Goal: Task Accomplishment & Management: Complete application form

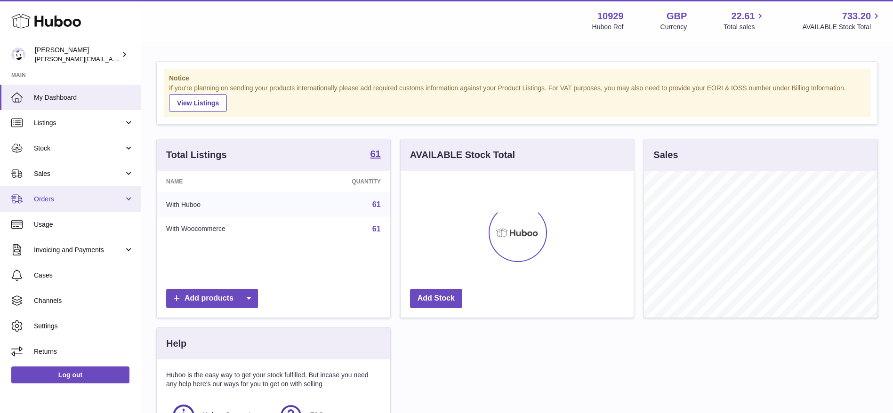
scroll to position [147, 233]
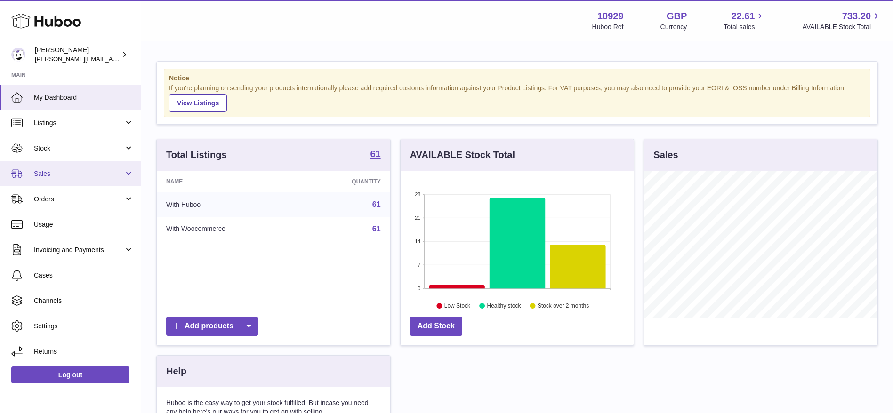
click at [38, 176] on span "Sales" at bounding box center [79, 173] width 90 height 9
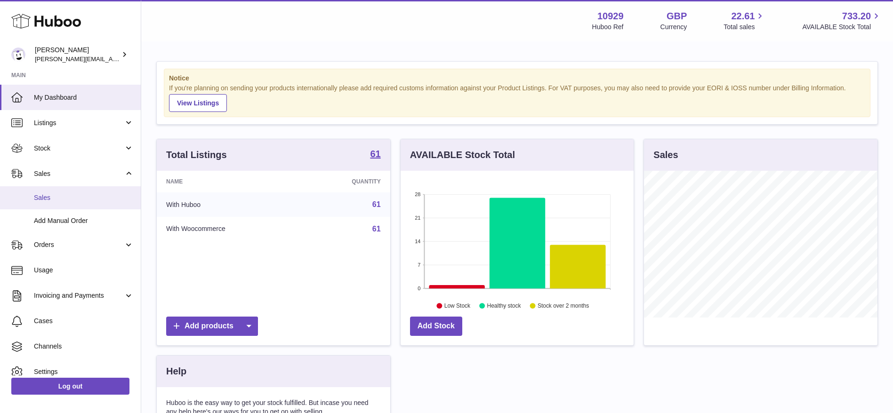
click at [42, 205] on link "Sales" at bounding box center [70, 197] width 141 height 23
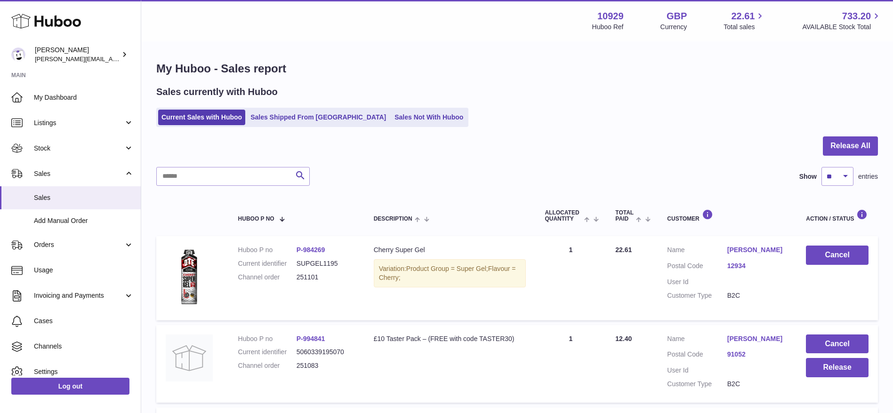
click at [291, 133] on div "My Huboo - Sales report Sales currently with Huboo Current Sales with Huboo Sal…" at bounding box center [517, 322] width 752 height 560
click at [306, 119] on link "Sales Shipped From Huboo" at bounding box center [318, 118] width 142 height 16
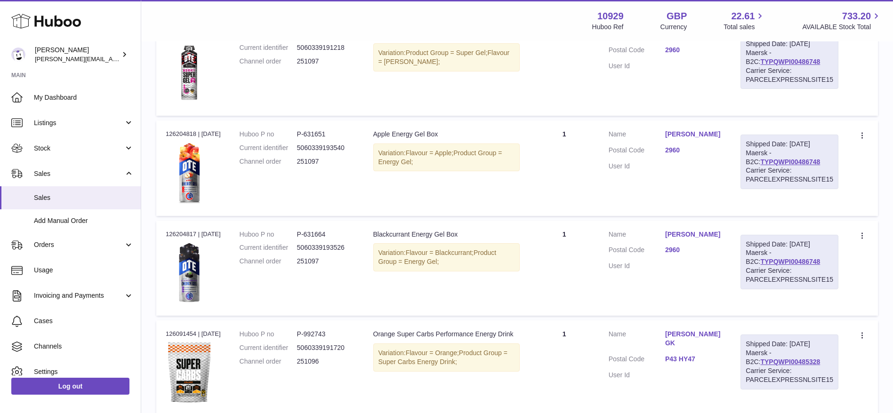
scroll to position [894, 0]
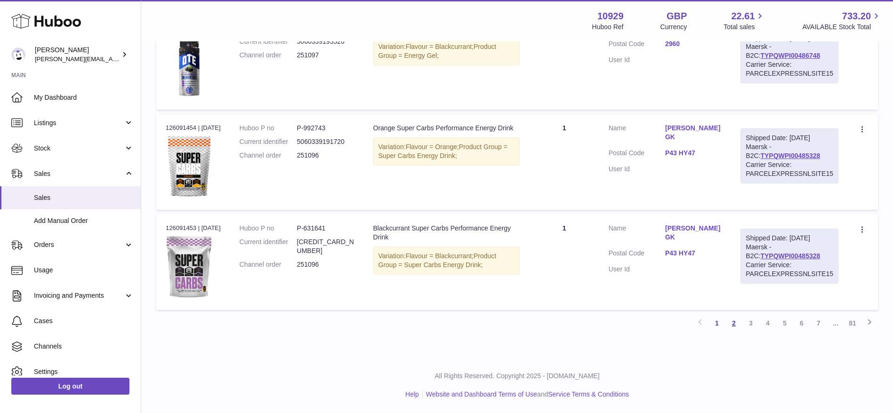
click at [736, 327] on link "2" at bounding box center [733, 323] width 17 height 17
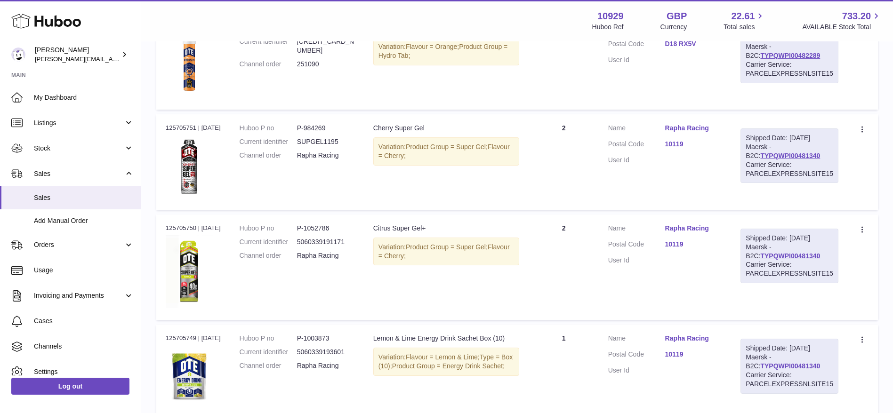
scroll to position [866, 0]
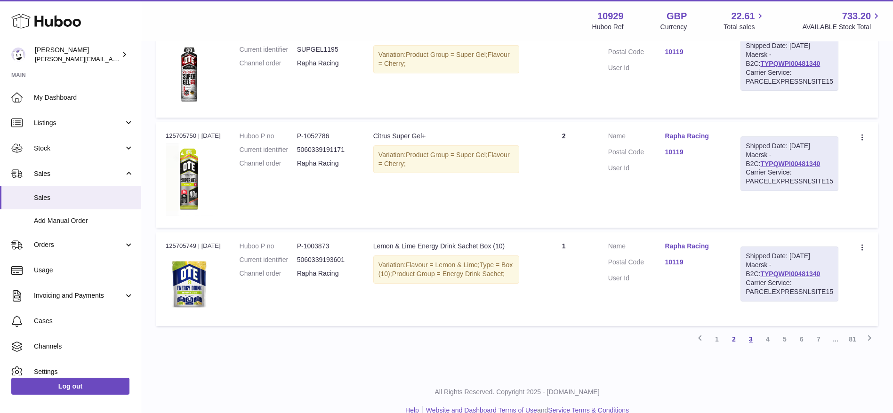
click at [748, 331] on link "3" at bounding box center [750, 339] width 17 height 17
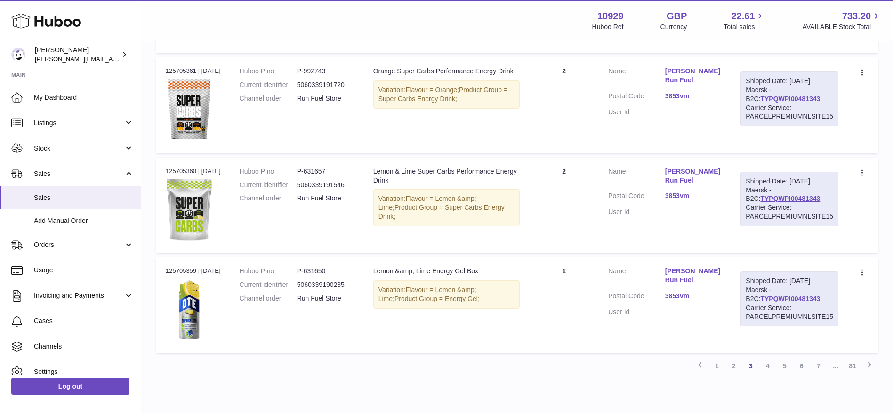
scroll to position [975, 0]
click at [764, 365] on link "4" at bounding box center [767, 365] width 17 height 17
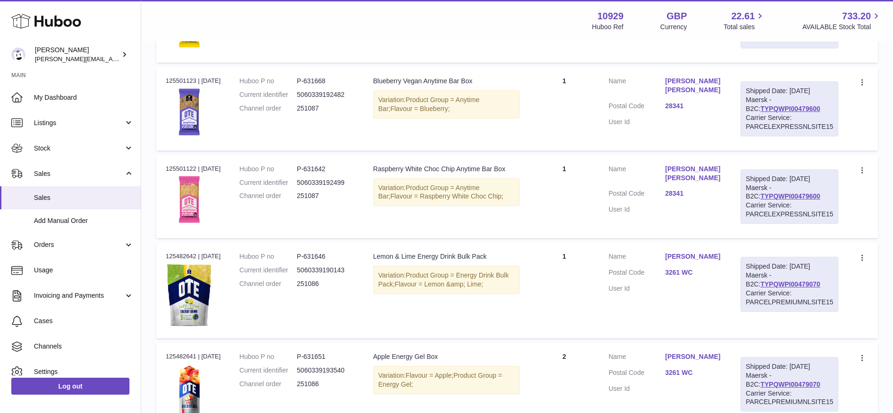
scroll to position [915, 0]
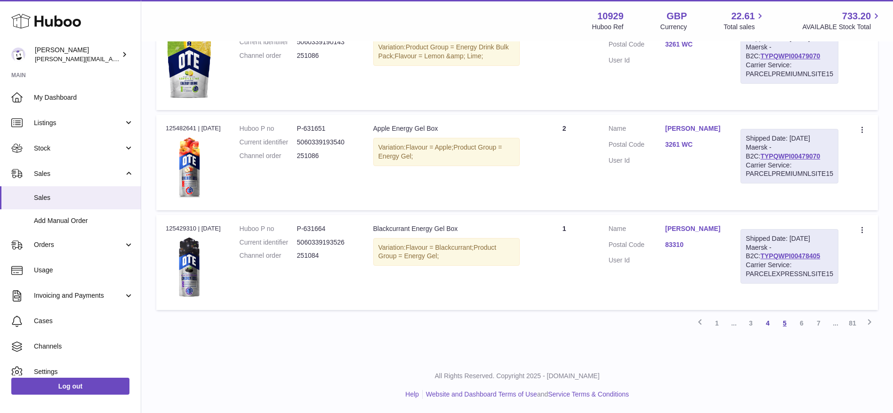
click at [781, 322] on link "5" at bounding box center [784, 323] width 17 height 17
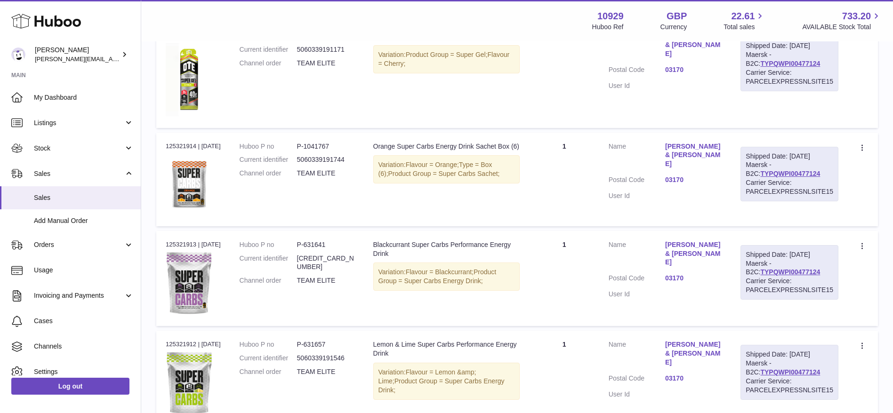
scroll to position [893, 0]
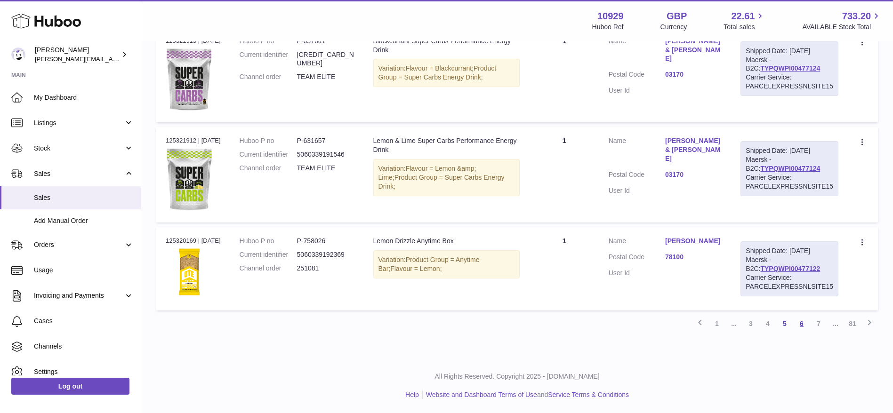
click at [804, 324] on link "6" at bounding box center [801, 323] width 17 height 17
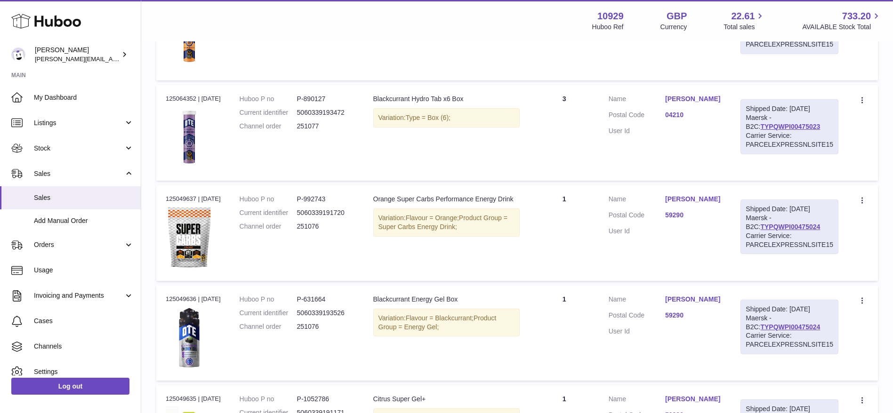
scroll to position [905, 0]
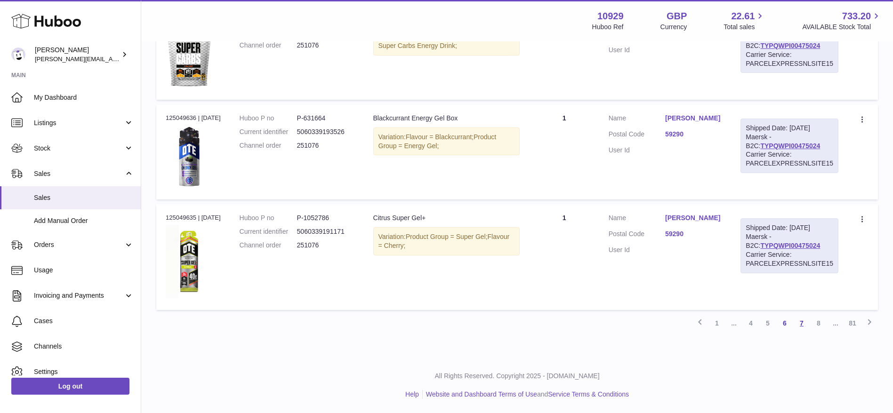
click at [797, 320] on link "7" at bounding box center [801, 323] width 17 height 17
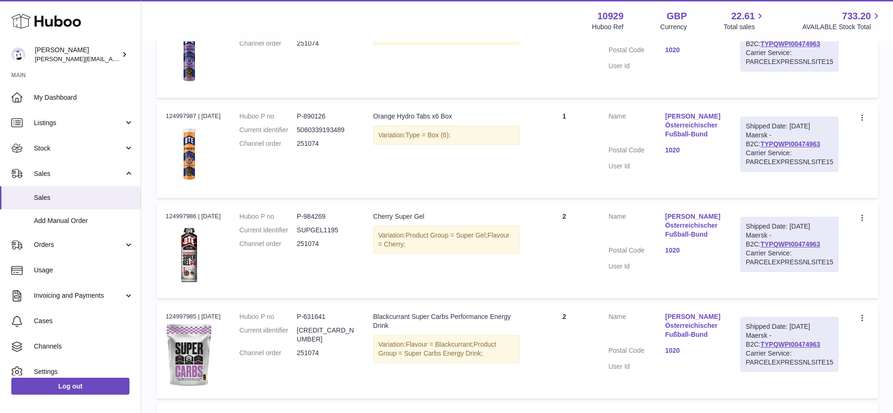
scroll to position [874, 0]
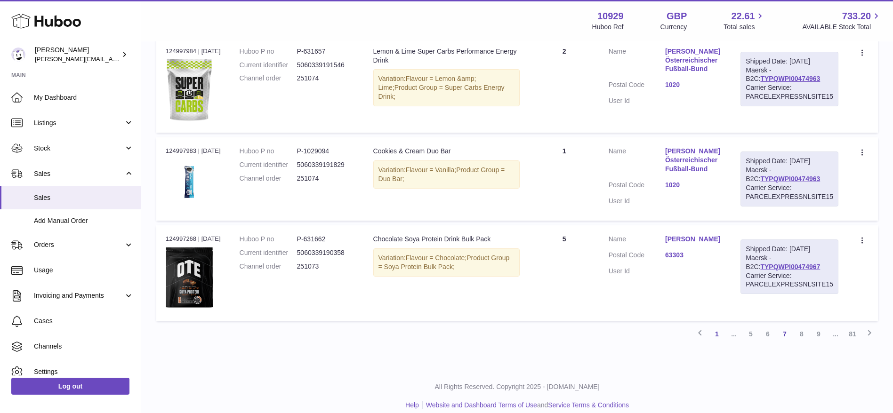
click at [717, 343] on link "1" at bounding box center [716, 334] width 17 height 17
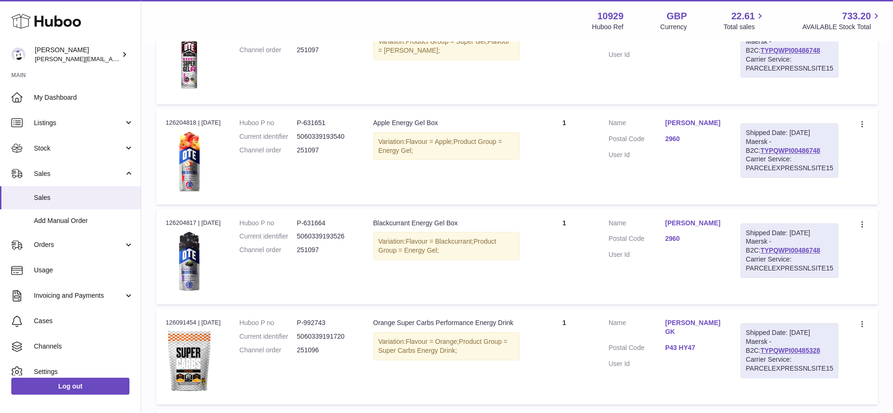
scroll to position [894, 0]
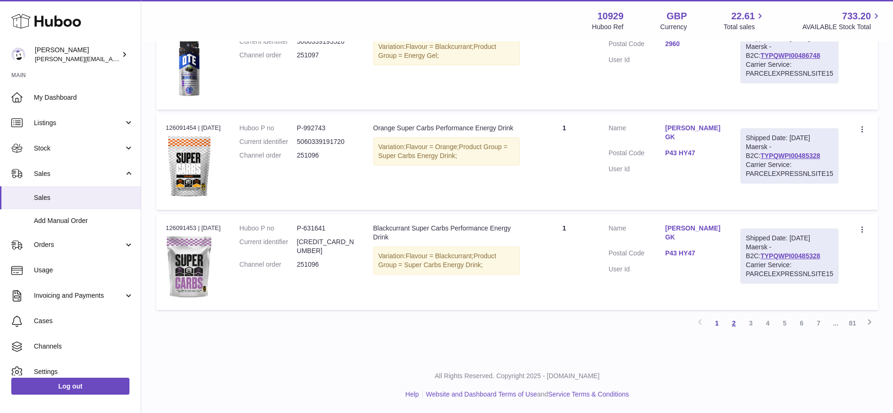
click at [735, 319] on link "2" at bounding box center [733, 323] width 17 height 17
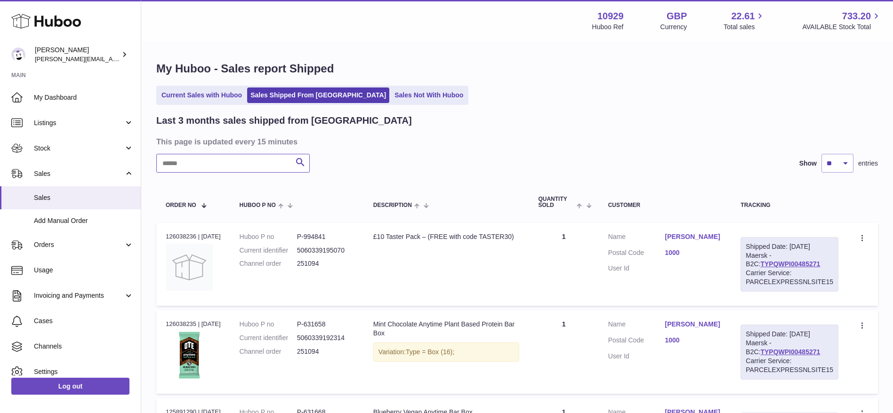
click at [203, 158] on input "text" at bounding box center [232, 163] width 153 height 19
type input "******"
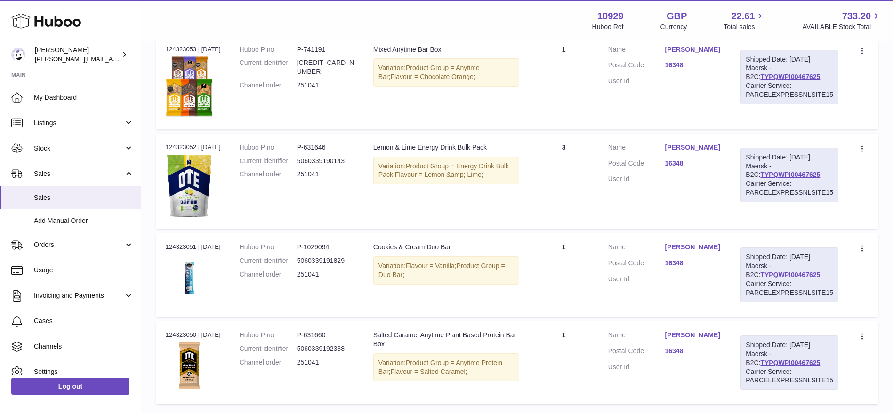
scroll to position [1004, 0]
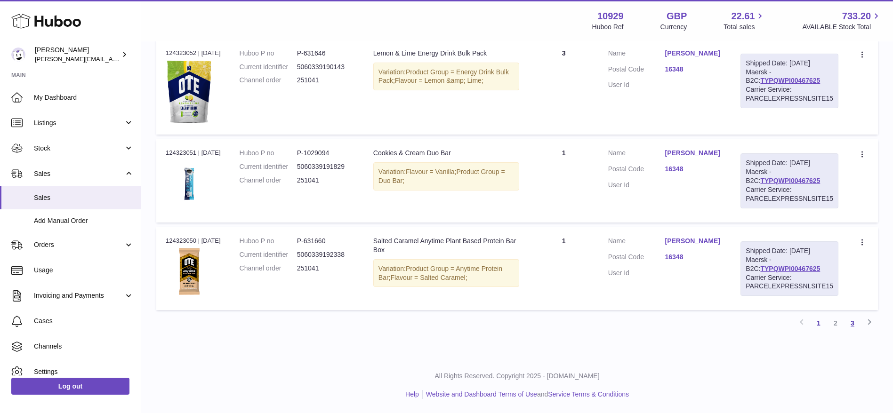
click at [853, 329] on link "3" at bounding box center [852, 323] width 17 height 17
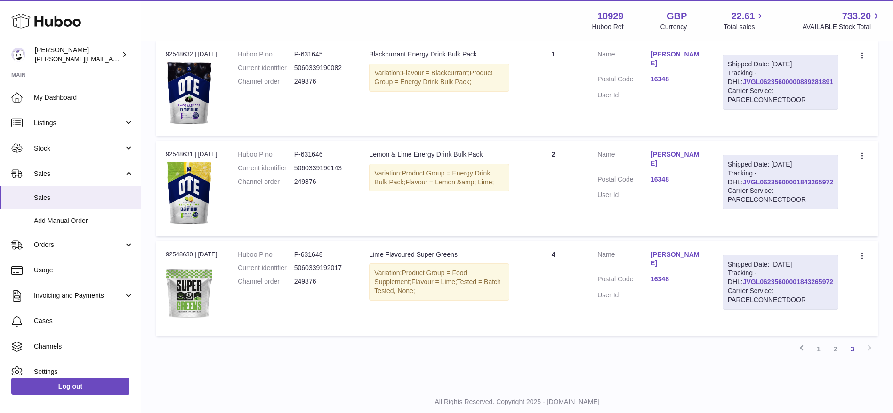
scroll to position [782, 0]
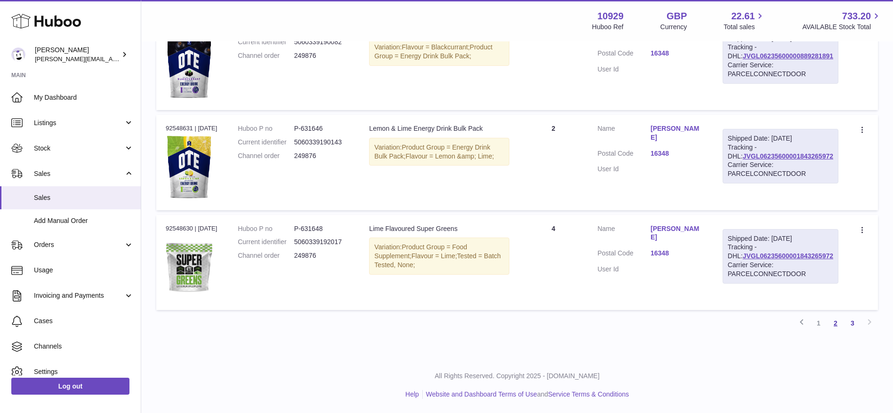
click at [835, 324] on link "2" at bounding box center [835, 323] width 17 height 17
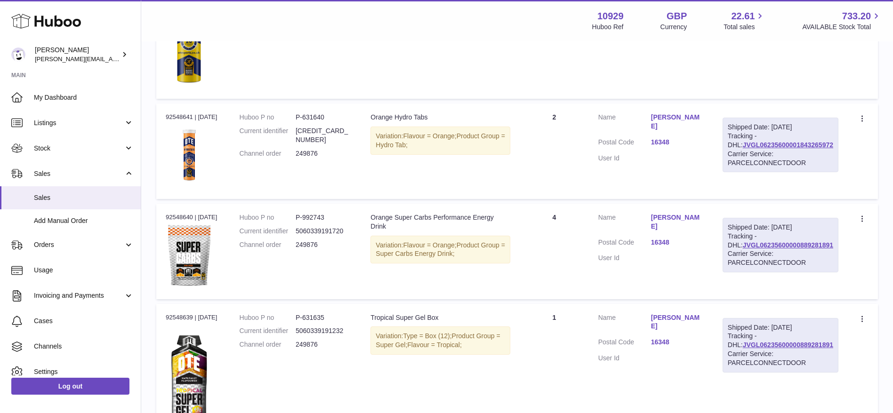
scroll to position [1060, 0]
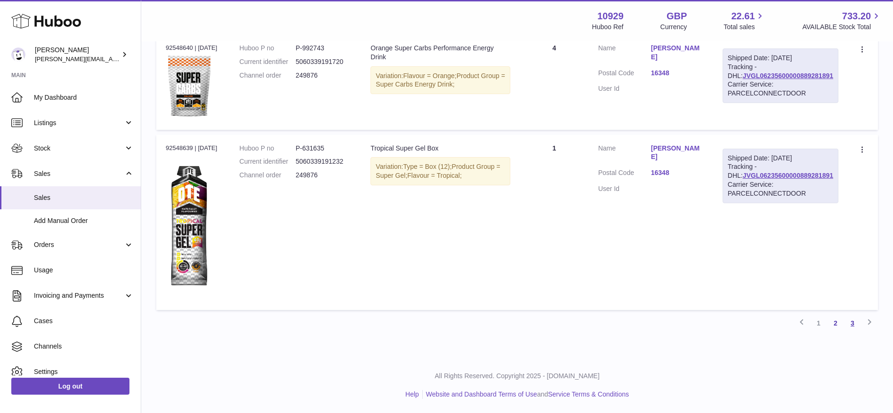
click at [853, 320] on link "3" at bounding box center [852, 323] width 17 height 17
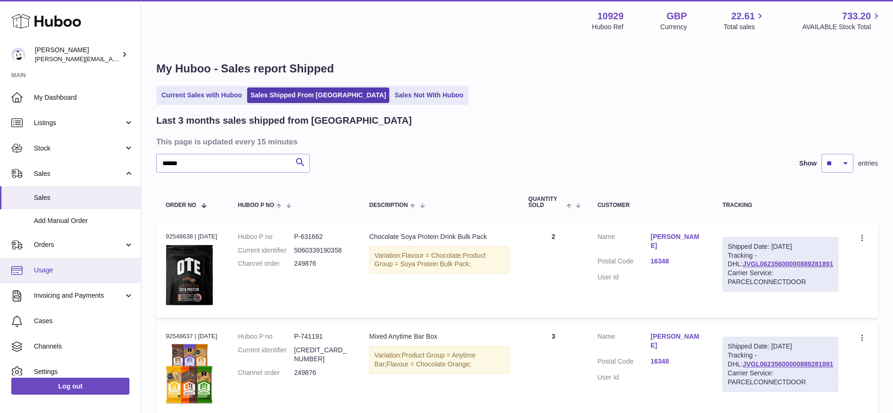
click at [33, 274] on link "Usage" at bounding box center [70, 270] width 141 height 25
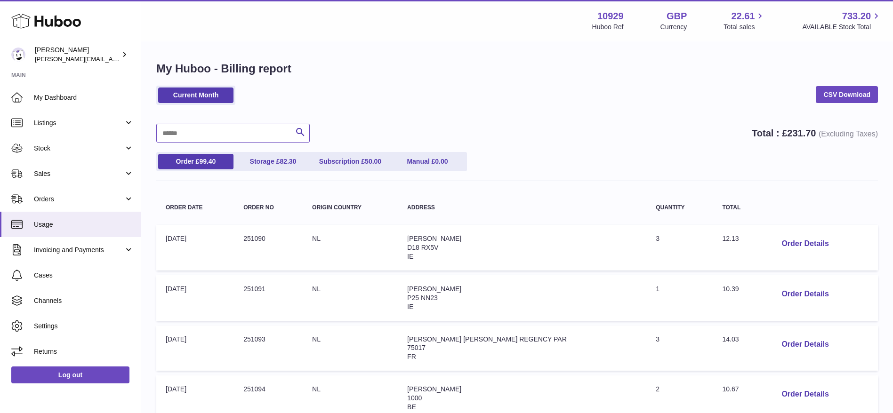
click at [238, 136] on input "text" at bounding box center [232, 133] width 153 height 19
type input "******"
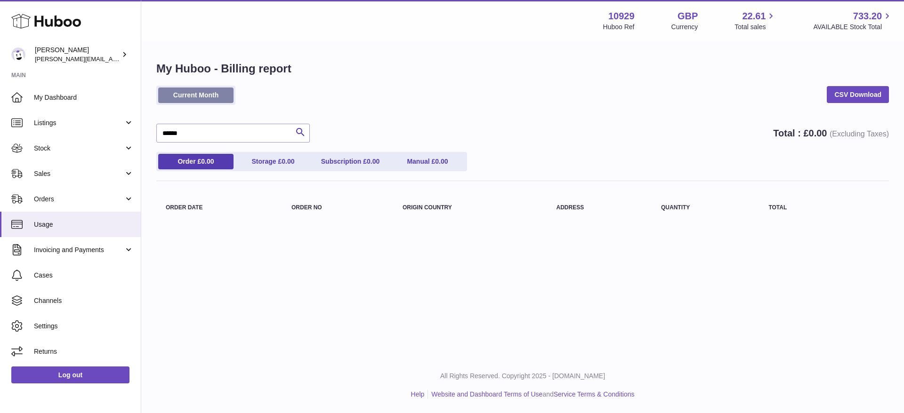
click at [171, 90] on link "Current Month" at bounding box center [195, 96] width 75 height 16
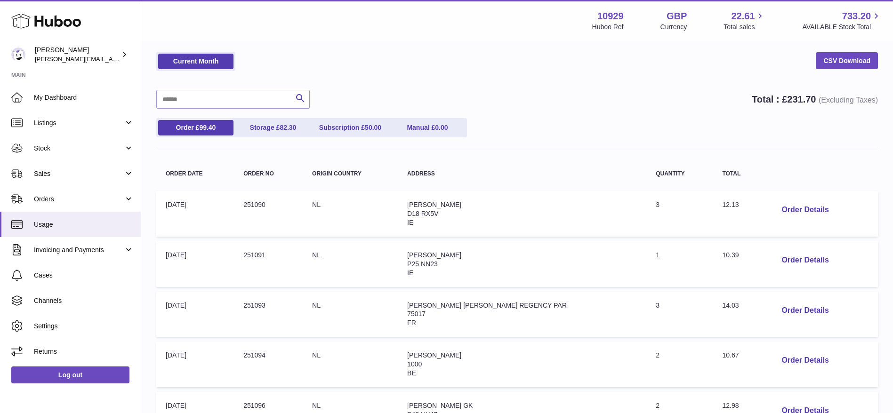
scroll to position [33, 0]
click at [46, 247] on span "Invoicing and Payments" at bounding box center [79, 250] width 90 height 9
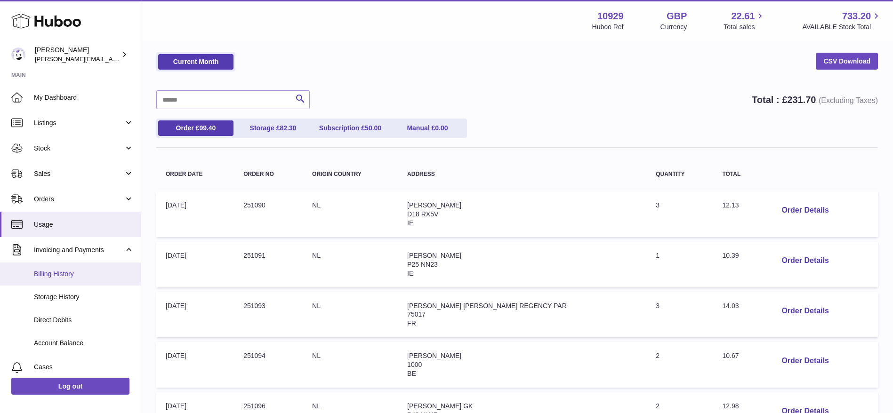
click at [50, 274] on span "Billing History" at bounding box center [84, 274] width 100 height 9
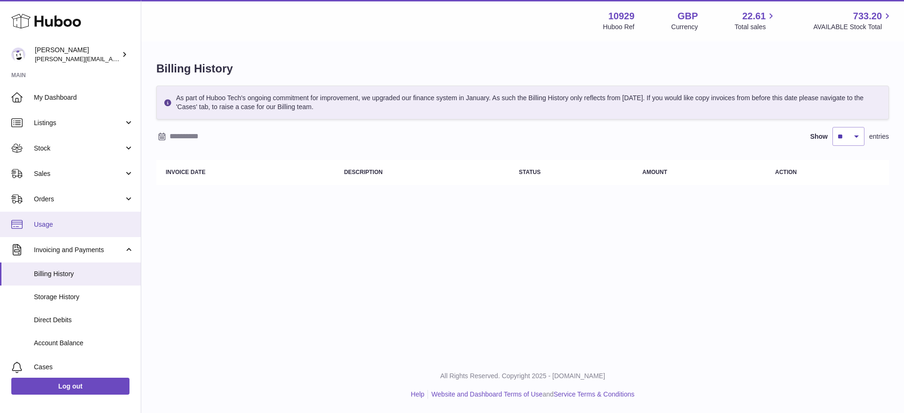
click at [43, 233] on link "Usage" at bounding box center [70, 224] width 141 height 25
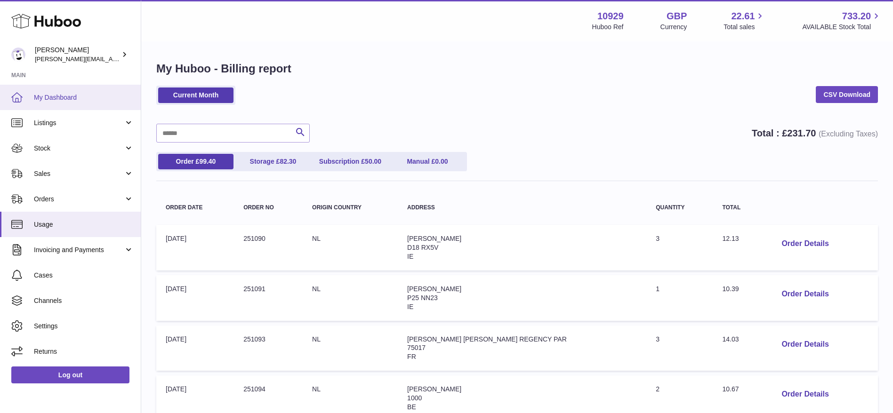
click at [66, 86] on link "My Dashboard" at bounding box center [70, 97] width 141 height 25
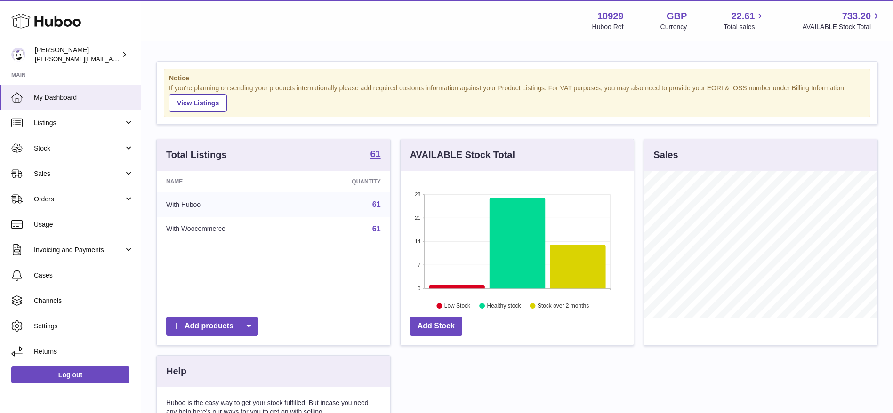
scroll to position [147, 233]
click at [43, 254] on span "Invoicing and Payments" at bounding box center [79, 250] width 90 height 9
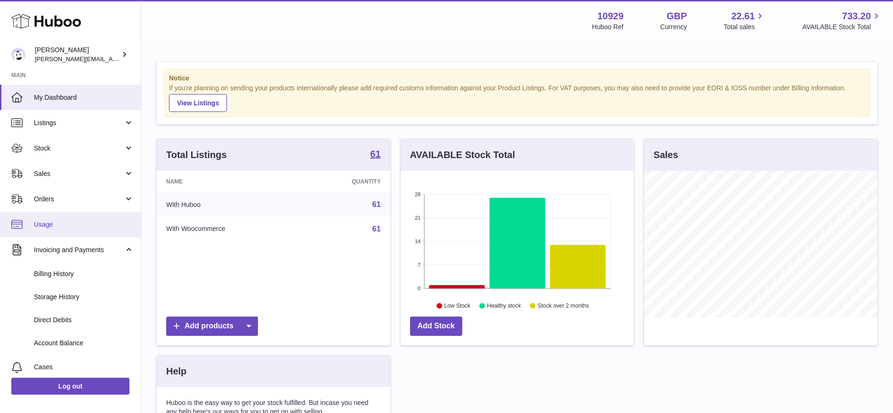
click at [40, 224] on span "Usage" at bounding box center [84, 224] width 100 height 9
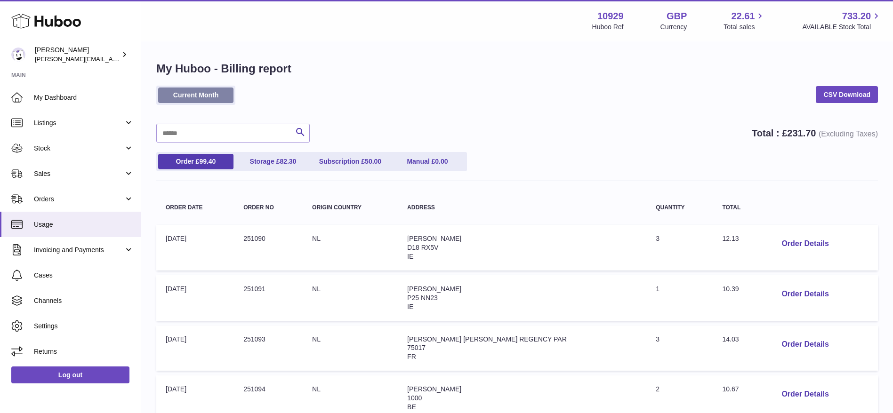
click at [182, 92] on link "Current Month" at bounding box center [195, 96] width 75 height 16
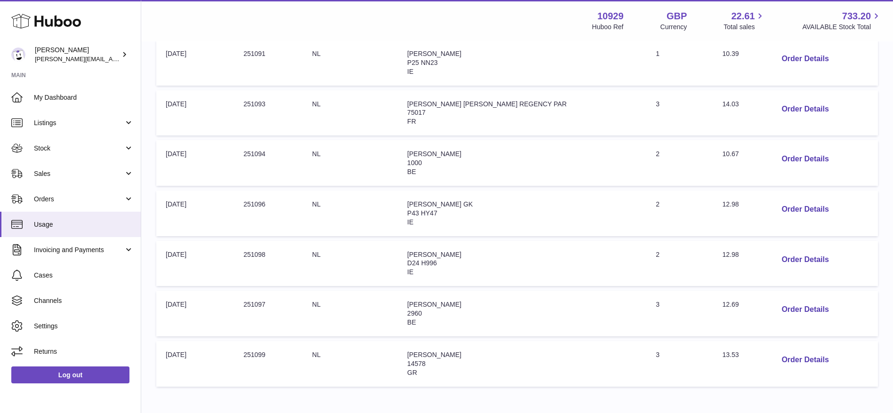
scroll to position [160, 0]
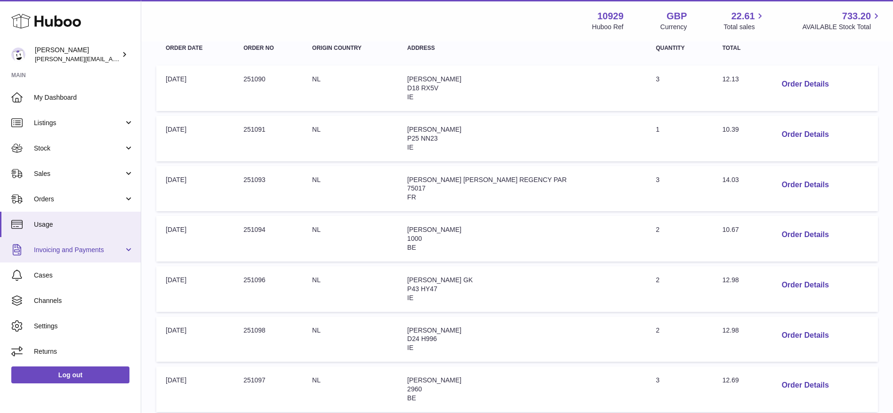
click at [64, 251] on span "Invoicing and Payments" at bounding box center [79, 250] width 90 height 9
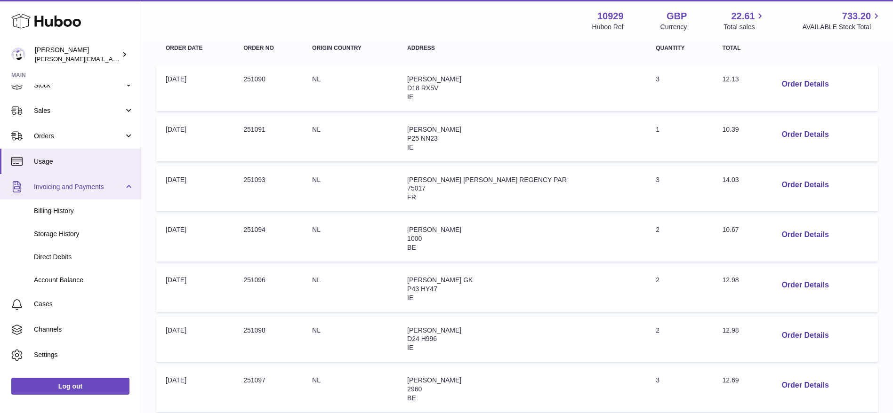
scroll to position [64, 0]
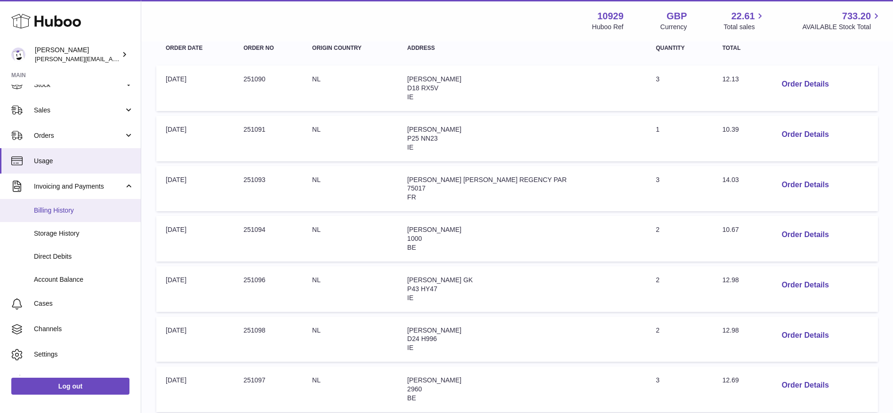
click at [33, 204] on link "Billing History" at bounding box center [70, 210] width 141 height 23
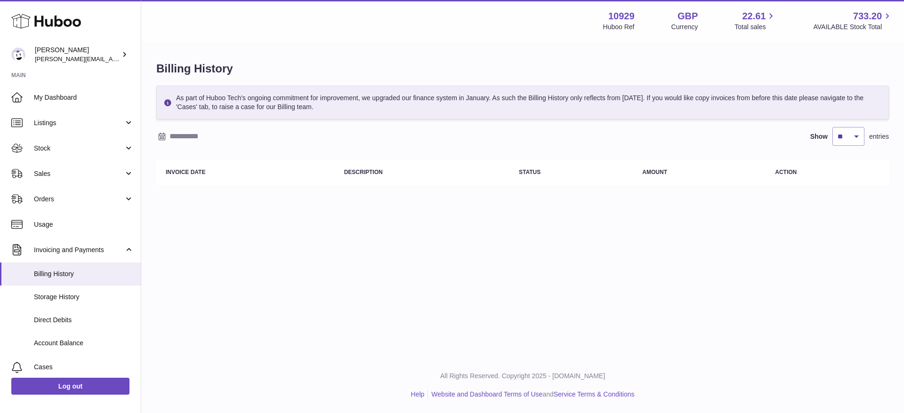
click at [205, 134] on input "text" at bounding box center [242, 136] width 147 height 15
click at [166, 152] on icon "button" at bounding box center [165, 155] width 11 height 11
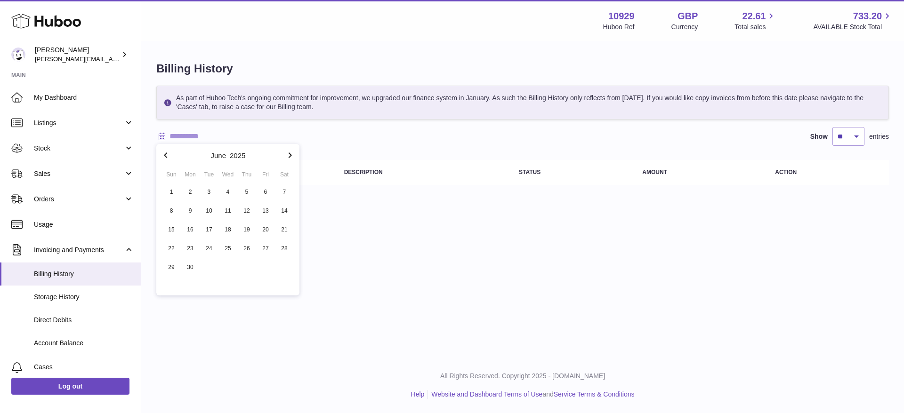
click at [166, 152] on icon "button" at bounding box center [165, 155] width 11 height 11
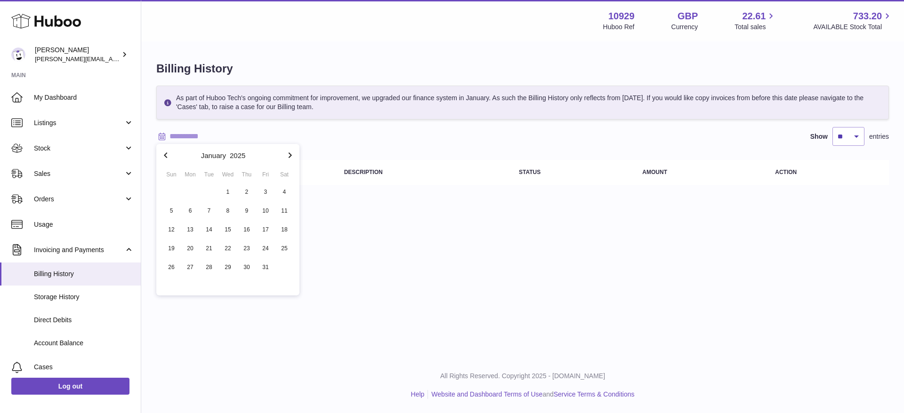
click at [166, 152] on icon "button" at bounding box center [165, 155] width 11 height 11
click at [291, 157] on icon "button" at bounding box center [289, 155] width 11 height 11
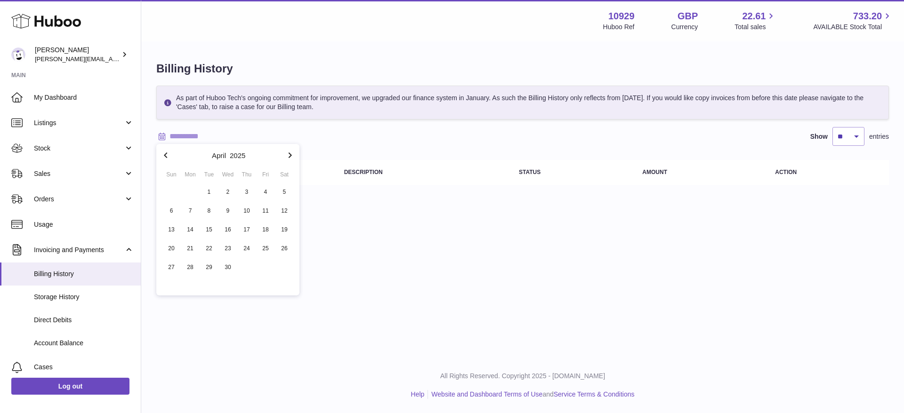
click at [291, 157] on icon "button" at bounding box center [289, 155] width 11 height 11
click at [44, 177] on span "Sales" at bounding box center [79, 173] width 90 height 9
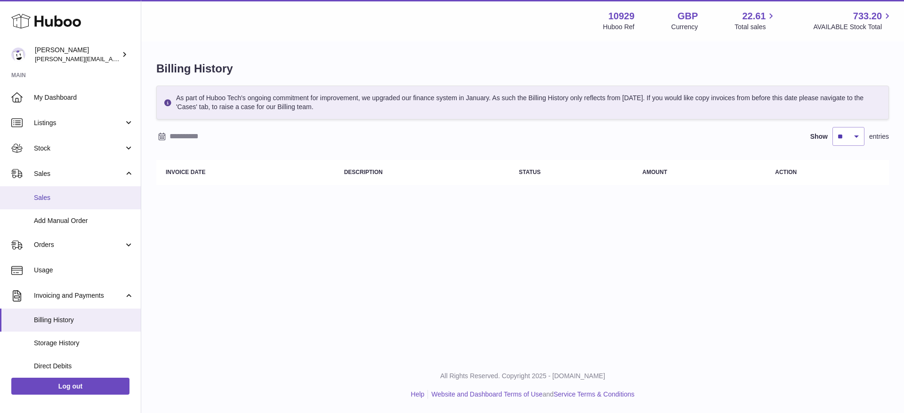
click at [44, 198] on span "Sales" at bounding box center [84, 197] width 100 height 9
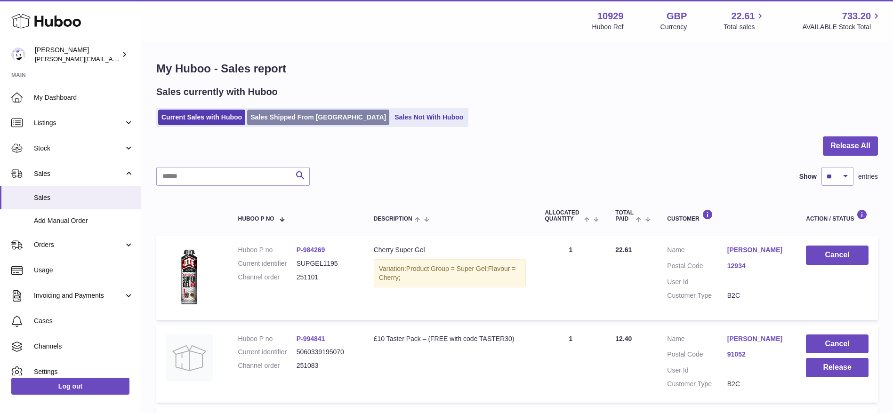
click at [274, 114] on link "Sales Shipped From [GEOGRAPHIC_DATA]" at bounding box center [318, 118] width 142 height 16
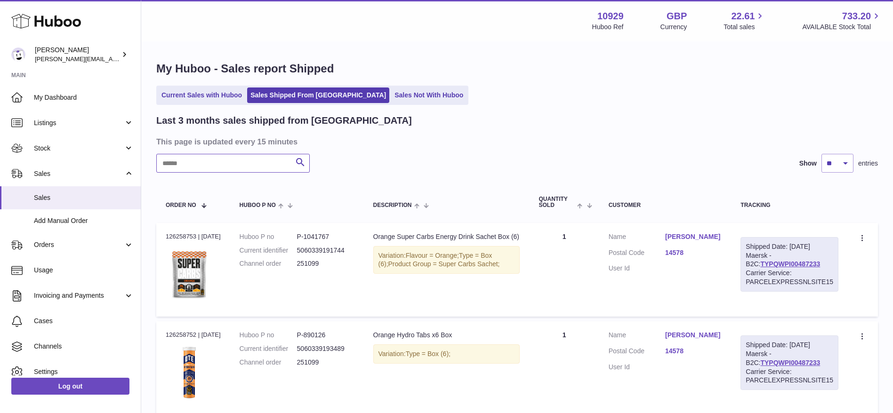
click at [246, 163] on input "text" at bounding box center [232, 163] width 153 height 19
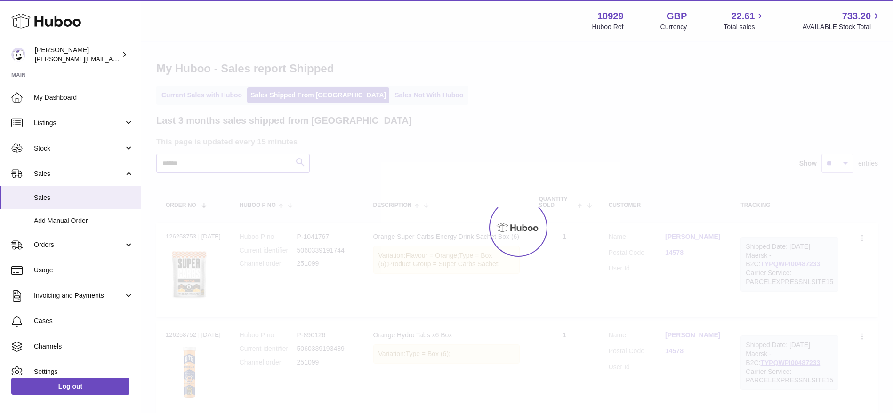
type input "******"
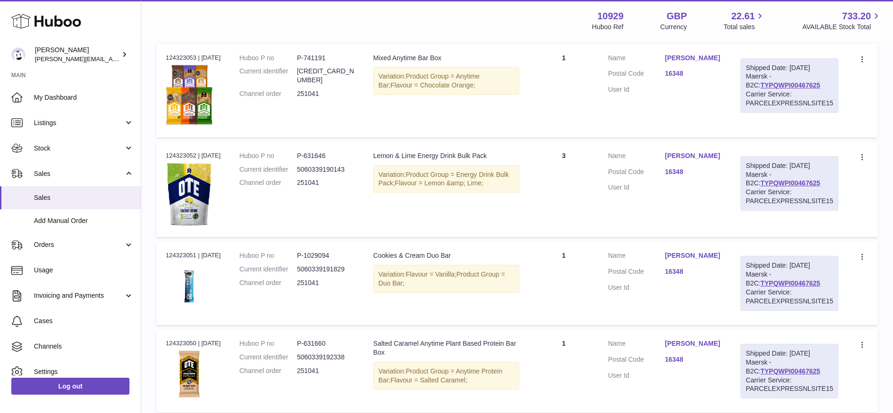
scroll to position [1004, 0]
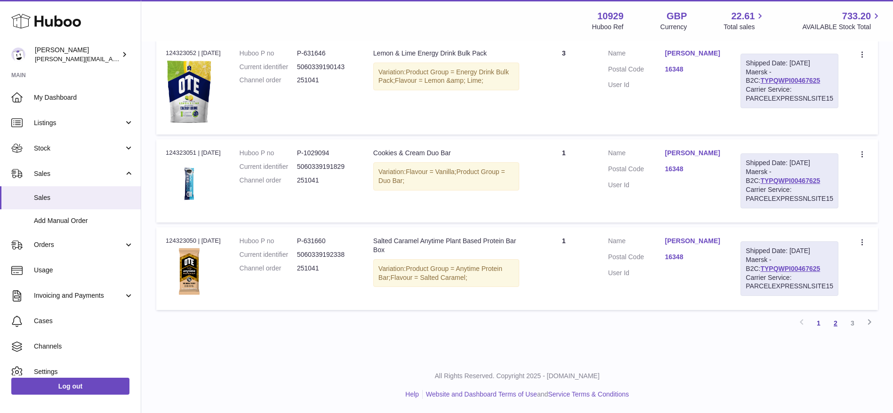
click at [831, 321] on link "2" at bounding box center [835, 323] width 17 height 17
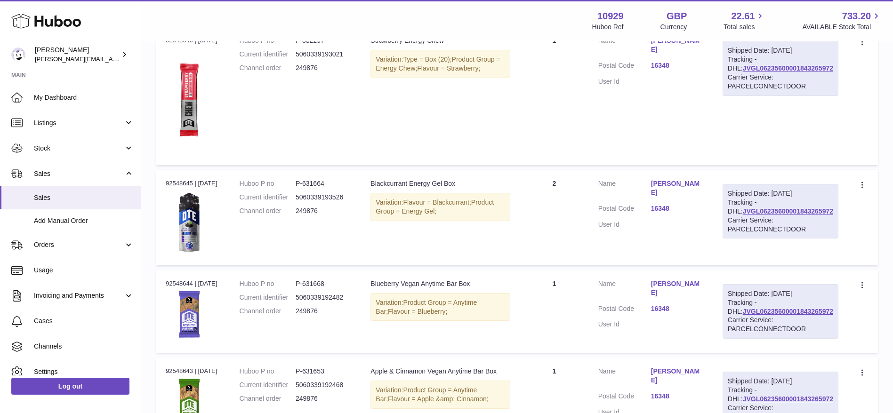
scroll to position [418, 0]
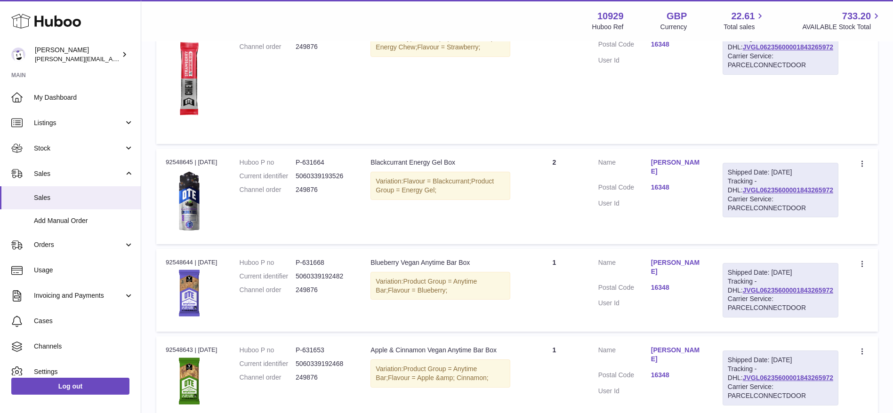
drag, startPoint x: 791, startPoint y: 174, endPoint x: 829, endPoint y: 176, distance: 37.7
click at [829, 176] on div "Shipped Date: 22nd Jul 2024" at bounding box center [780, 172] width 105 height 9
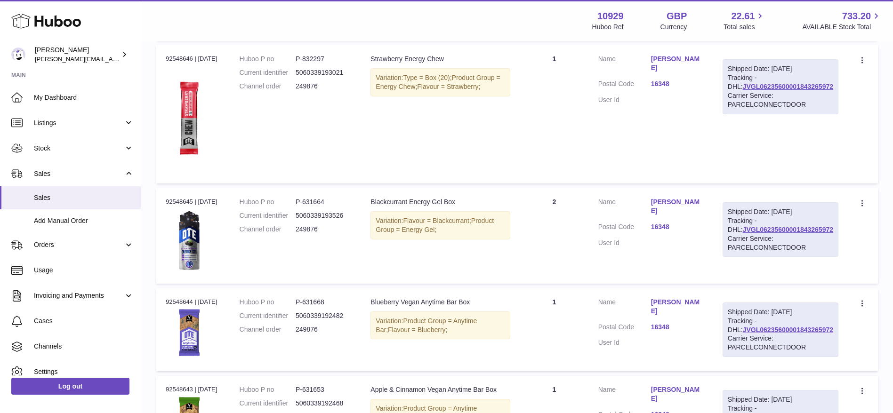
scroll to position [377, 0]
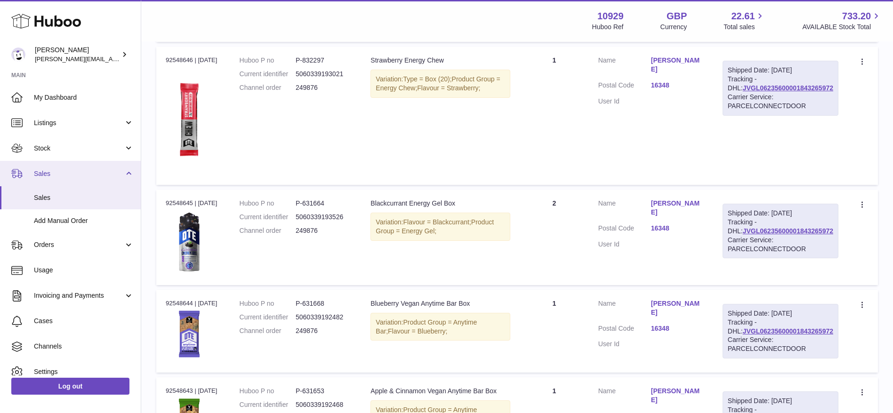
click at [36, 174] on span "Sales" at bounding box center [79, 173] width 90 height 9
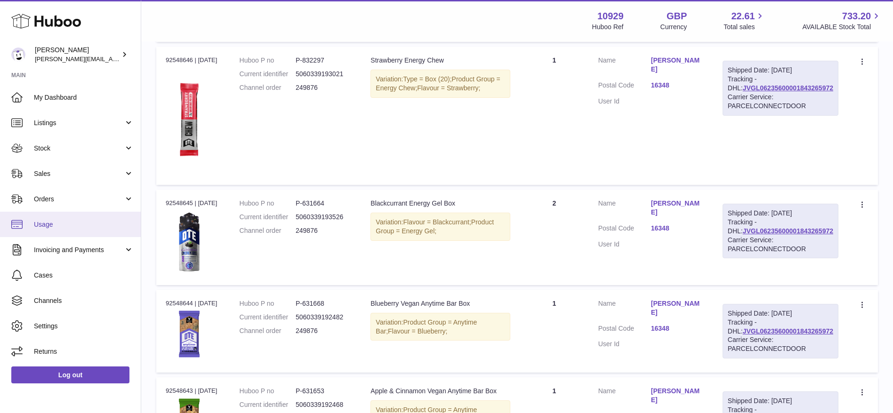
click at [48, 229] on link "Usage" at bounding box center [70, 224] width 141 height 25
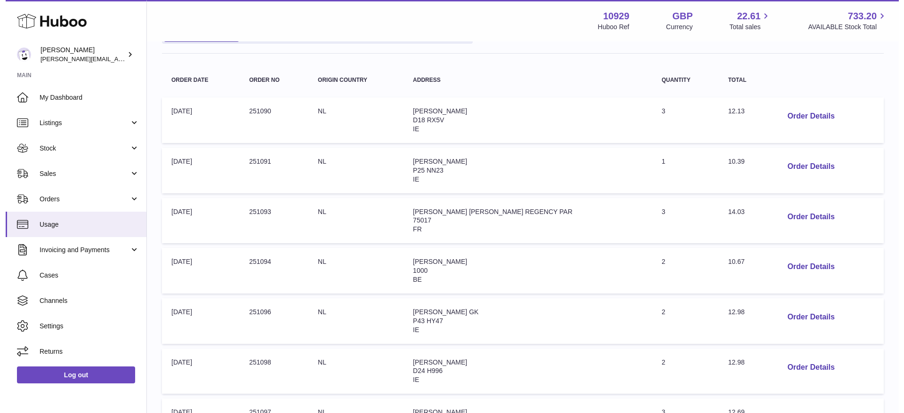
scroll to position [128, 0]
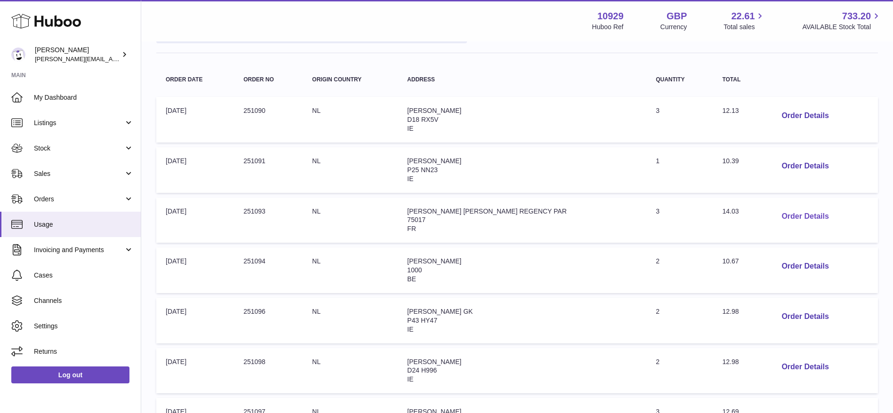
click at [799, 215] on button "Order Details" at bounding box center [805, 216] width 62 height 19
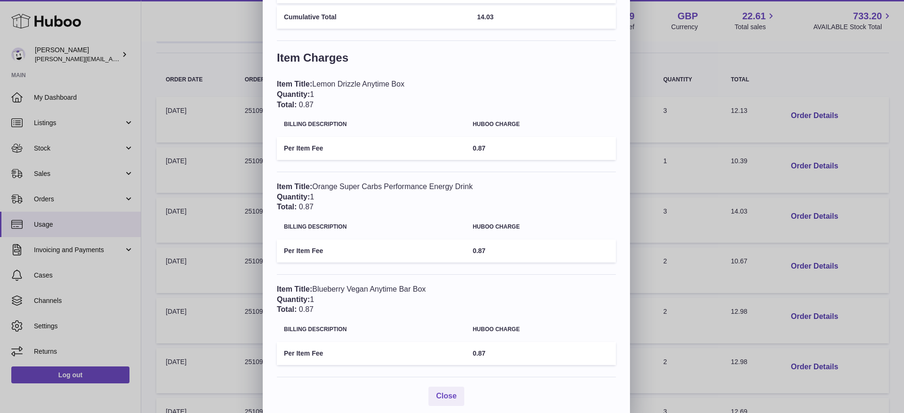
scroll to position [183, 0]
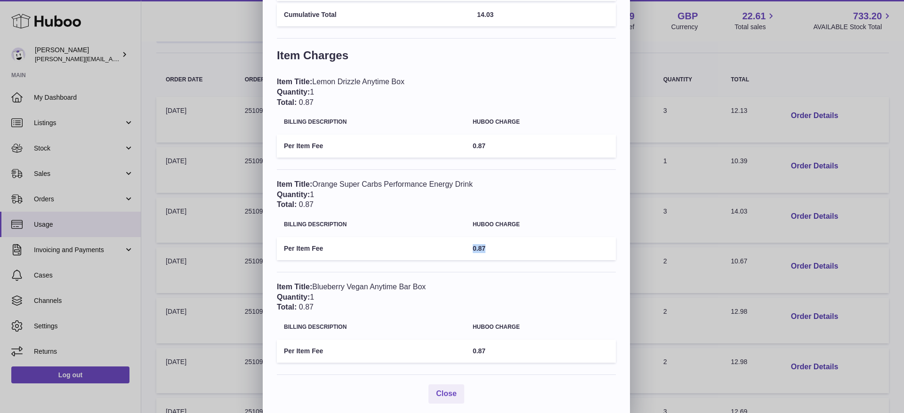
drag, startPoint x: 494, startPoint y: 252, endPoint x: 452, endPoint y: 257, distance: 42.7
click at [452, 257] on tr "Per Item Fee 0.87" at bounding box center [446, 248] width 339 height 23
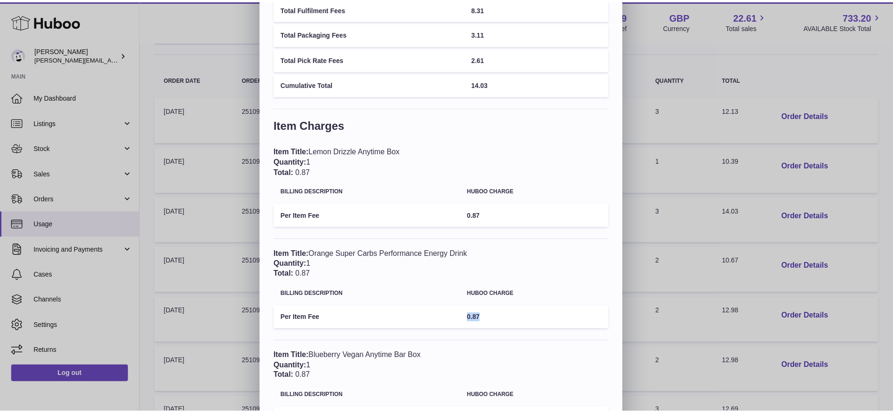
scroll to position [0, 0]
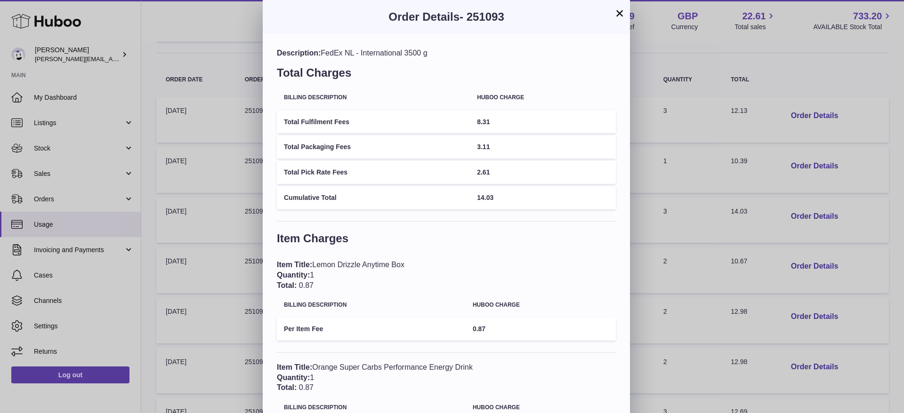
click at [615, 11] on button "×" at bounding box center [619, 13] width 11 height 11
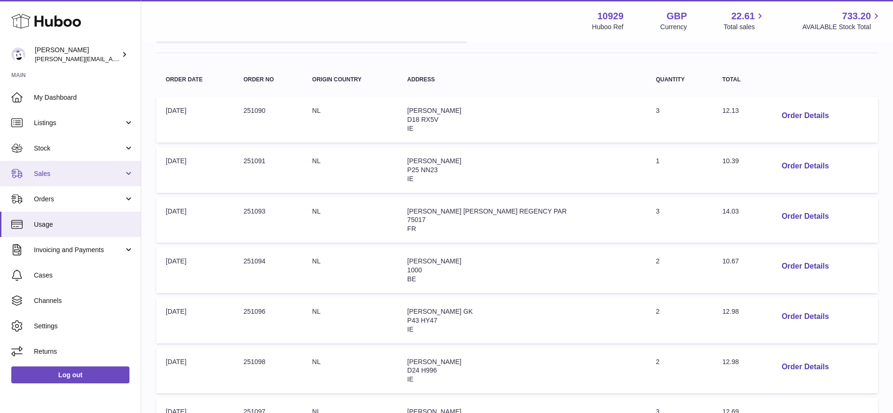
click at [55, 177] on span "Sales" at bounding box center [79, 173] width 90 height 9
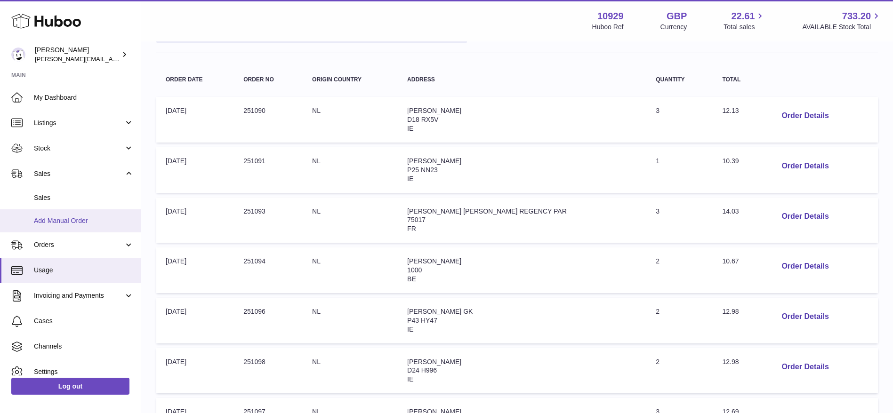
click at [60, 215] on link "Add Manual Order" at bounding box center [70, 220] width 141 height 23
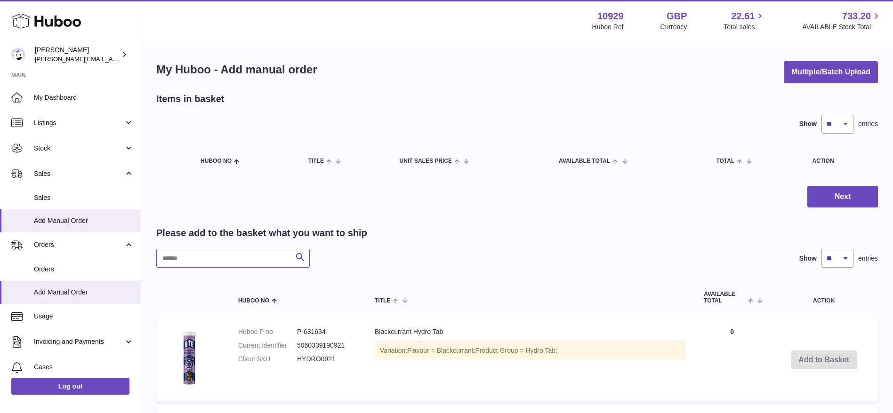
click at [257, 261] on input "text" at bounding box center [232, 258] width 153 height 19
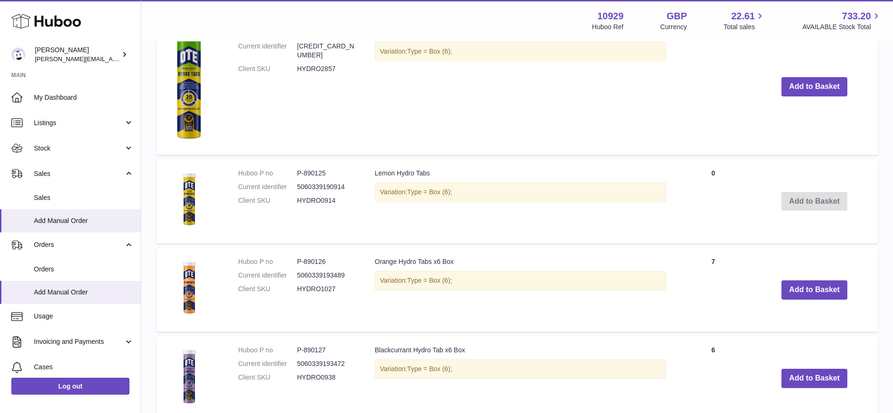
scroll to position [707, 0]
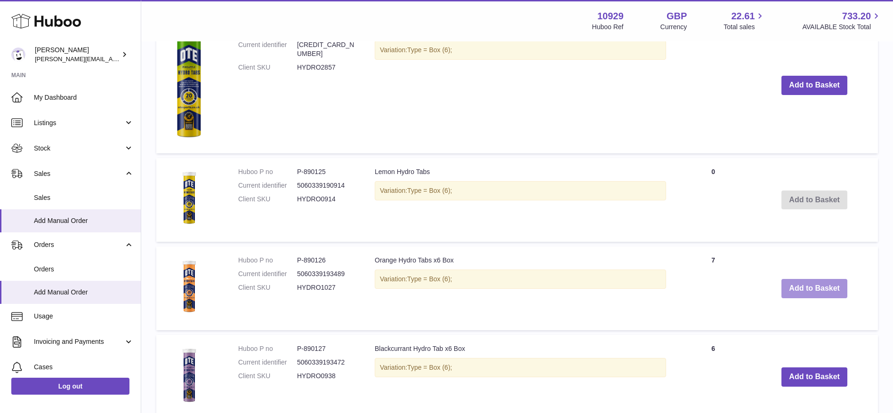
type input "*****"
click at [795, 294] on button "Add to Basket" at bounding box center [814, 288] width 66 height 19
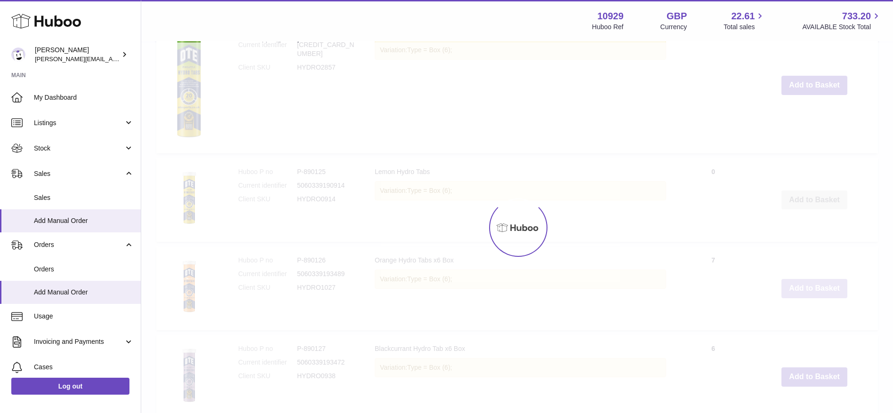
scroll to position [801, 0]
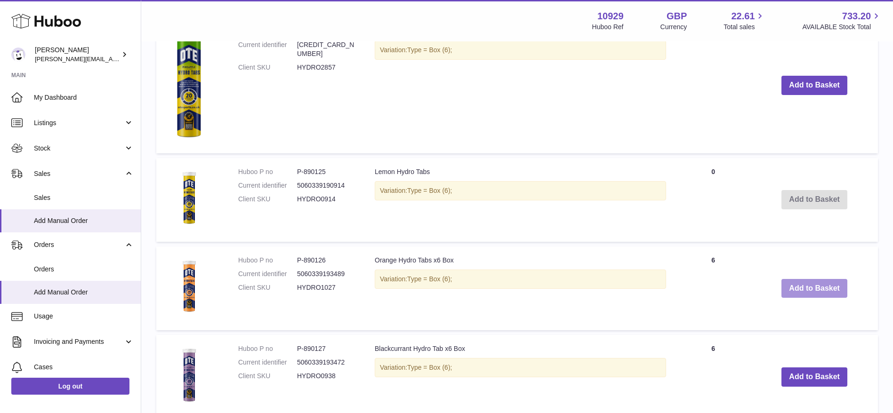
click at [795, 294] on button "Add to Basket" at bounding box center [814, 288] width 66 height 19
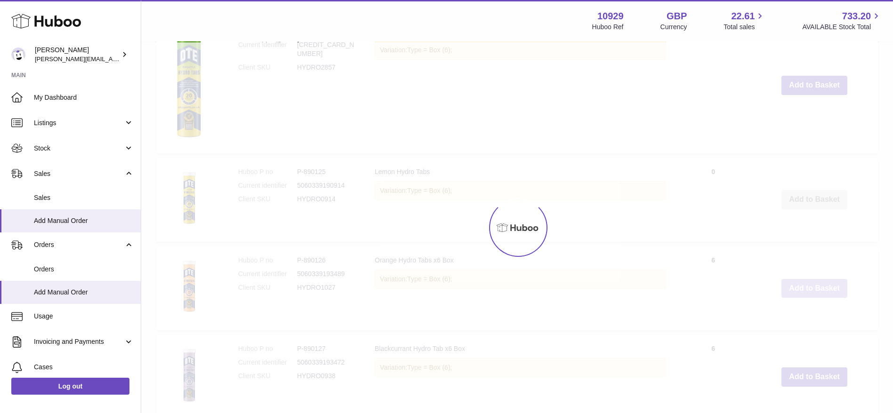
type input "*"
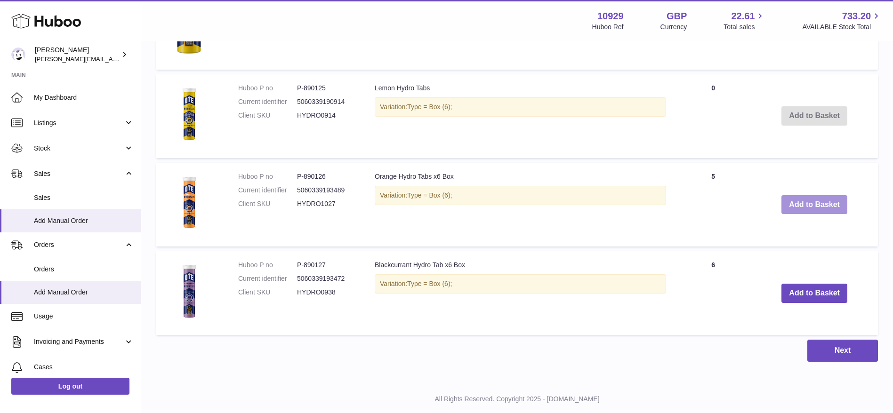
scroll to position [883, 0]
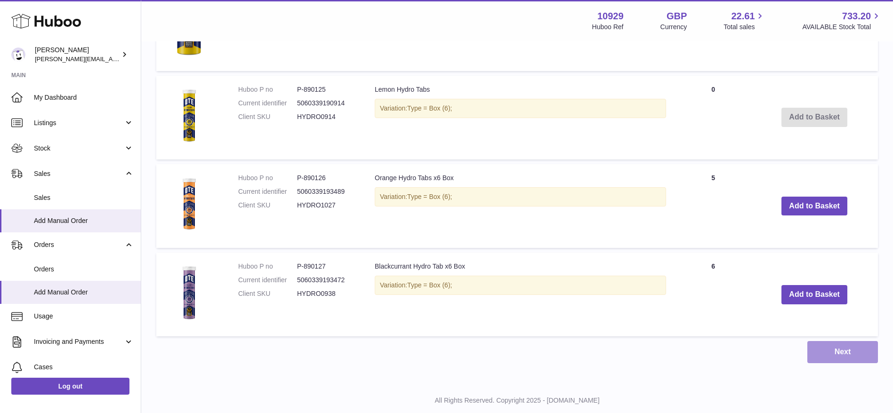
click at [835, 349] on button "Next" at bounding box center [842, 352] width 71 height 22
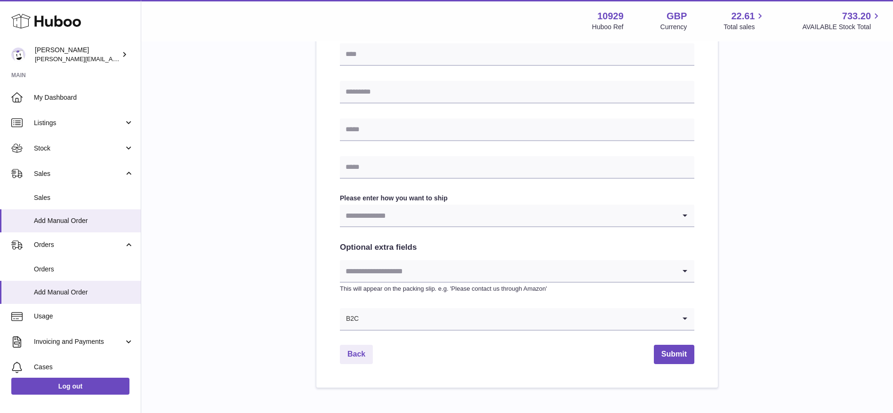
scroll to position [410, 0]
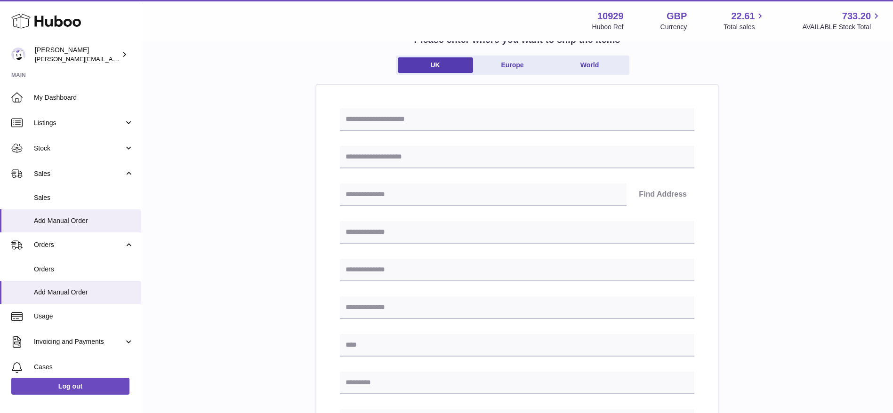
scroll to position [410, 0]
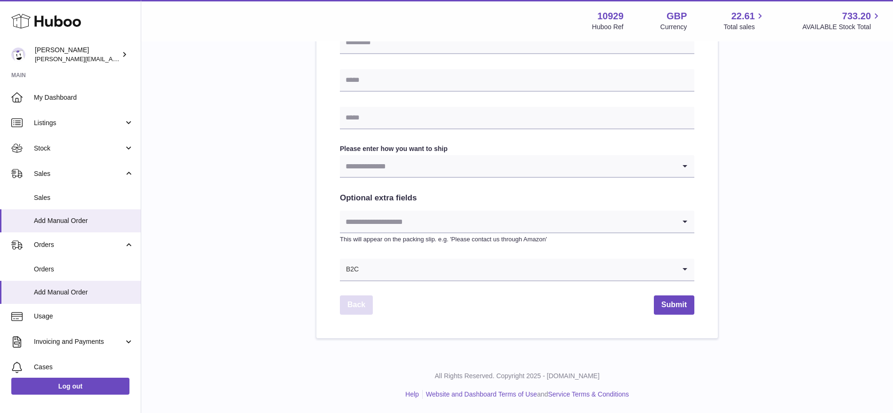
click at [358, 302] on link "Back" at bounding box center [356, 305] width 33 height 19
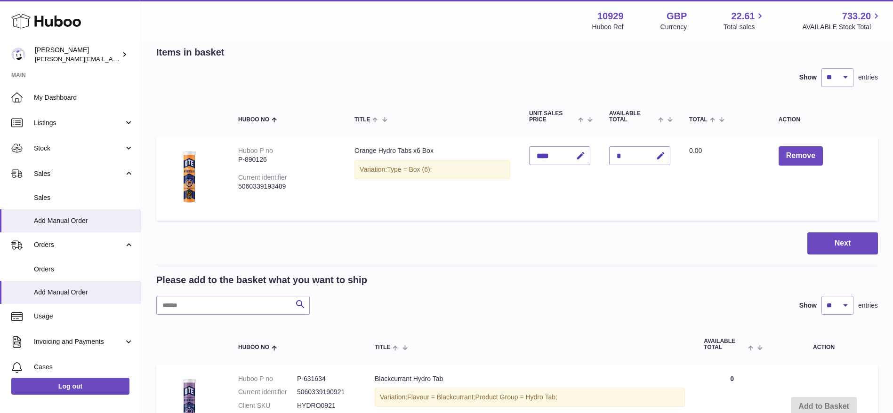
scroll to position [46, 0]
click at [185, 305] on input "text" at bounding box center [232, 306] width 153 height 19
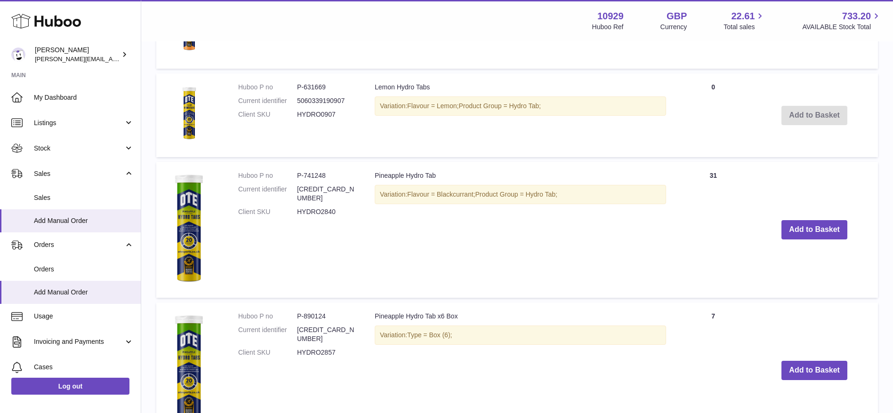
scroll to position [516, 0]
type input "*****"
click at [815, 366] on button "Add to Basket" at bounding box center [814, 369] width 66 height 19
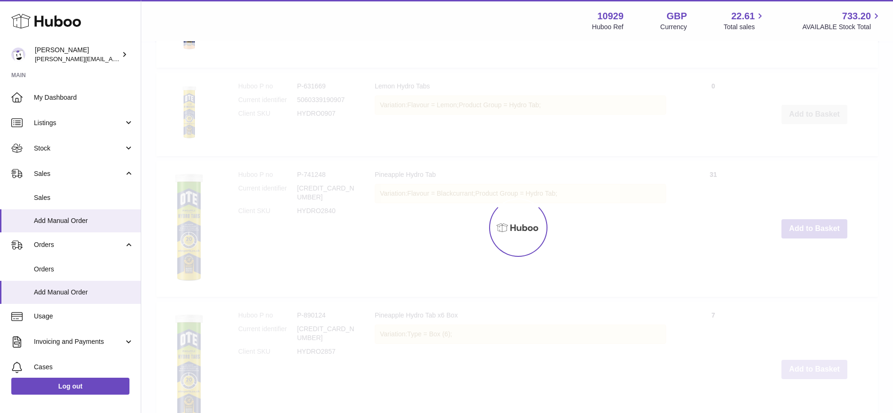
scroll to position [657, 0]
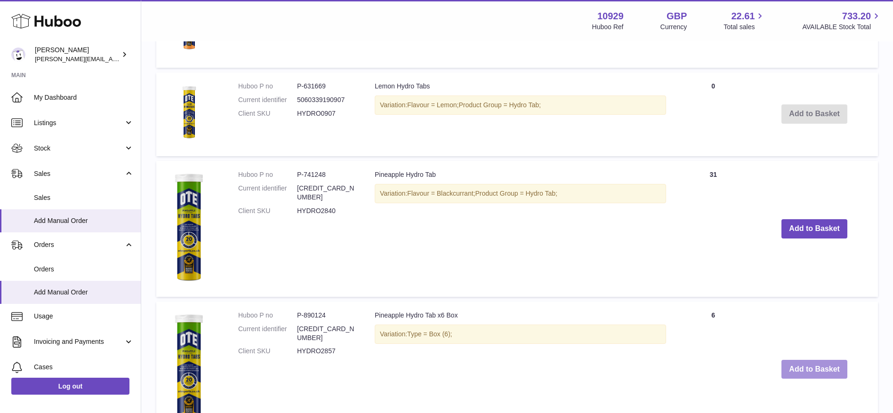
click at [814, 368] on button "Add to Basket" at bounding box center [814, 369] width 66 height 19
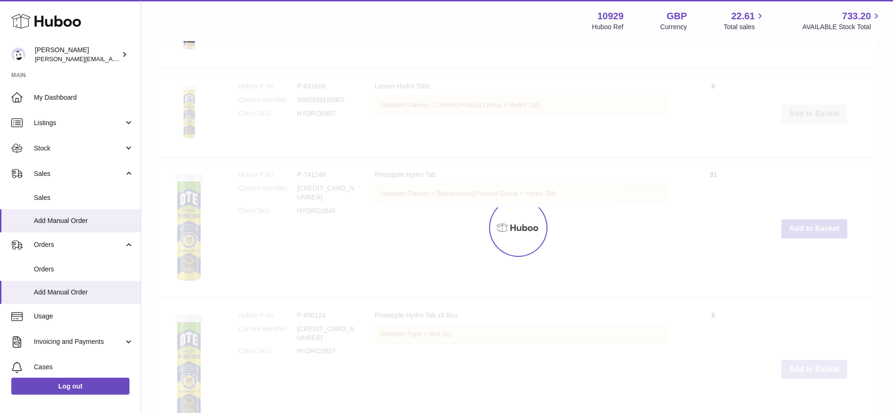
type input "*"
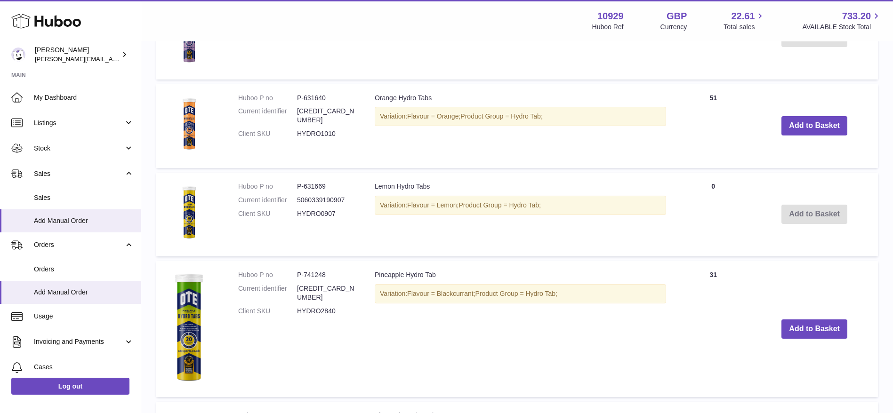
scroll to position [360, 0]
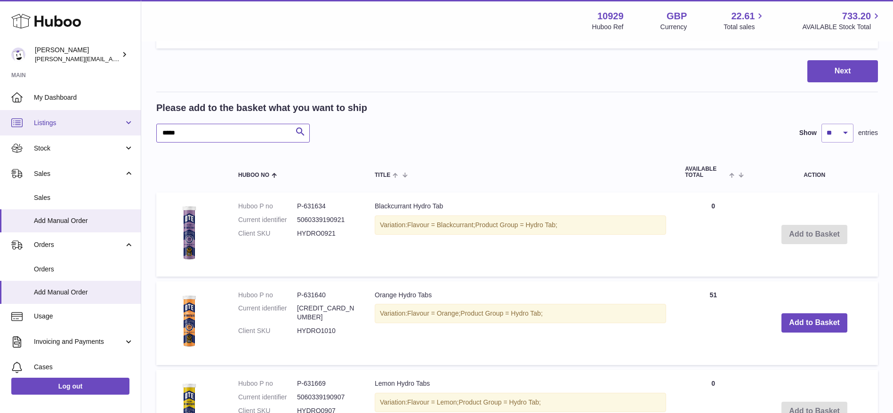
drag, startPoint x: 202, startPoint y: 137, endPoint x: 118, endPoint y: 132, distance: 84.4
click at [118, 132] on div "Huboo Thomas Potter thomas@otesports.co.uk Main My Dashboard Listings Not with …" at bounding box center [446, 371] width 893 height 1462
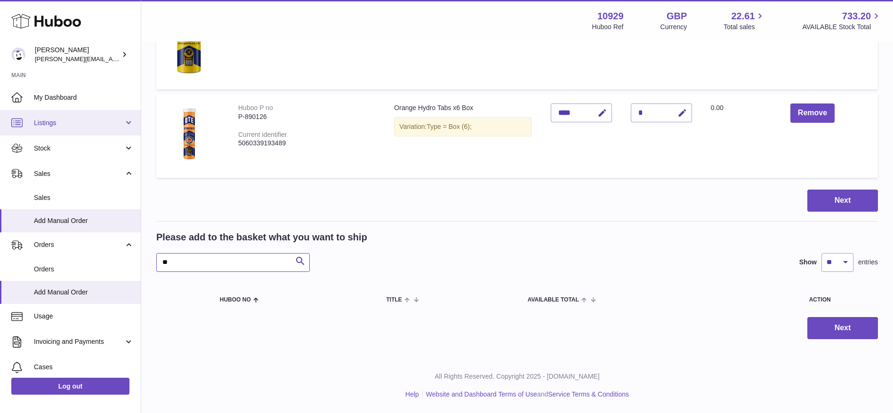
scroll to position [230, 0]
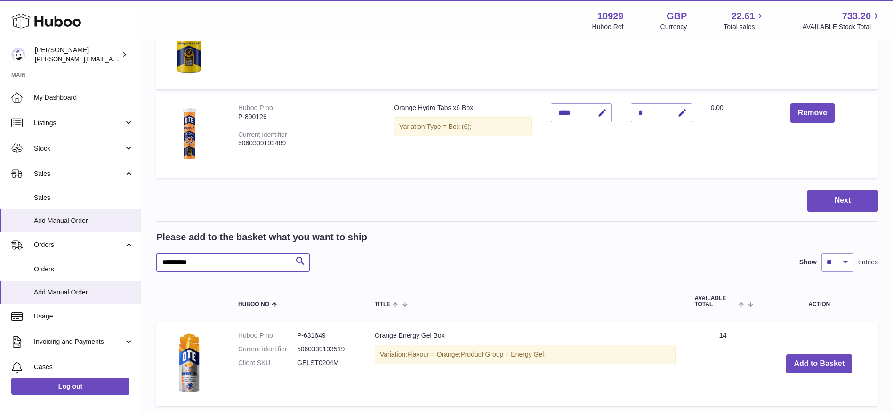
scroll to position [360, 0]
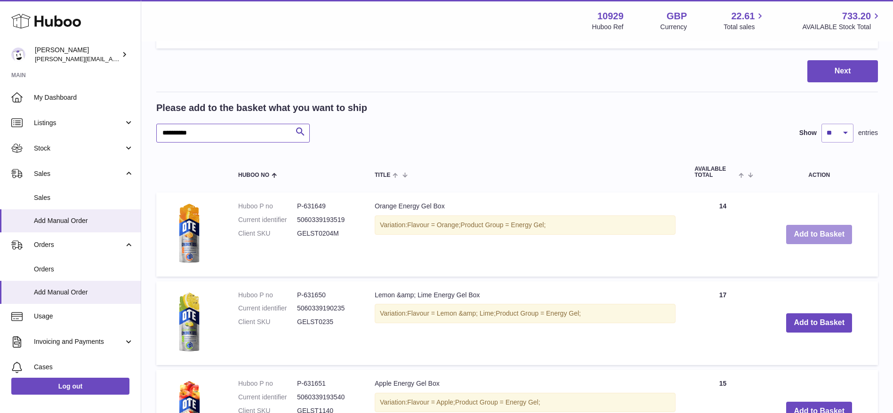
type input "**********"
click at [796, 228] on button "Add to Basket" at bounding box center [819, 234] width 66 height 19
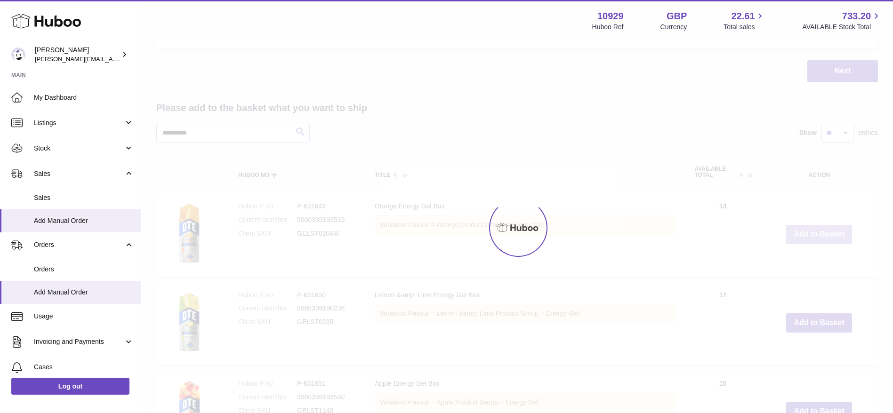
scroll to position [448, 0]
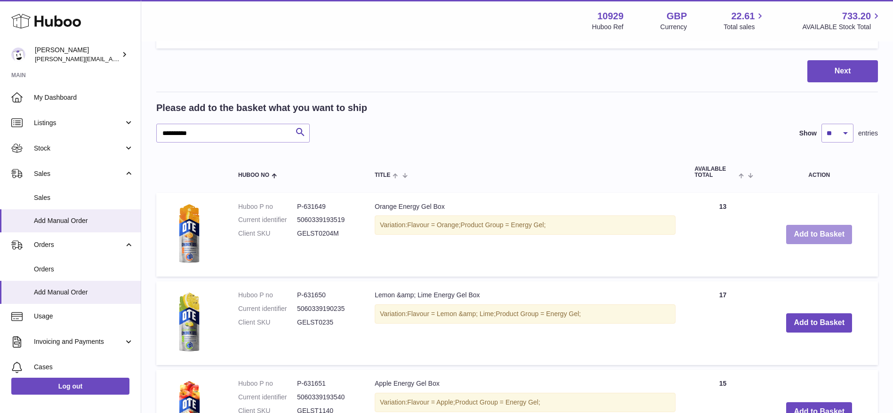
click at [803, 232] on button "Add to Basket" at bounding box center [819, 234] width 66 height 19
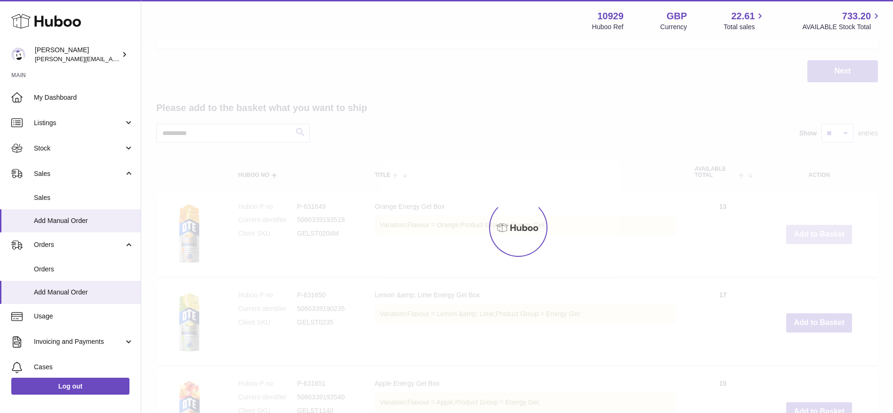
type input "*"
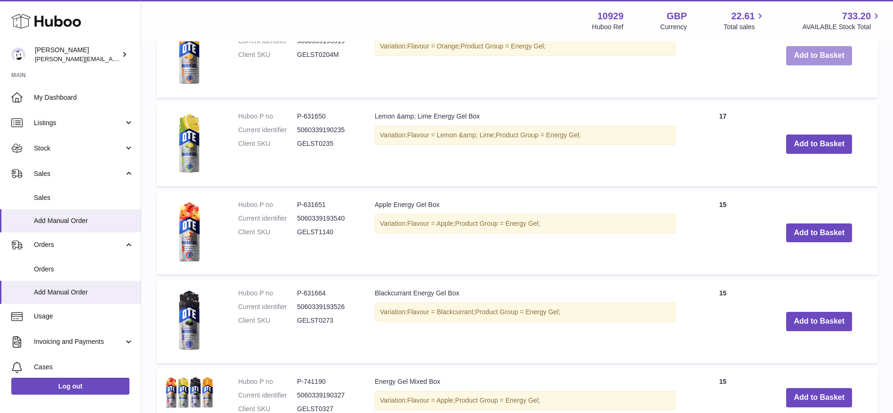
scroll to position [630, 0]
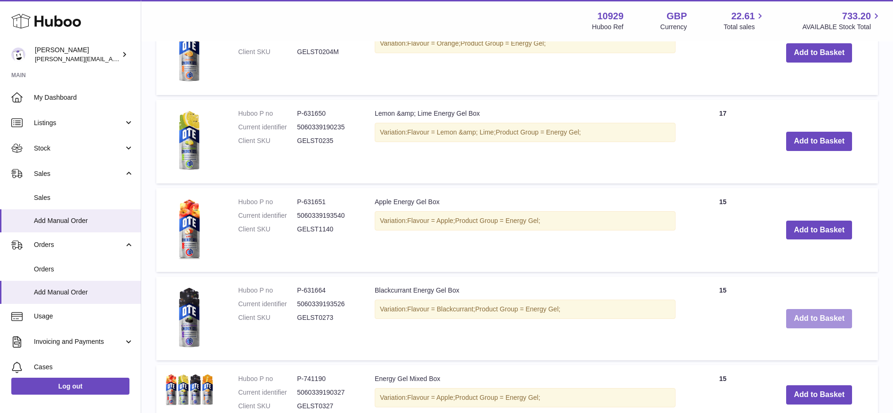
click at [818, 323] on button "Add to Basket" at bounding box center [819, 318] width 66 height 19
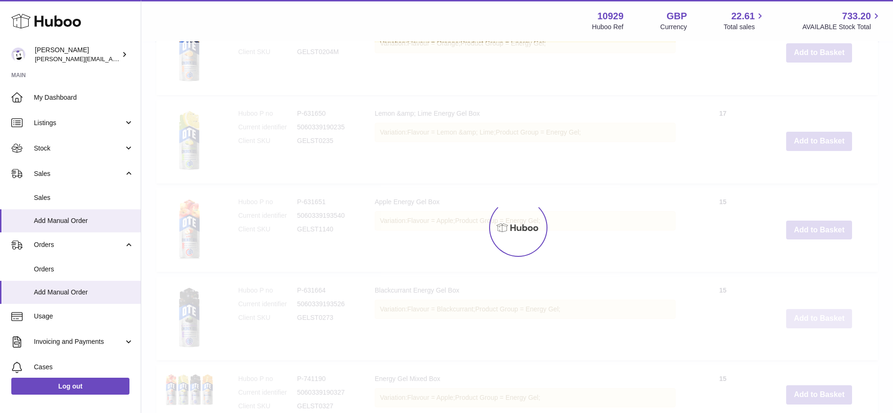
scroll to position [718, 0]
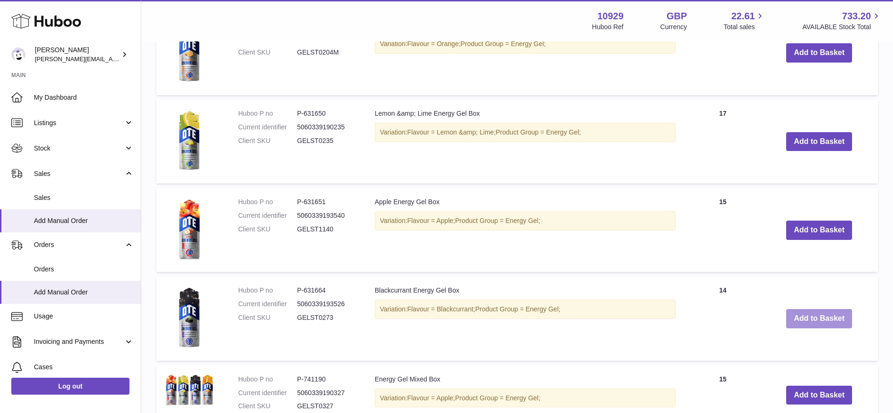
click at [818, 327] on button "Add to Basket" at bounding box center [819, 318] width 66 height 19
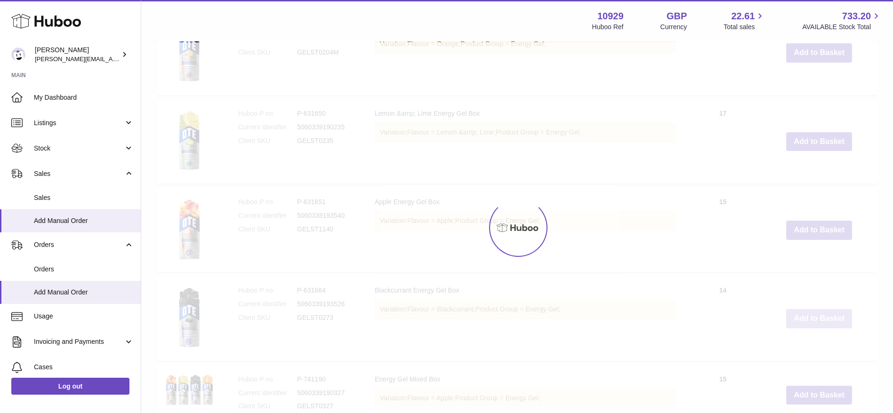
type input "*"
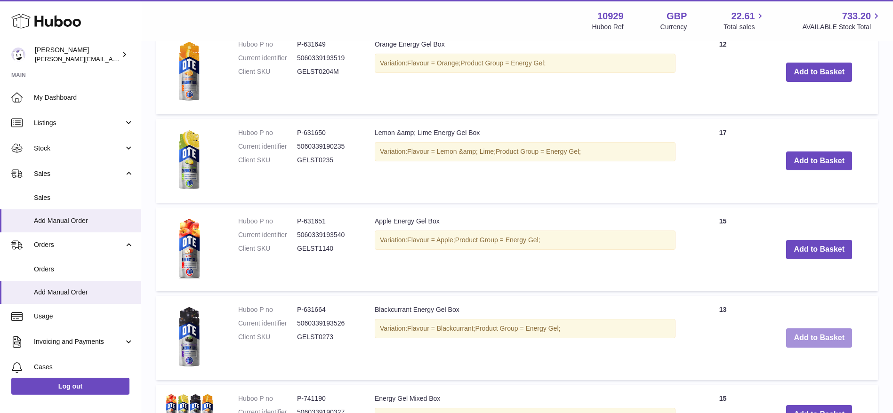
scroll to position [699, 0]
click at [799, 249] on button "Add to Basket" at bounding box center [819, 250] width 66 height 19
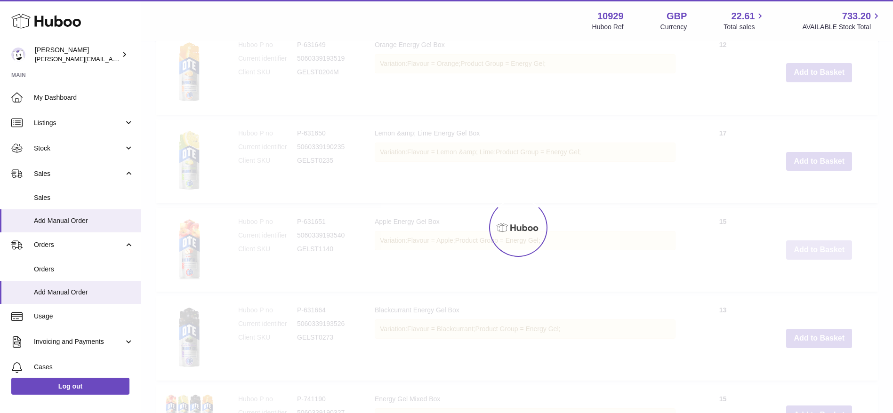
scroll to position [787, 0]
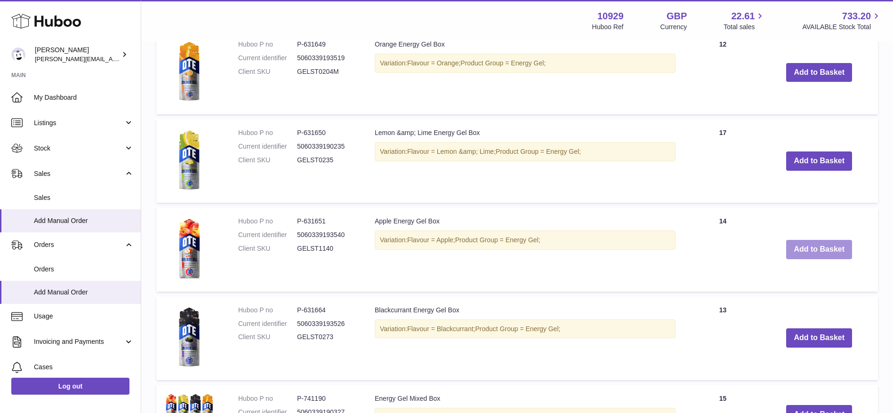
click at [799, 249] on button "Add to Basket" at bounding box center [819, 249] width 66 height 19
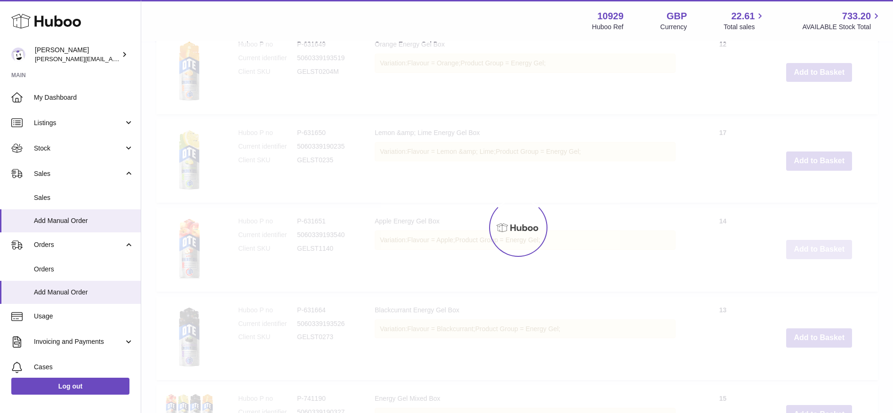
type input "*"
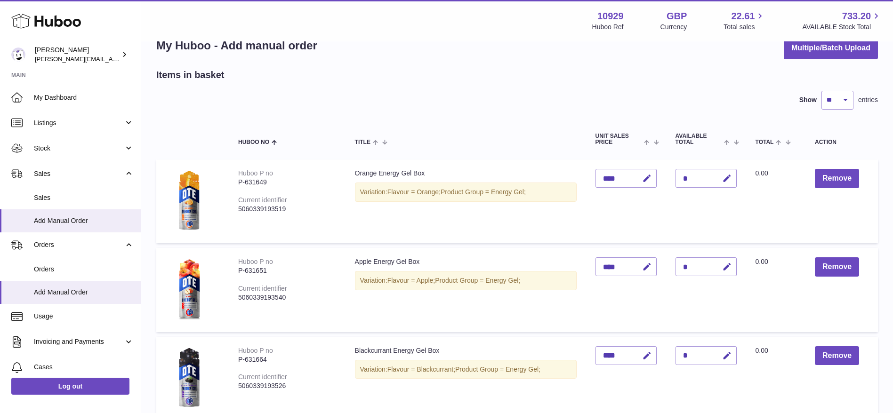
scroll to position [0, 0]
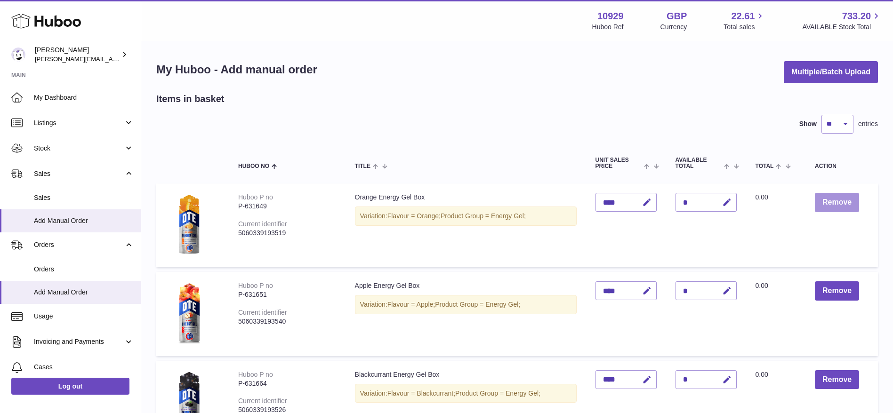
click at [851, 198] on button "Remove" at bounding box center [837, 202] width 44 height 19
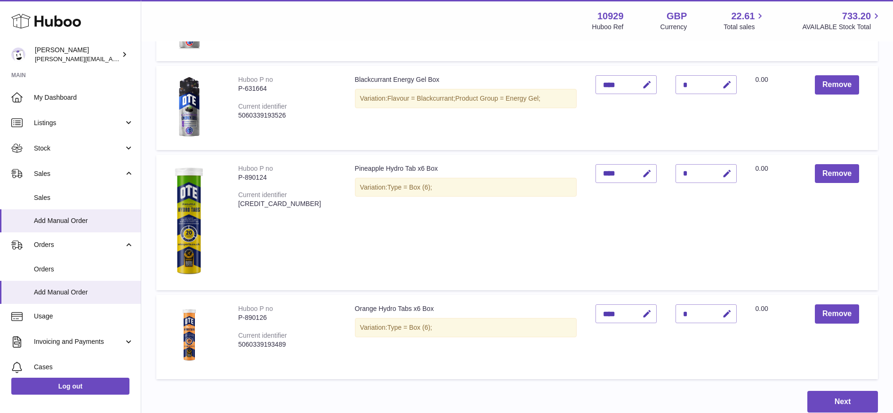
scroll to position [331, 0]
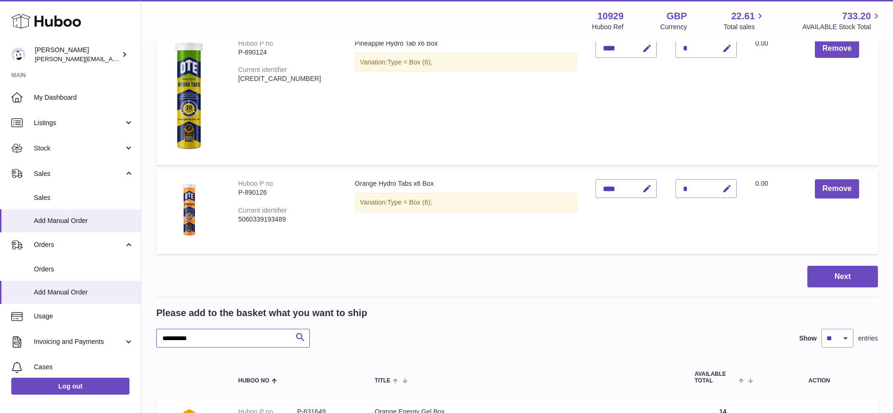
click at [220, 329] on input "**********" at bounding box center [232, 338] width 153 height 19
drag, startPoint x: 214, startPoint y: 339, endPoint x: 109, endPoint y: 324, distance: 106.0
click at [109, 324] on div "Huboo Thomas Potter thomas@otesports.co.uk Main My Dashboard Listings Not with …" at bounding box center [446, 291] width 893 height 1245
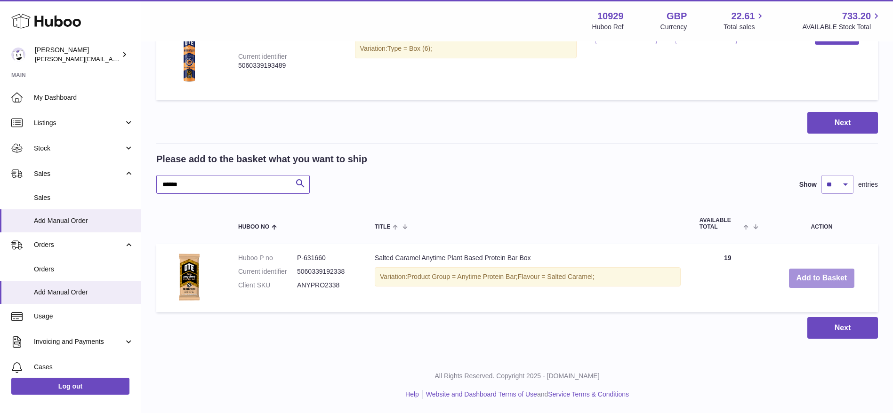
type input "******"
click at [850, 281] on button "Add to Basket" at bounding box center [822, 278] width 66 height 19
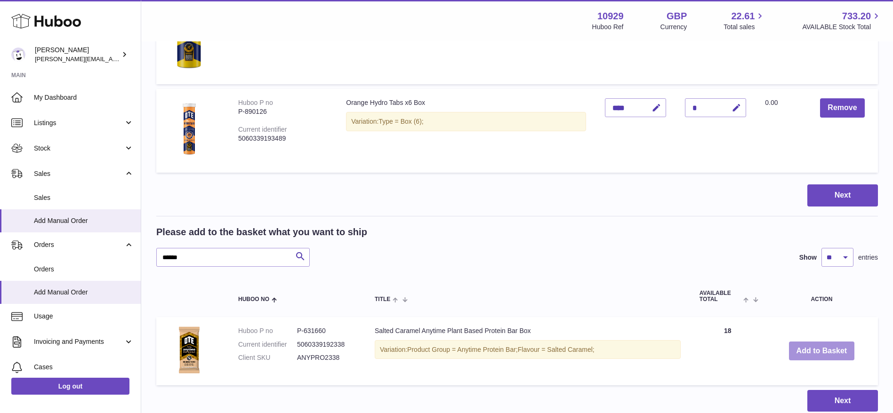
scroll to position [558, 0]
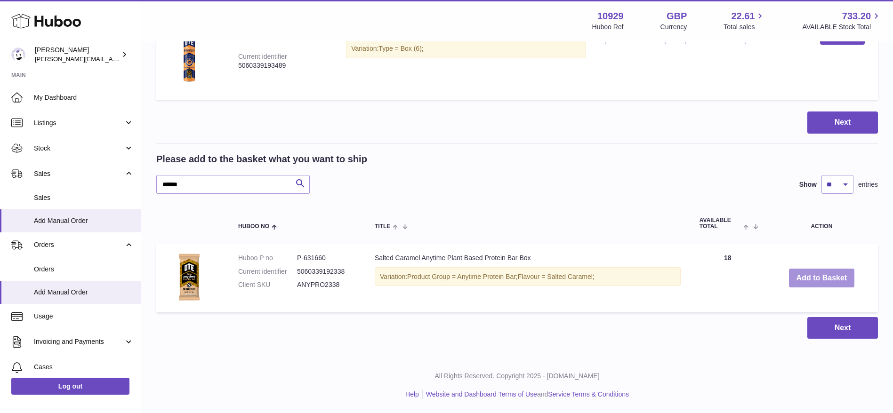
click at [809, 281] on button "Add to Basket" at bounding box center [822, 278] width 66 height 19
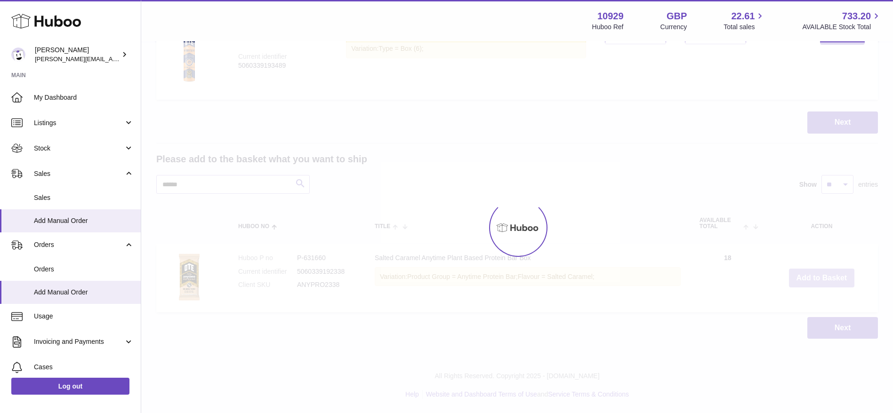
type input "*"
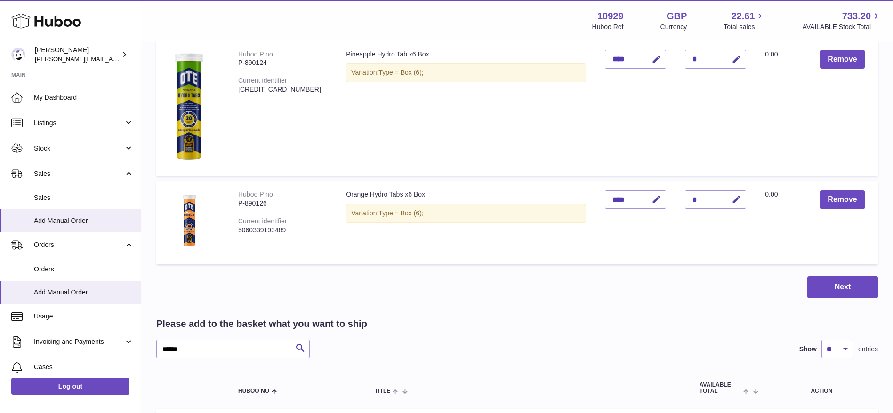
scroll to position [407, 0]
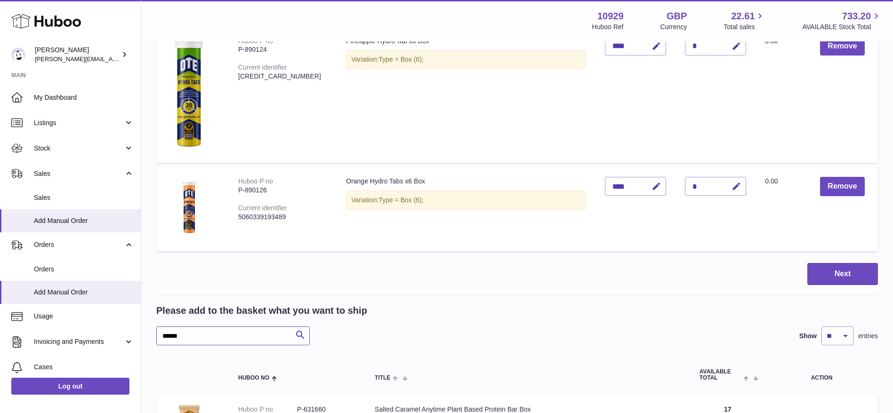
click at [184, 328] on input "******" at bounding box center [232, 336] width 153 height 19
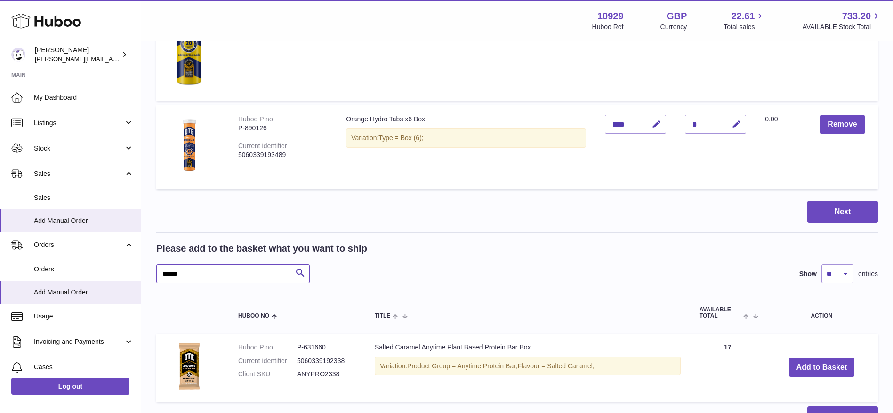
scroll to position [478, 0]
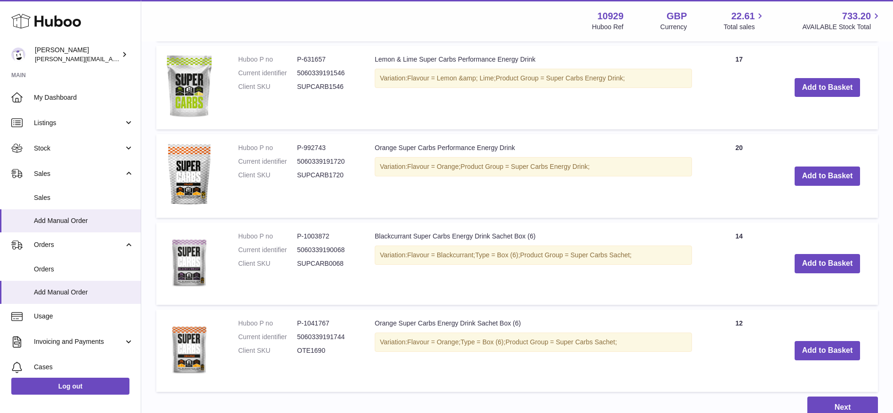
scroll to position [925, 0]
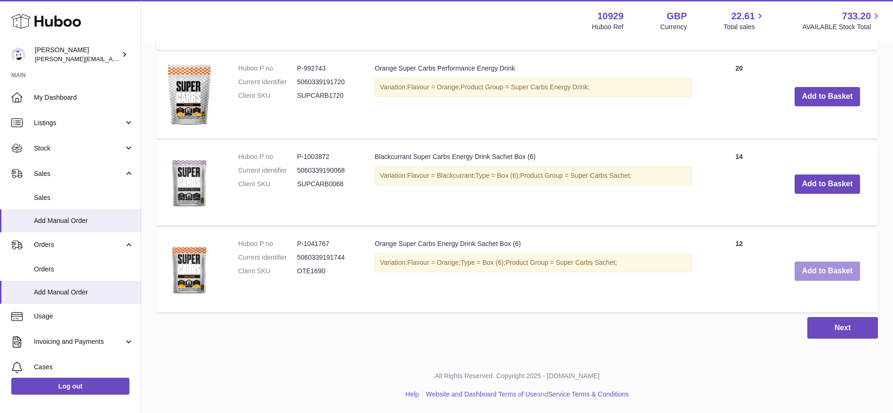
click at [845, 263] on button "Add to Basket" at bounding box center [828, 271] width 66 height 19
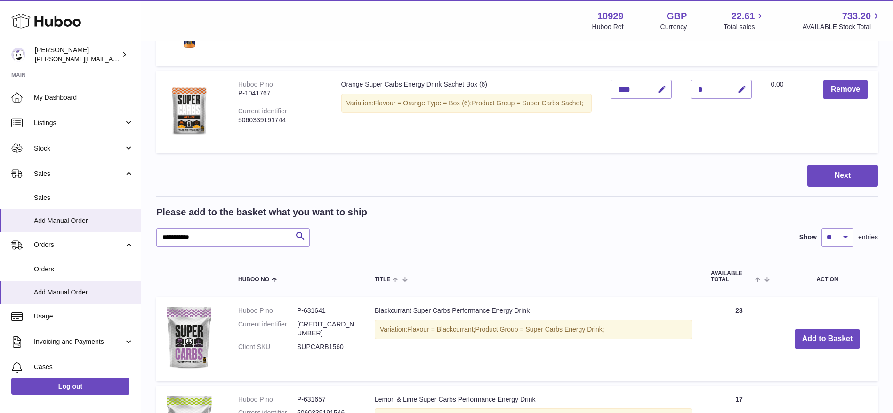
scroll to position [547, 0]
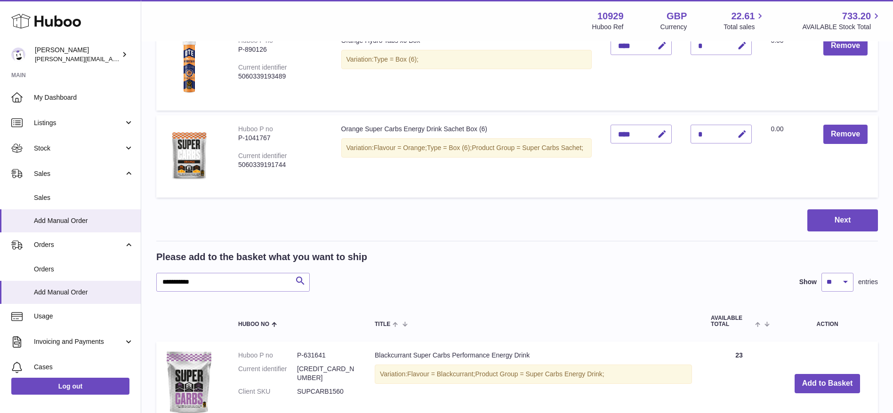
click at [231, 281] on input "**********" at bounding box center [232, 282] width 153 height 19
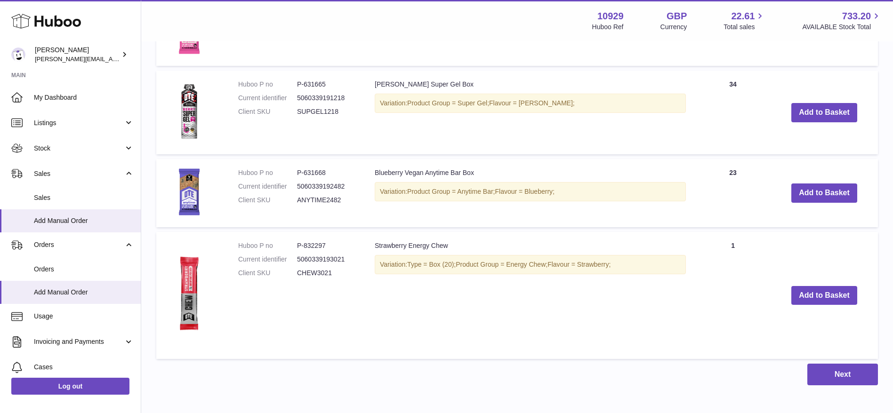
scroll to position [892, 0]
type input "*****"
click at [813, 125] on td "Add to Basket" at bounding box center [824, 112] width 107 height 84
click at [803, 117] on button "Add to Basket" at bounding box center [824, 112] width 66 height 19
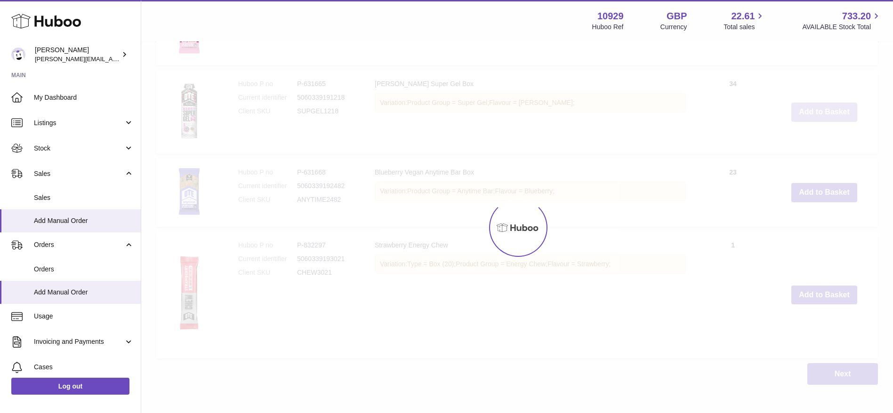
scroll to position [981, 0]
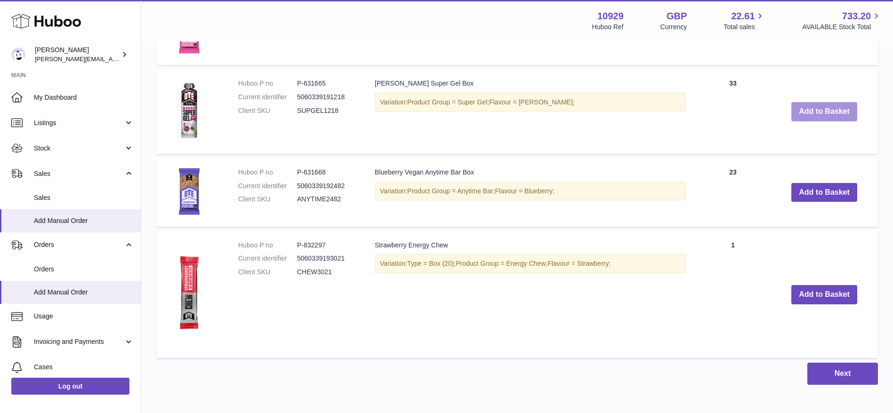
click at [803, 117] on button "Add to Basket" at bounding box center [824, 111] width 66 height 19
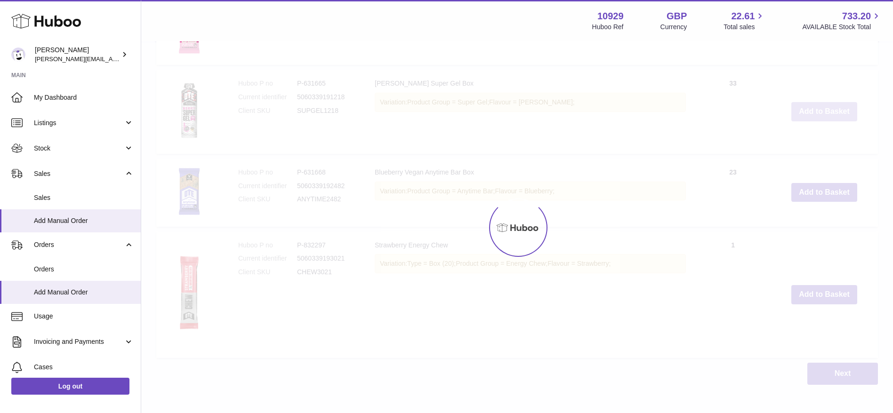
type input "*"
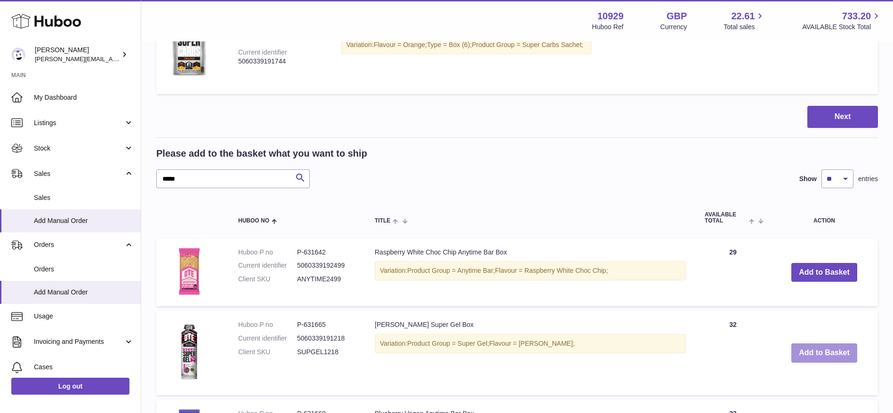
scroll to position [696, 0]
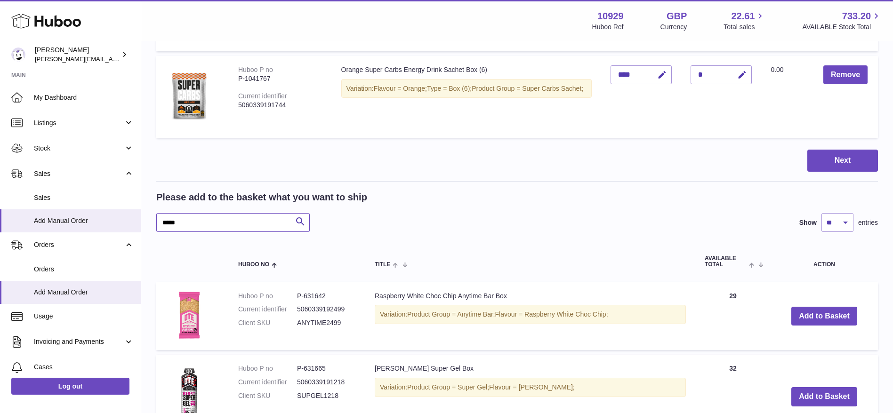
click at [229, 228] on input "*****" at bounding box center [232, 222] width 153 height 19
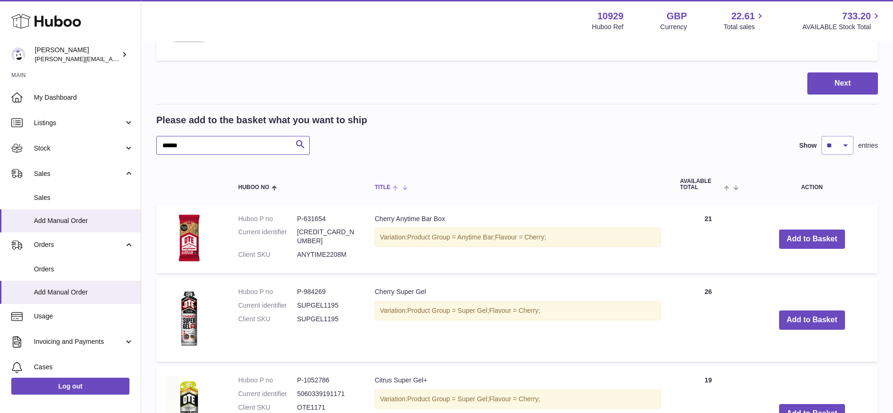
scroll to position [773, 0]
type input "******"
click at [793, 322] on button "Add to Basket" at bounding box center [812, 319] width 66 height 19
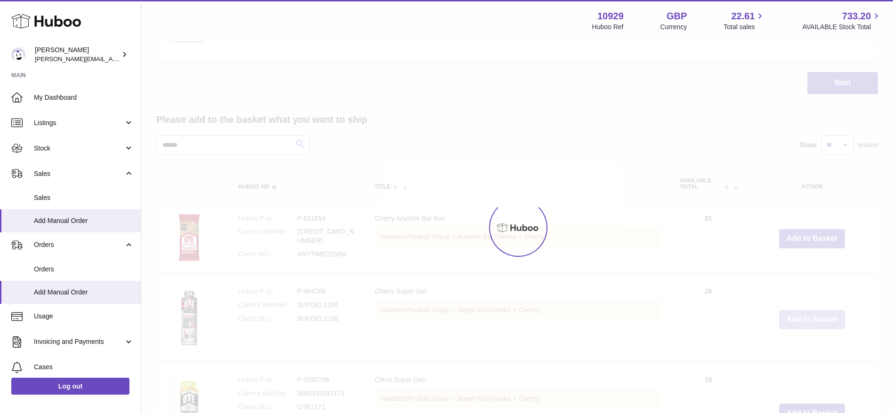
scroll to position [862, 0]
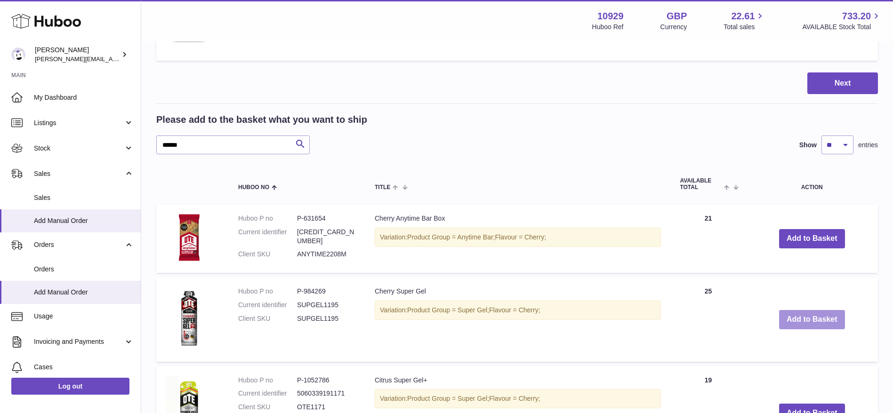
click at [793, 322] on button "Add to Basket" at bounding box center [812, 319] width 66 height 19
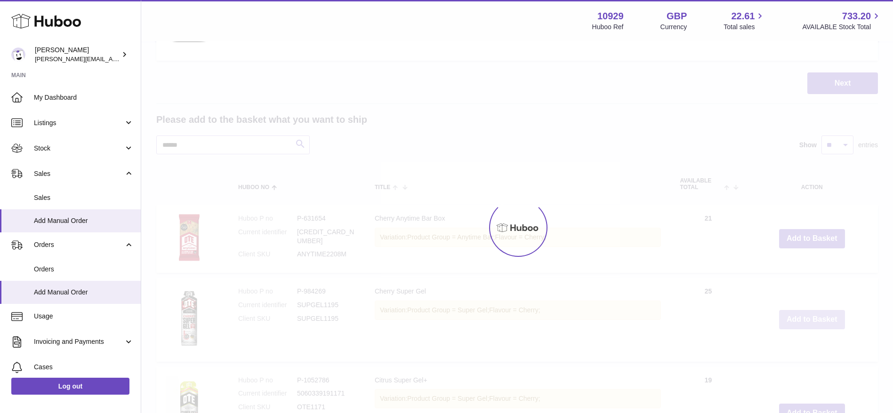
type input "*"
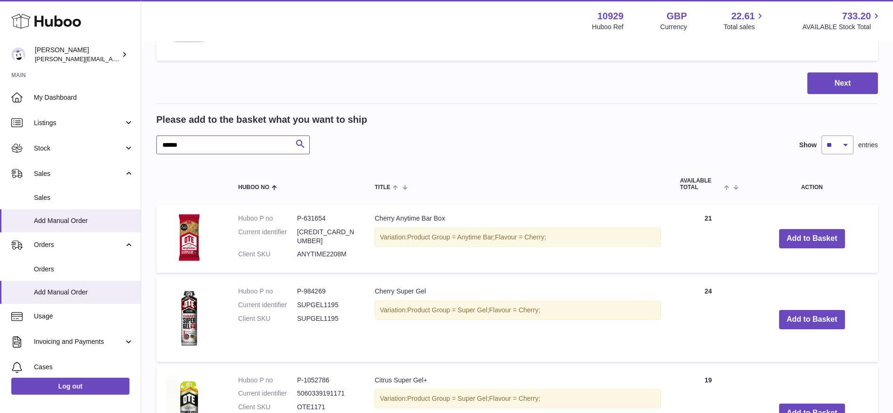
click at [196, 148] on input "******" at bounding box center [232, 145] width 153 height 19
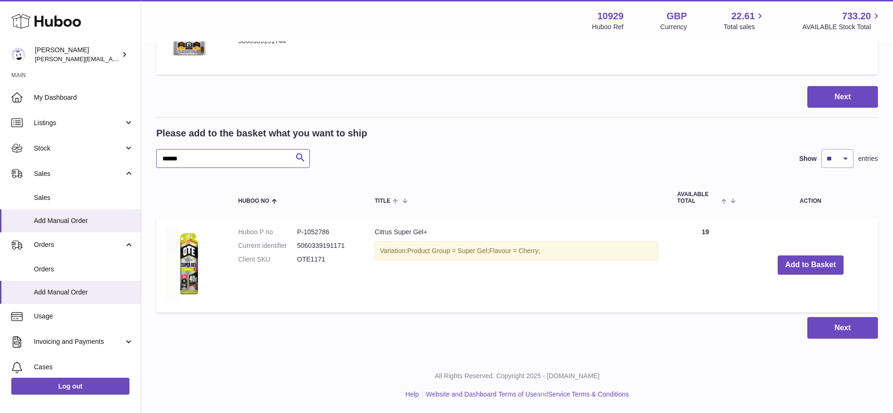
scroll to position [848, 0]
type input "******"
click at [789, 265] on button "Add to Basket" at bounding box center [811, 265] width 66 height 19
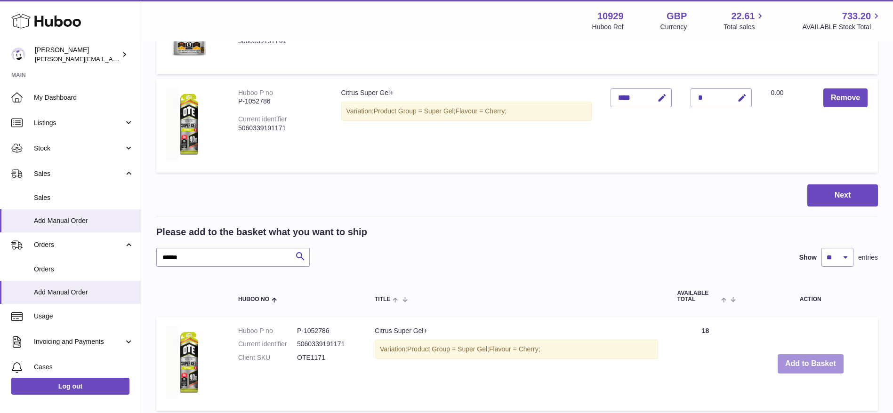
scroll to position [810, 0]
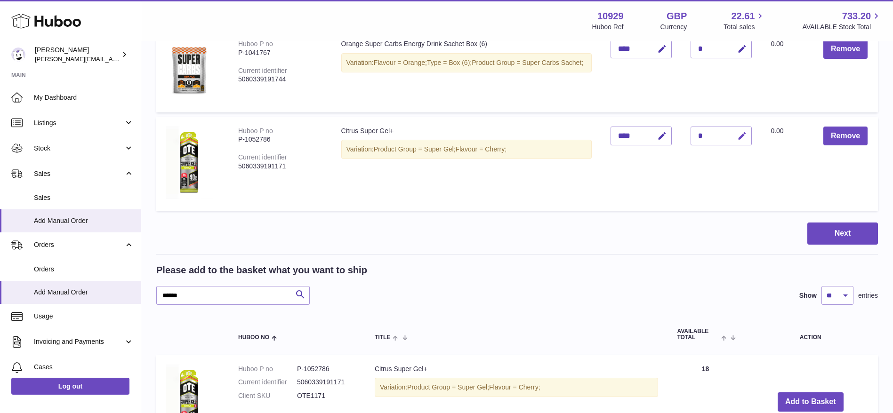
click at [731, 129] on button "button" at bounding box center [741, 136] width 22 height 19
type input "*"
click at [736, 143] on button "submit" at bounding box center [741, 136] width 18 height 15
click at [222, 297] on input "******" at bounding box center [232, 295] width 153 height 19
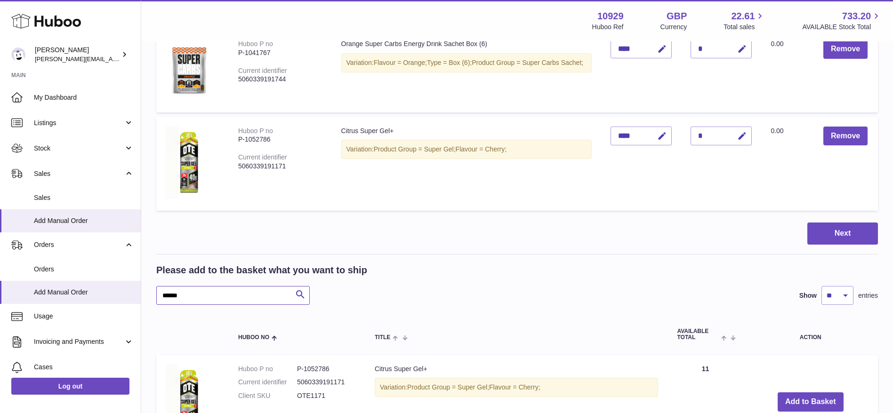
click at [222, 297] on input "******" at bounding box center [232, 295] width 153 height 19
click at [849, 230] on button "Next" at bounding box center [842, 234] width 71 height 22
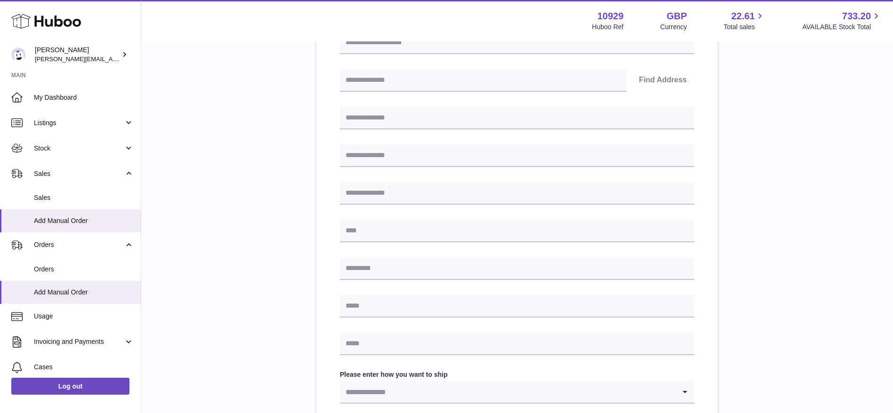
scroll to position [94, 0]
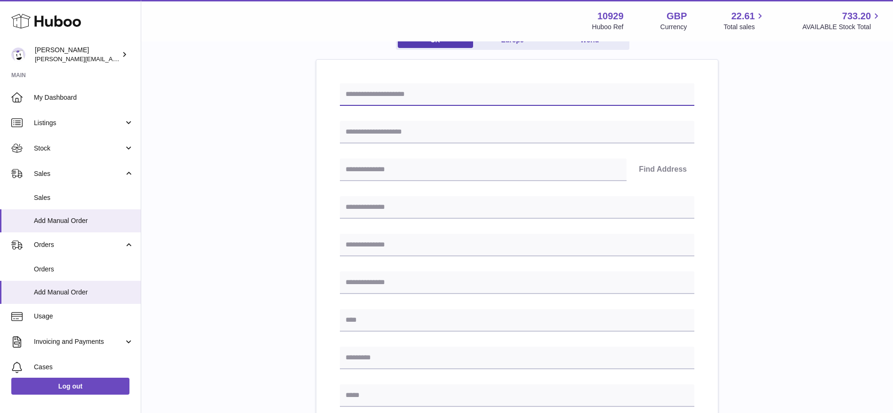
click at [386, 99] on input "text" at bounding box center [517, 94] width 354 height 23
type input "**********"
click at [388, 124] on input "text" at bounding box center [517, 132] width 354 height 23
type input "**********"
click at [431, 174] on input "text" at bounding box center [483, 170] width 287 height 23
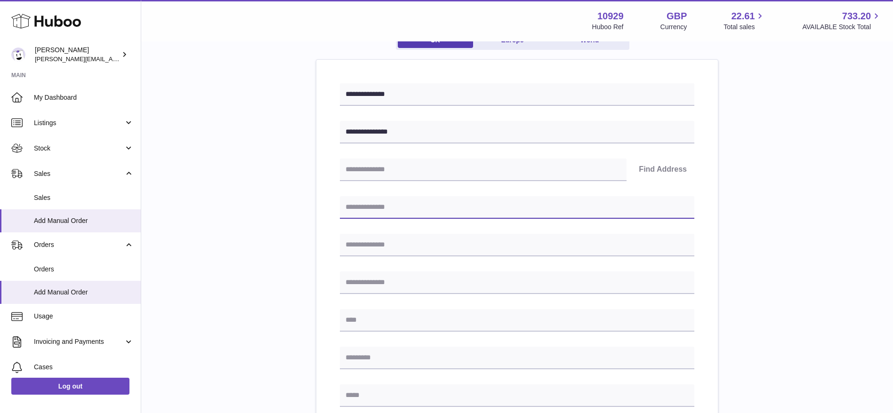
click at [623, 206] on input "text" at bounding box center [517, 207] width 354 height 23
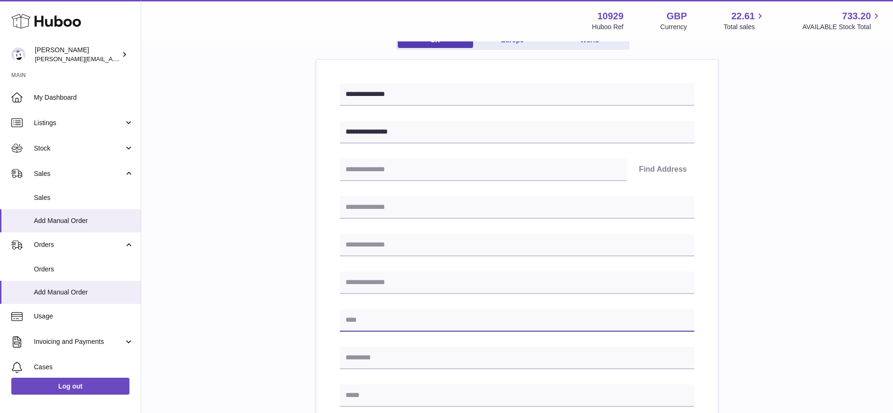
click at [600, 311] on input "text" at bounding box center [517, 320] width 354 height 23
type input "*****"
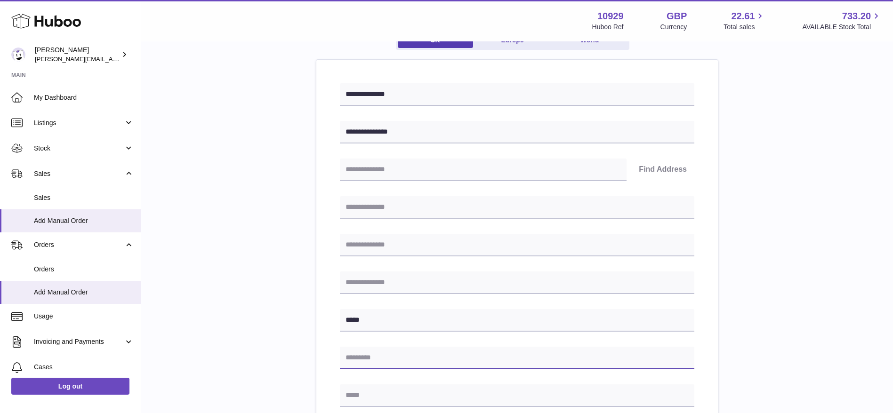
click at [588, 366] on input "text" at bounding box center [517, 358] width 354 height 23
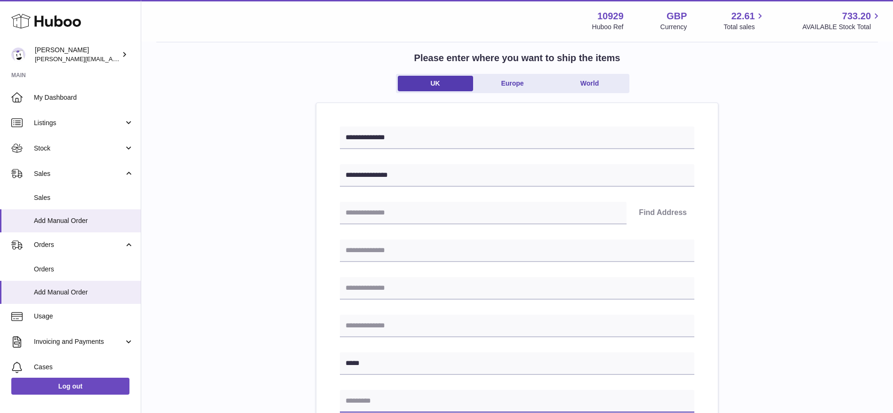
scroll to position [49, 0]
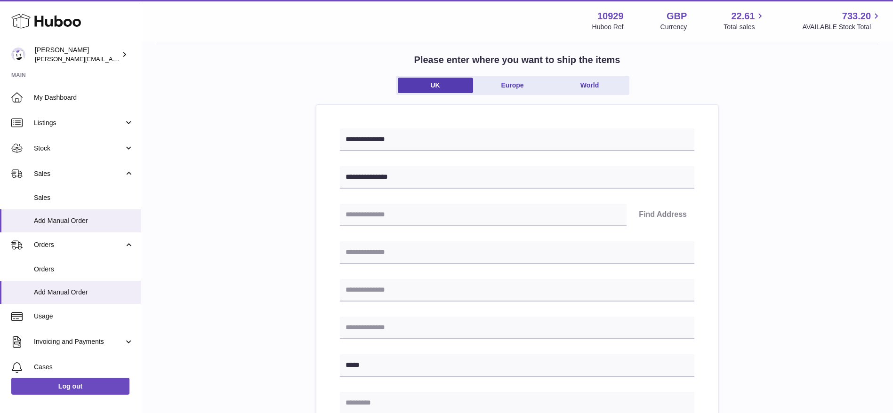
click at [490, 77] on ul "UK Europe World" at bounding box center [512, 85] width 233 height 19
click at [499, 86] on link "Europe" at bounding box center [512, 86] width 75 height 16
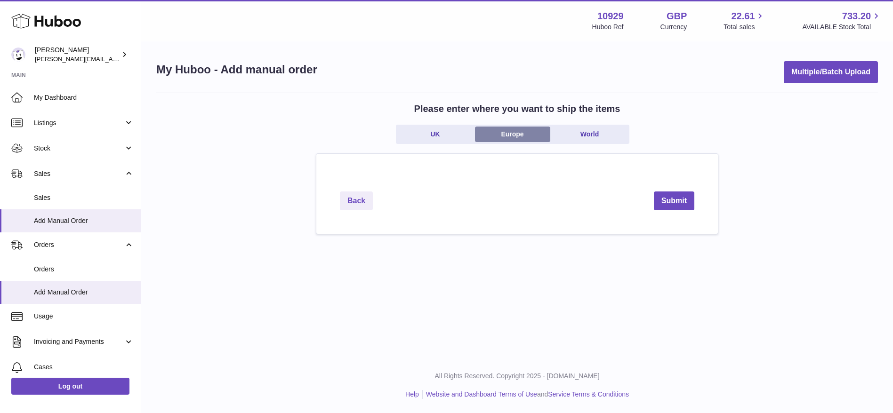
scroll to position [0, 0]
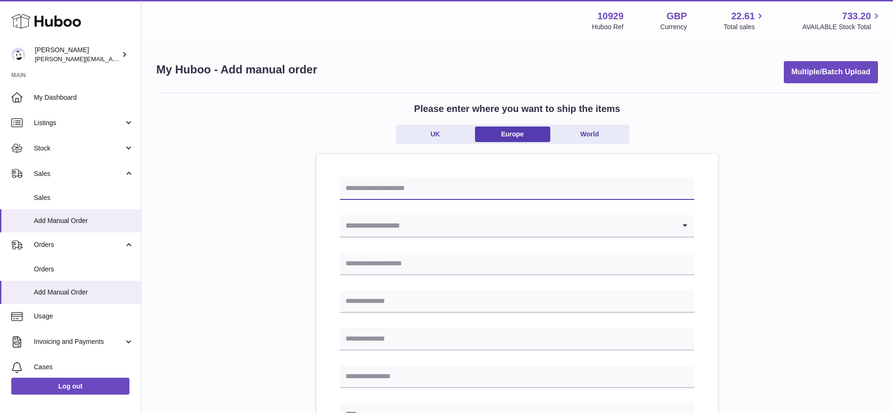
click at [514, 177] on input "text" at bounding box center [517, 188] width 354 height 23
type input "**********"
click at [410, 230] on input "Search for option" at bounding box center [508, 226] width 336 height 22
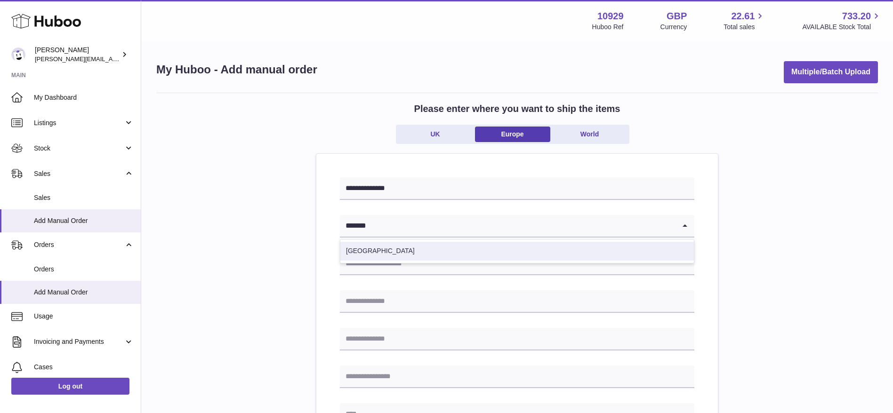
click at [410, 247] on li "Hungary" at bounding box center [516, 251] width 353 height 19
type input "*******"
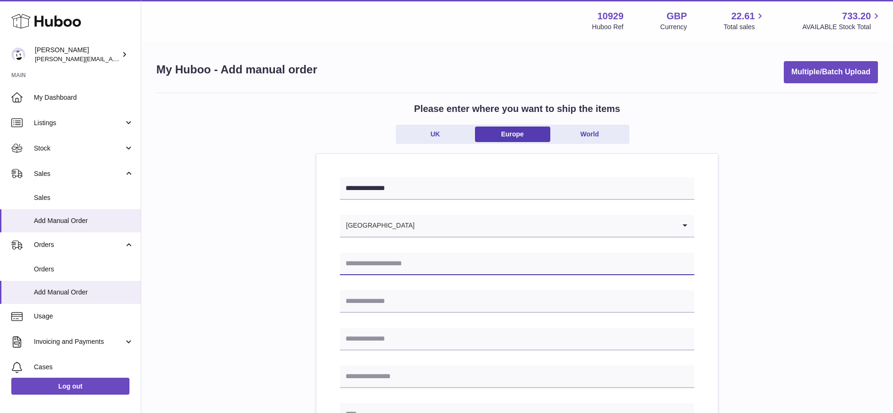
click at [416, 260] on input "text" at bounding box center [517, 264] width 354 height 23
type input "**********"
click at [401, 303] on input "text" at bounding box center [517, 301] width 354 height 23
type input "**********"
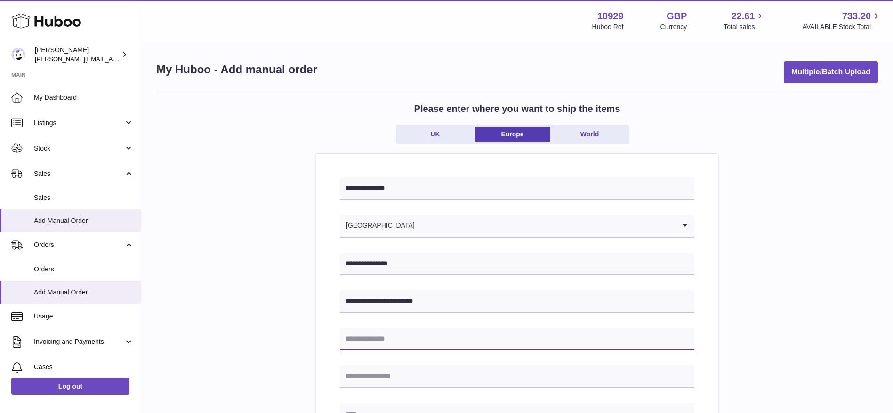
click at [401, 338] on input "text" at bounding box center [517, 339] width 354 height 23
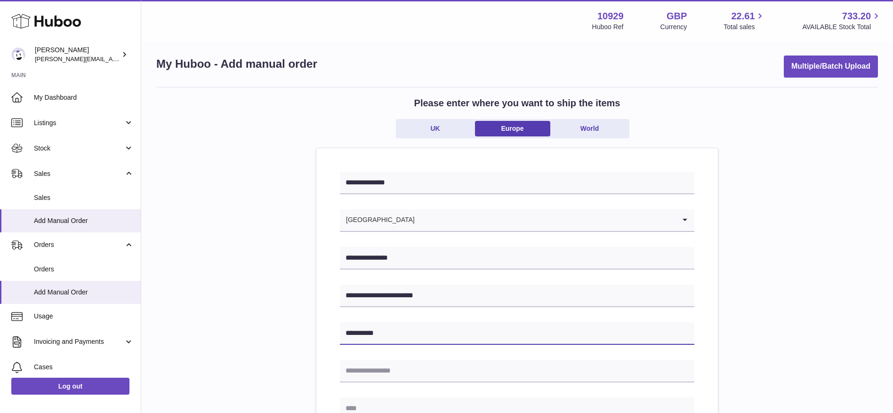
type input "**********"
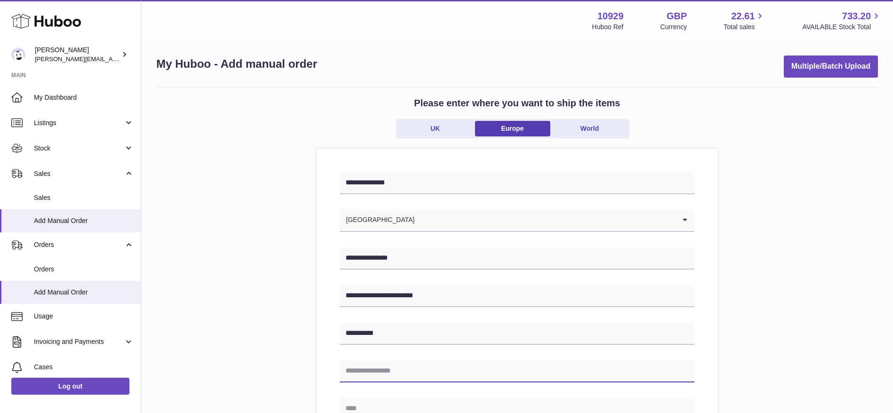
click at [389, 378] on input "text" at bounding box center [517, 371] width 354 height 23
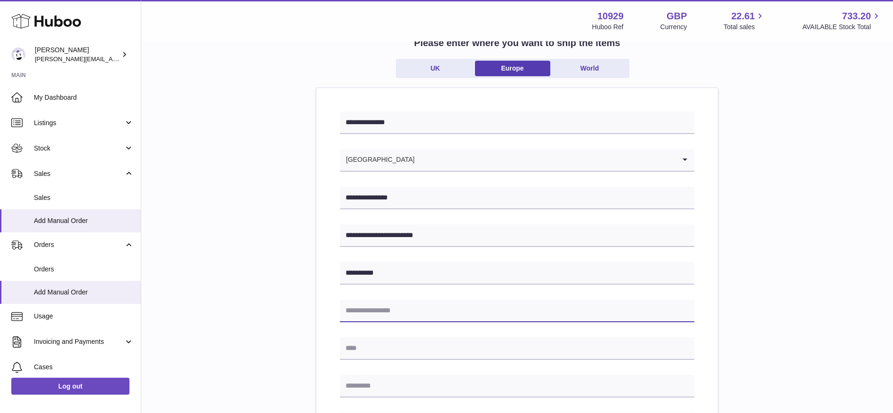
scroll to position [68, 0]
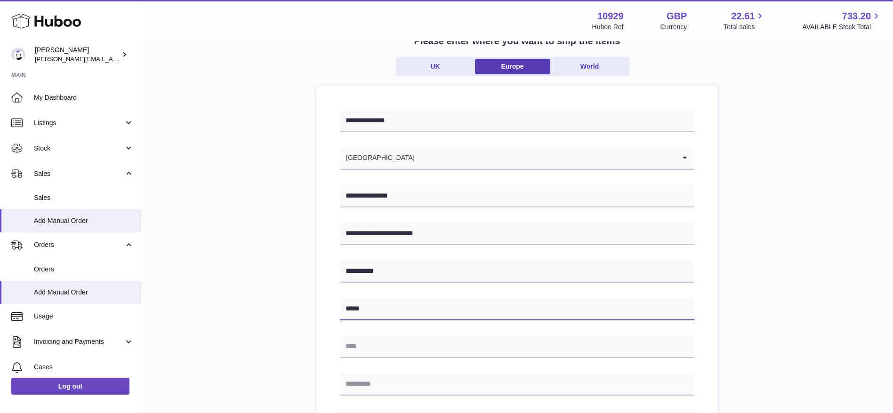
type input "*****"
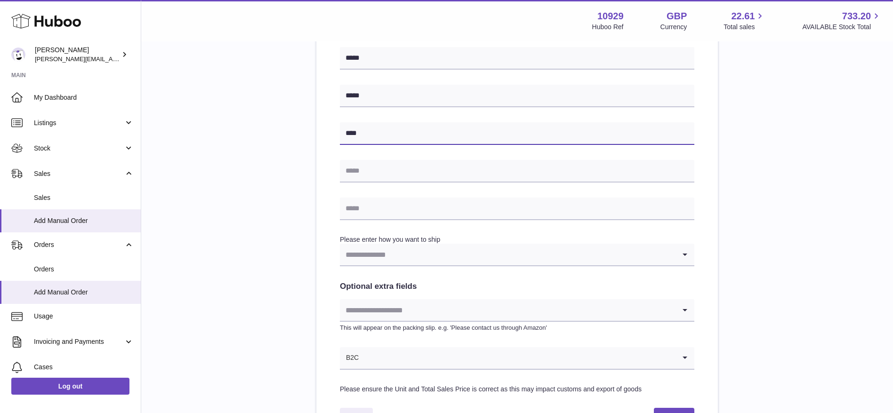
scroll to position [321, 0]
type input "****"
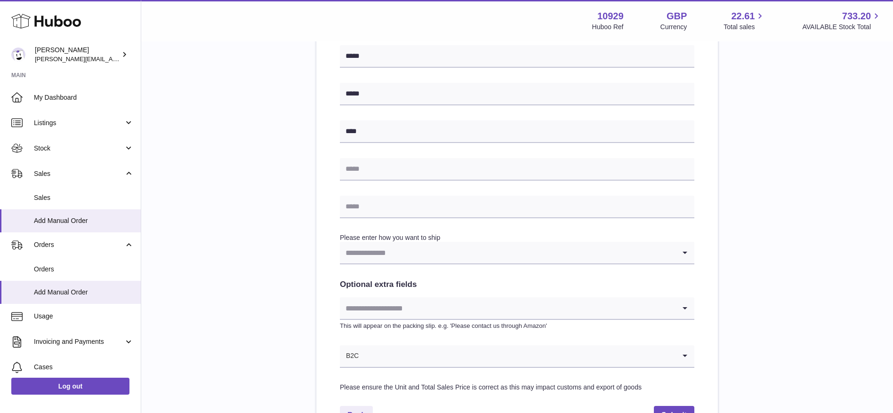
click at [382, 249] on input "Search for option" at bounding box center [508, 253] width 336 height 22
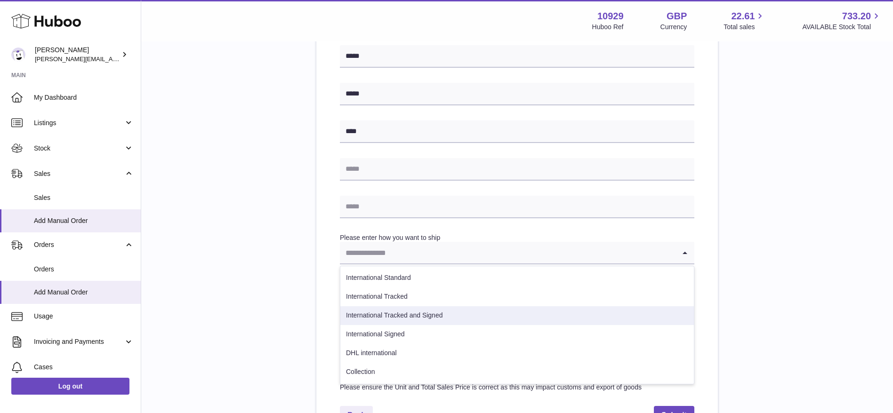
click at [380, 314] on li "International Tracked and Signed" at bounding box center [516, 315] width 353 height 19
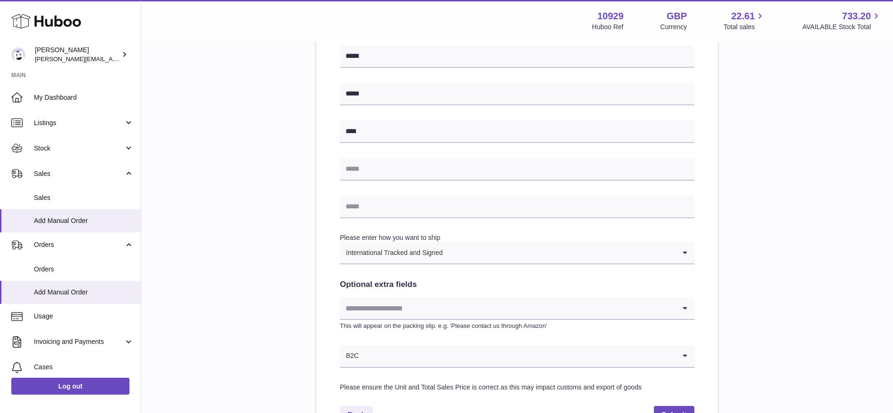
click at [379, 313] on input "Search for option" at bounding box center [508, 308] width 336 height 22
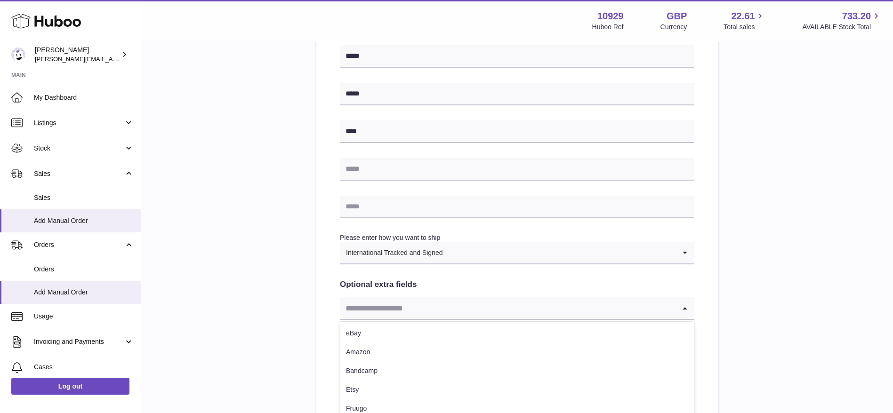
scroll to position [399, 0]
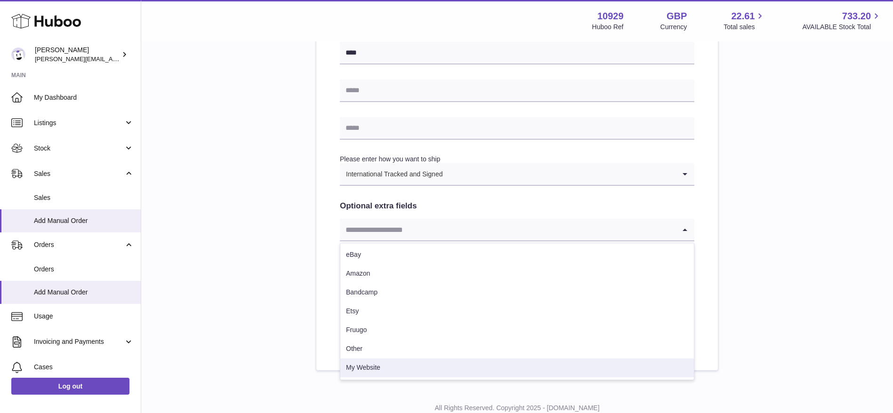
click at [364, 373] on li "My Website" at bounding box center [516, 368] width 353 height 19
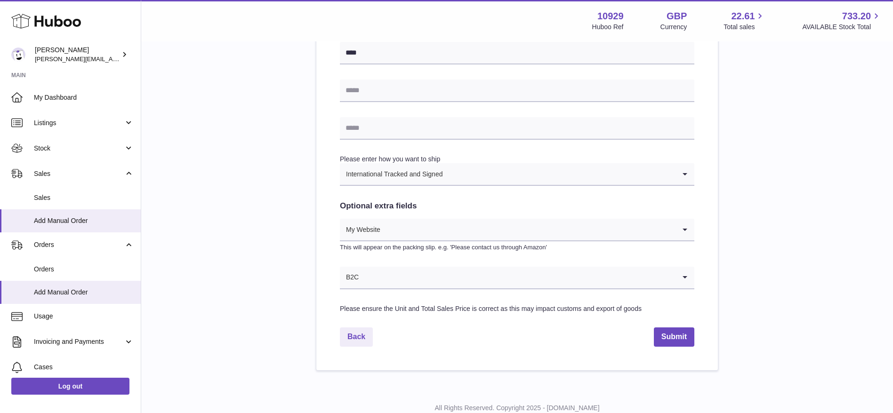
scroll to position [369, 0]
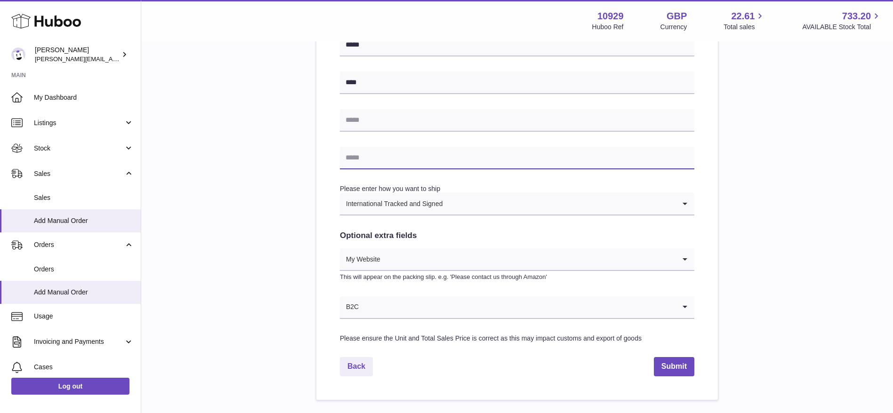
click at [390, 160] on input "text" at bounding box center [517, 158] width 354 height 23
paste input "**********"
type input "**********"
click at [738, 136] on div "**********" at bounding box center [517, 61] width 722 height 677
click at [677, 368] on button "Submit" at bounding box center [674, 366] width 40 height 19
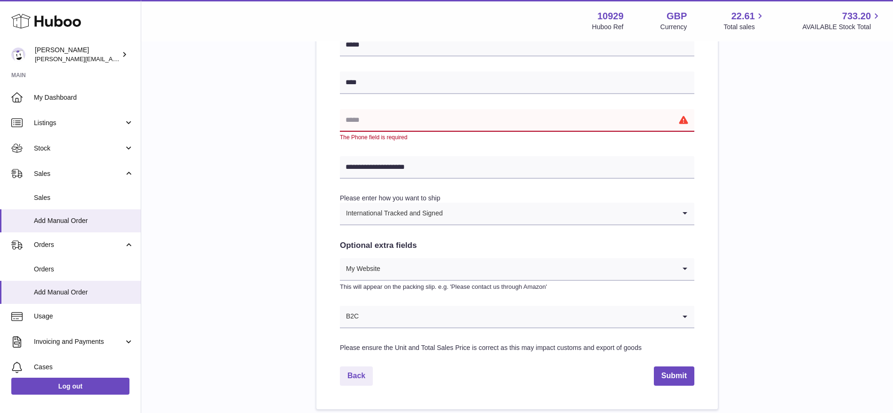
click at [442, 130] on input "text" at bounding box center [517, 120] width 354 height 23
type input "**********"
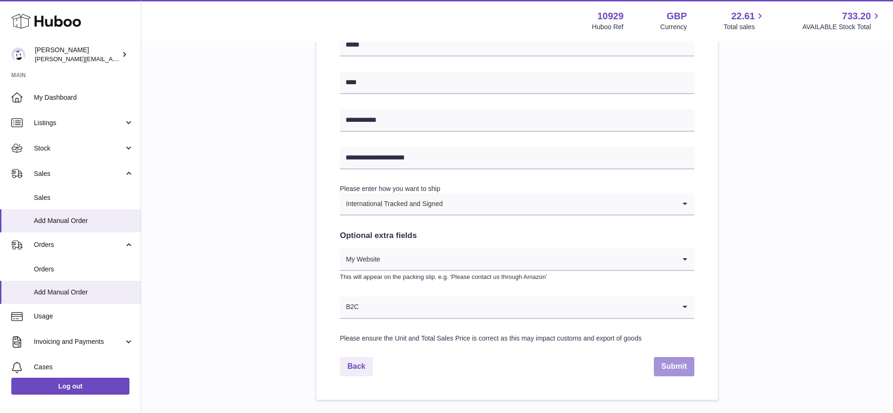
click at [675, 366] on button "Submit" at bounding box center [674, 366] width 40 height 19
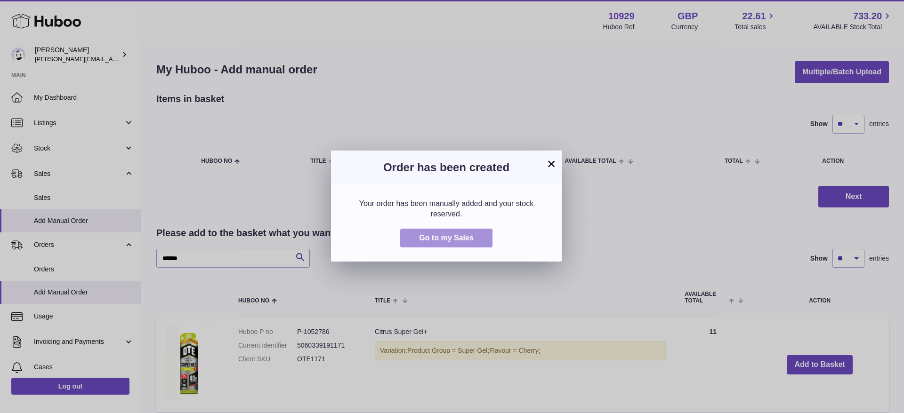
click at [421, 236] on span "Go to my Sales" at bounding box center [446, 238] width 55 height 8
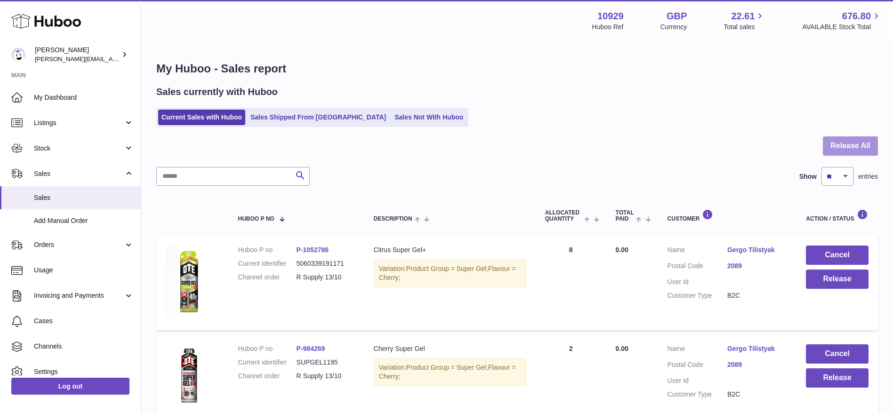
click at [838, 141] on button "Release All" at bounding box center [850, 146] width 55 height 19
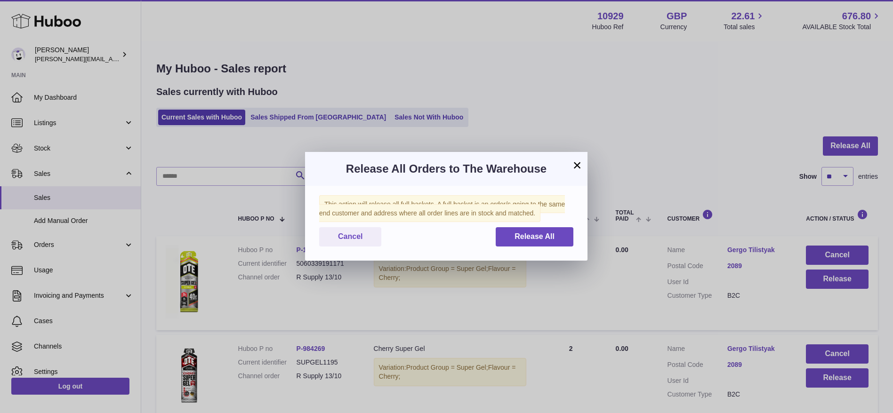
click at [538, 255] on div "This action will release all full baskets. A full basket is an order/s going to…" at bounding box center [446, 223] width 282 height 75
click at [540, 236] on span "Release All" at bounding box center [534, 237] width 40 height 8
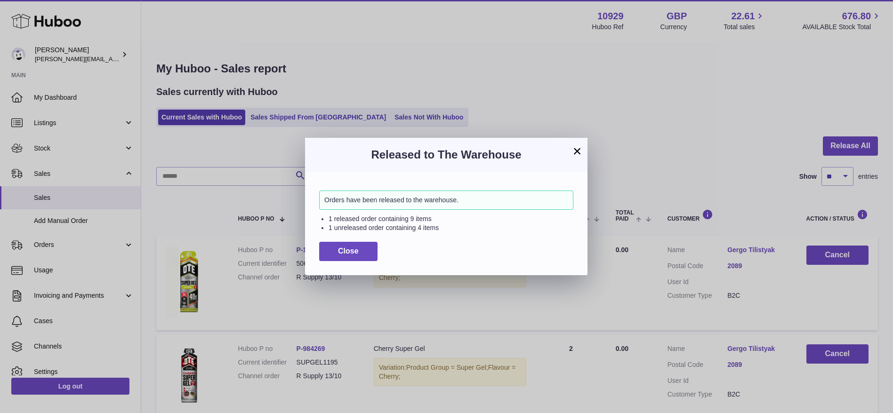
click at [577, 156] on button "×" at bounding box center [576, 150] width 11 height 11
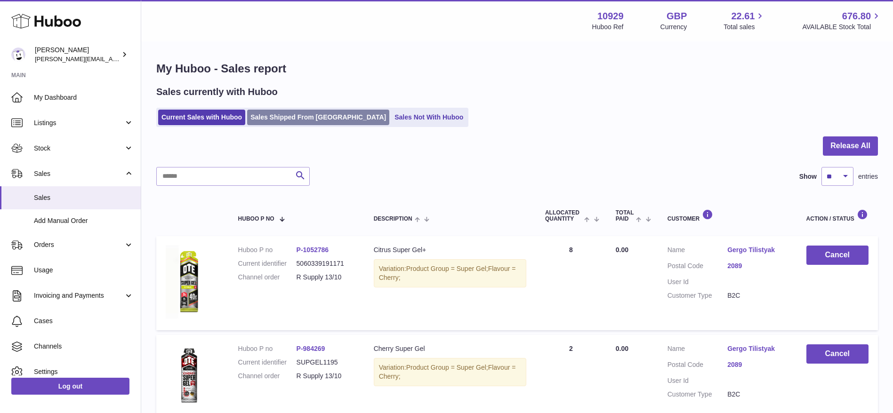
click at [318, 119] on link "Sales Shipped From Huboo" at bounding box center [318, 118] width 142 height 16
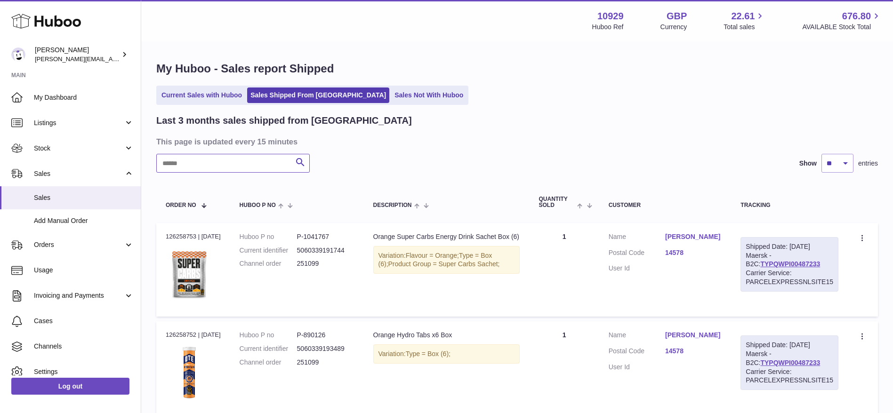
click at [225, 165] on input "text" at bounding box center [232, 163] width 153 height 19
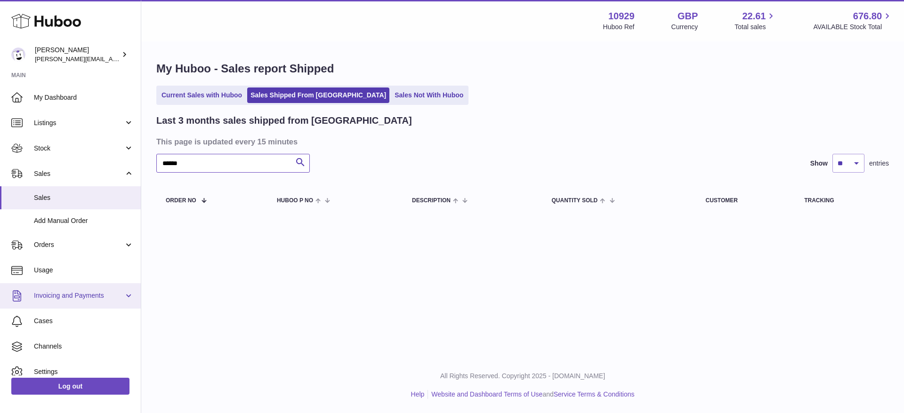
type input "******"
click at [29, 289] on link "Invoicing and Payments" at bounding box center [70, 295] width 141 height 25
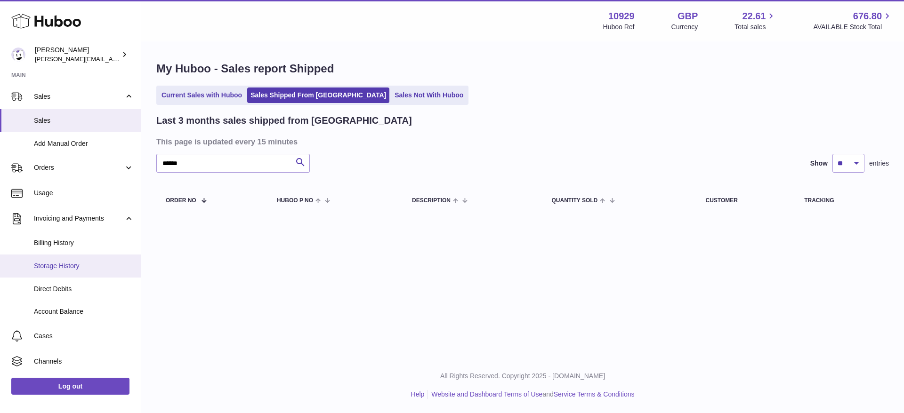
scroll to position [114, 0]
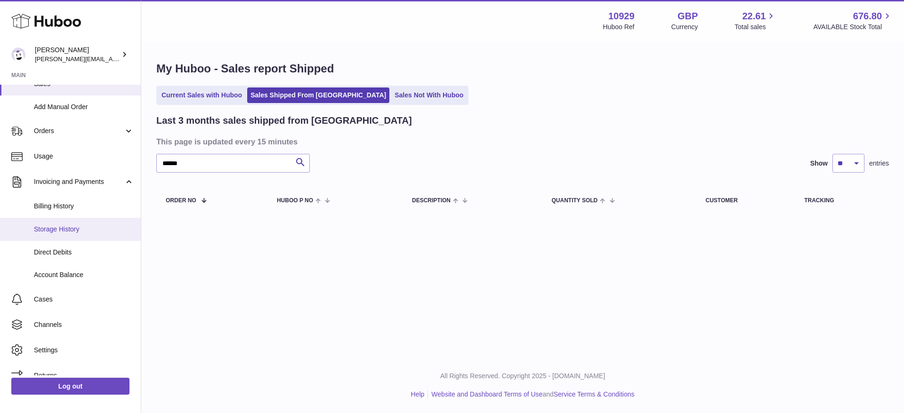
click at [47, 233] on span "Storage History" at bounding box center [84, 229] width 100 height 9
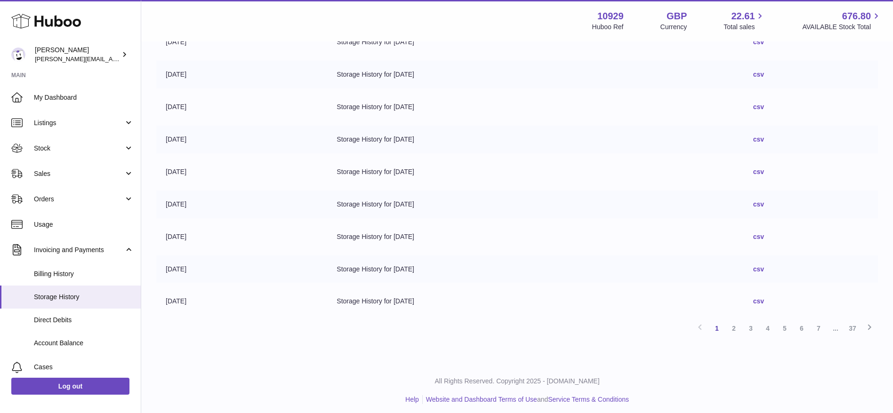
scroll to position [192, 0]
click at [40, 275] on span "Billing History" at bounding box center [84, 274] width 100 height 9
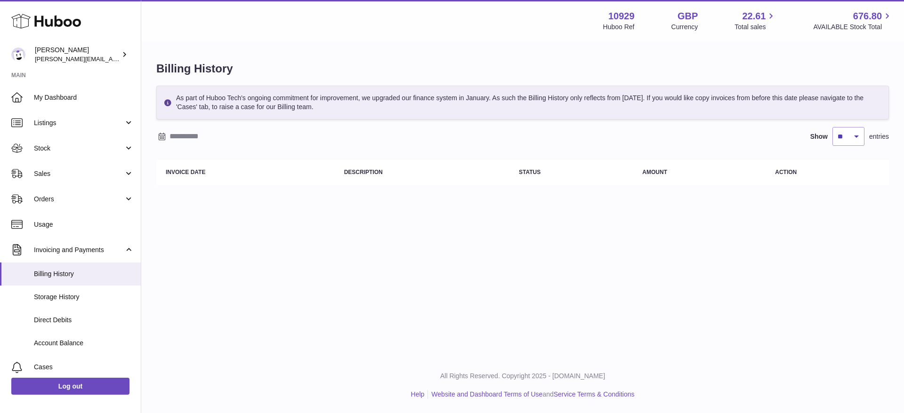
click at [185, 128] on div "Show ** ** ** *** entries" at bounding box center [522, 136] width 732 height 19
click at [185, 139] on input "text" at bounding box center [242, 136] width 147 height 15
click at [166, 157] on icon "button" at bounding box center [165, 156] width 3 height 6
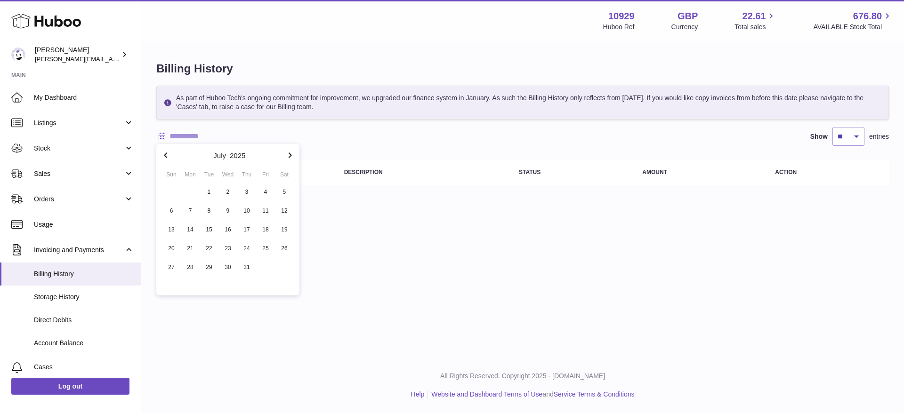
click at [166, 157] on icon "button" at bounding box center [165, 156] width 3 height 6
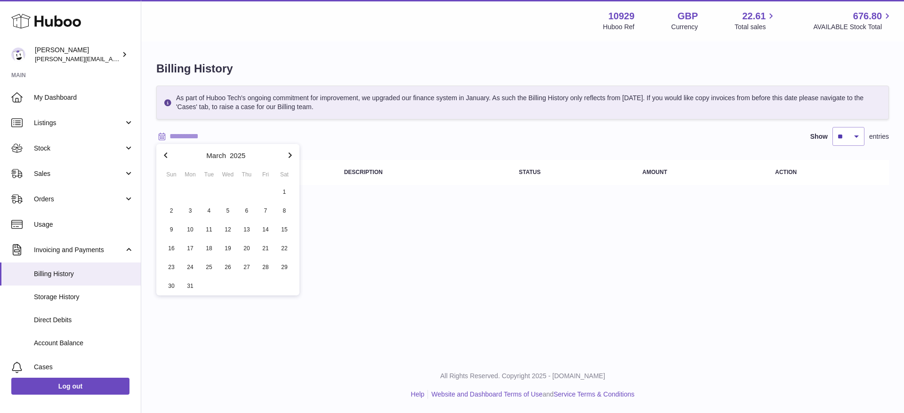
click at [166, 157] on icon "button" at bounding box center [165, 156] width 3 height 6
click at [166, 158] on icon "button" at bounding box center [165, 155] width 11 height 11
click at [212, 185] on span "1" at bounding box center [209, 192] width 17 height 17
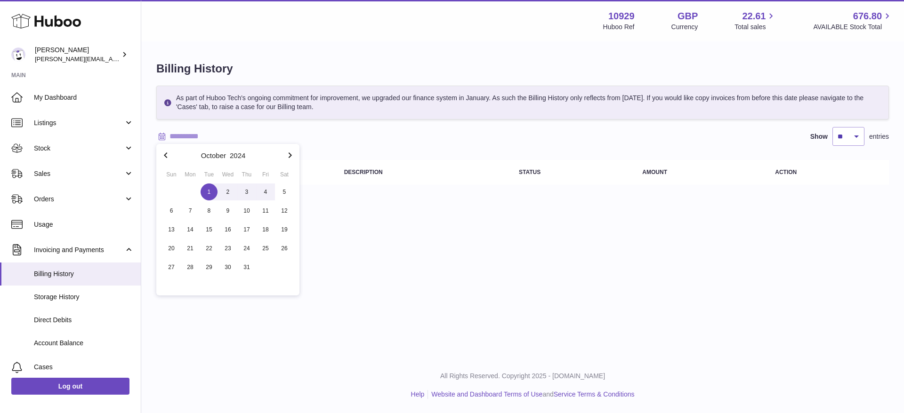
click at [288, 150] on icon "button" at bounding box center [289, 155] width 11 height 11
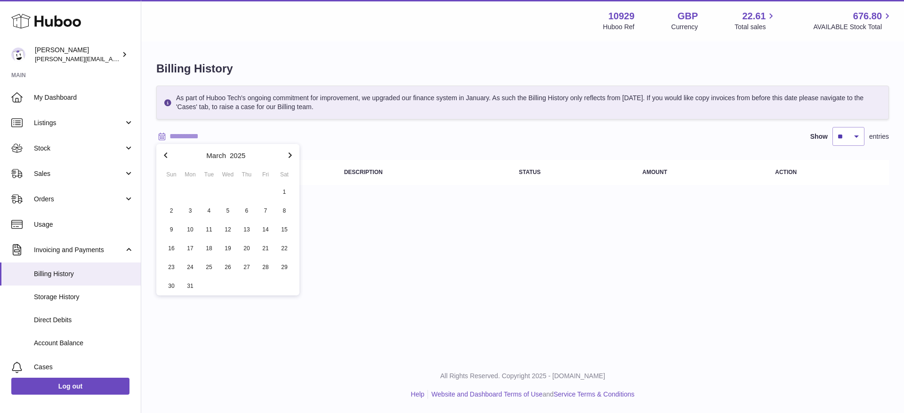
click at [288, 150] on icon "button" at bounding box center [289, 155] width 11 height 11
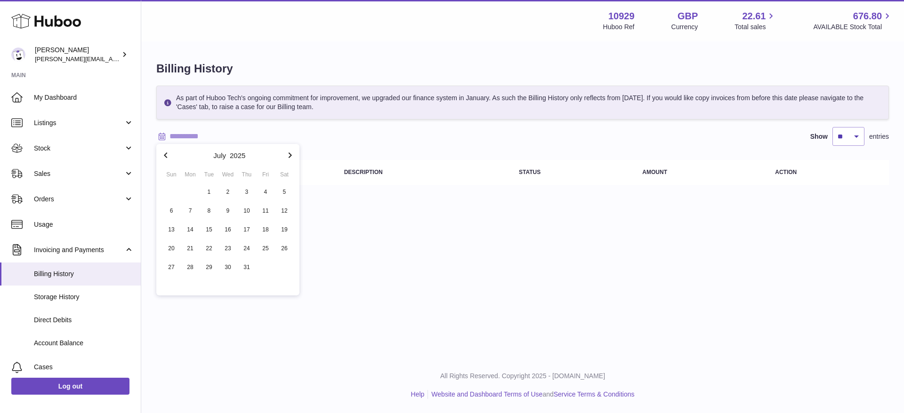
click at [288, 150] on icon "button" at bounding box center [289, 155] width 11 height 11
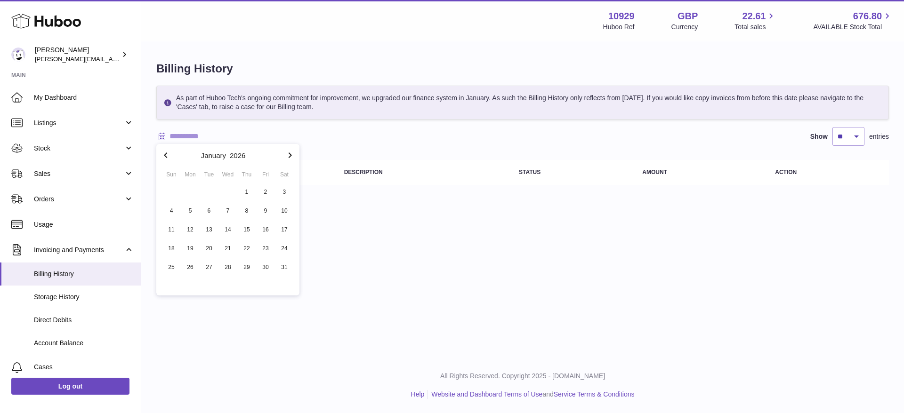
click at [171, 154] on icon "button" at bounding box center [165, 155] width 11 height 11
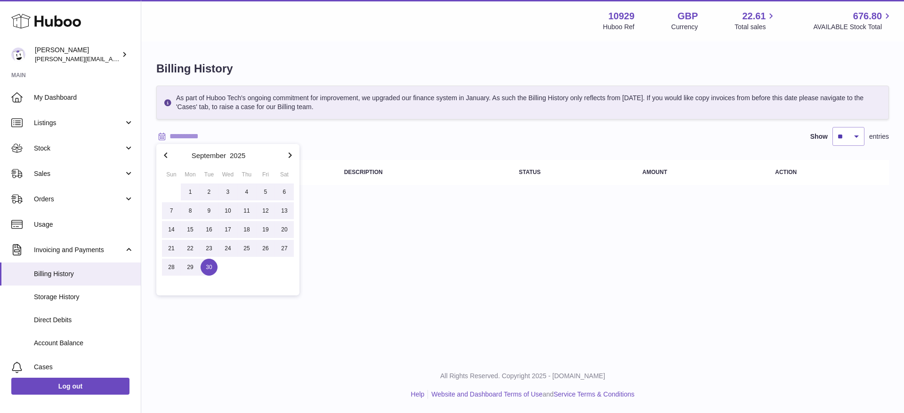
click at [206, 266] on span "30" at bounding box center [209, 267] width 17 height 17
type input "**********"
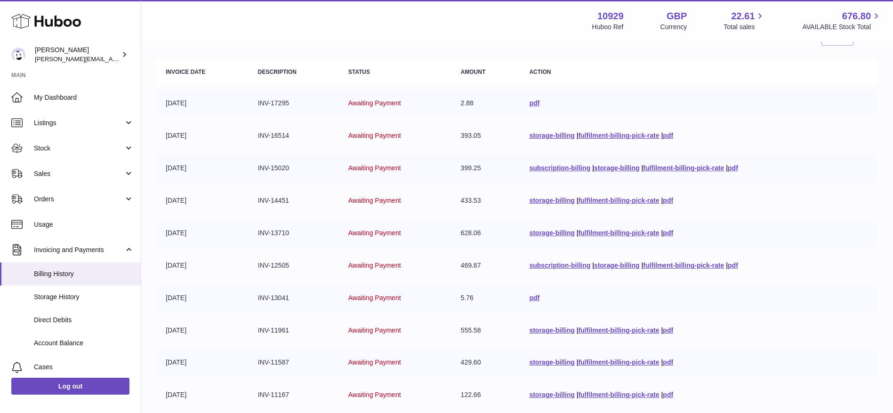
scroll to position [101, 0]
click at [608, 201] on link "fulfilment-billing-pick-rate" at bounding box center [618, 200] width 81 height 8
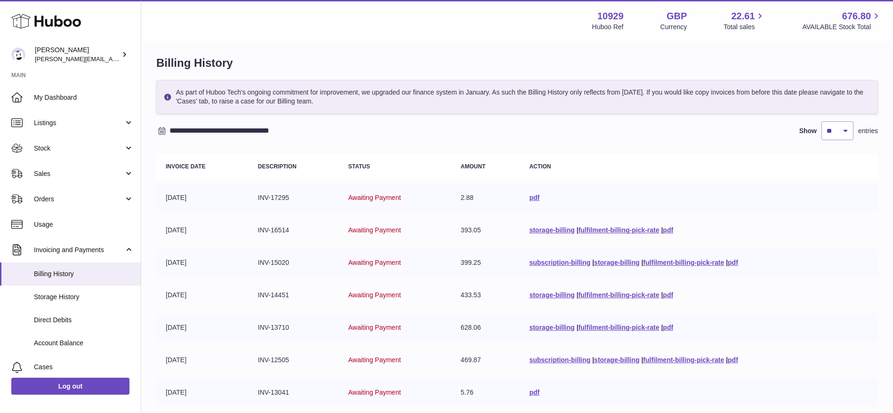
scroll to position [5, 0]
click at [667, 231] on link "pdf" at bounding box center [668, 231] width 10 height 8
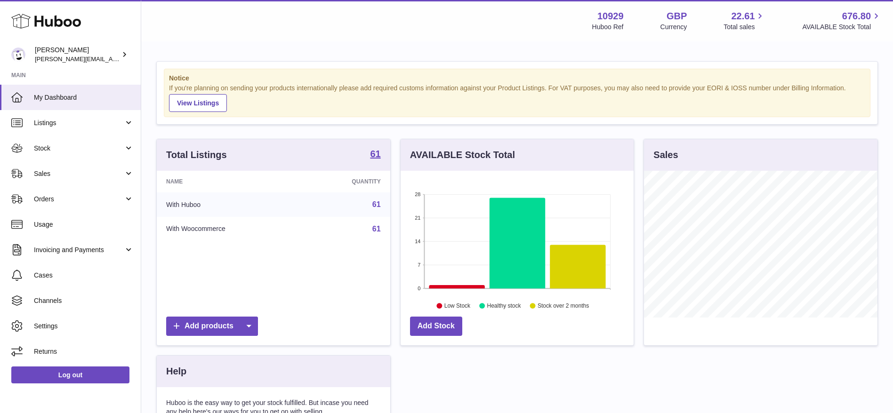
scroll to position [147, 233]
click at [73, 225] on span "Usage" at bounding box center [84, 224] width 100 height 9
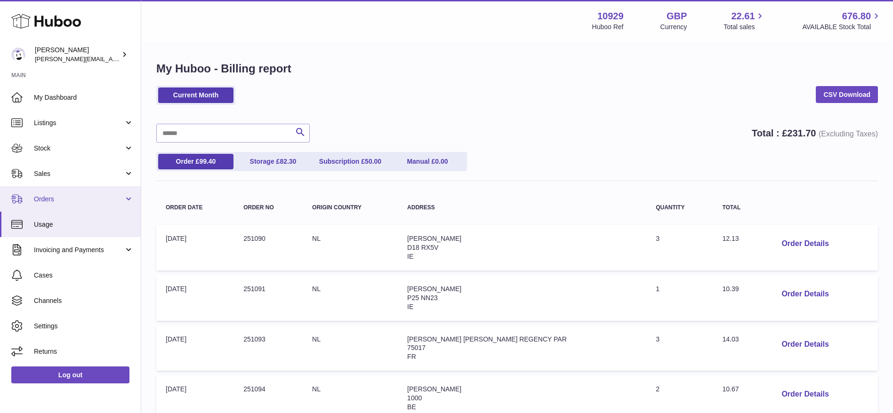
click at [58, 203] on link "Orders" at bounding box center [70, 198] width 141 height 25
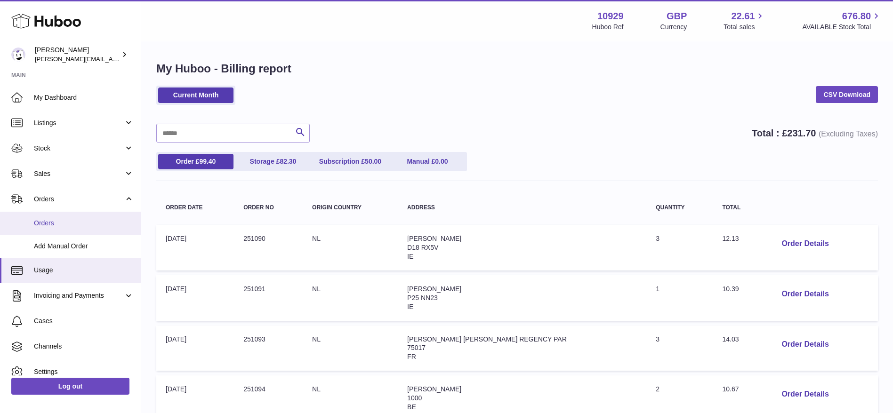
click at [54, 224] on span "Orders" at bounding box center [84, 223] width 100 height 9
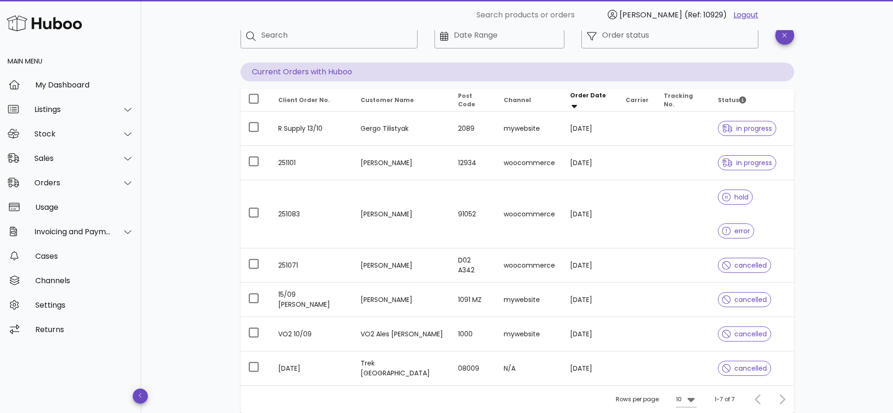
scroll to position [55, 0]
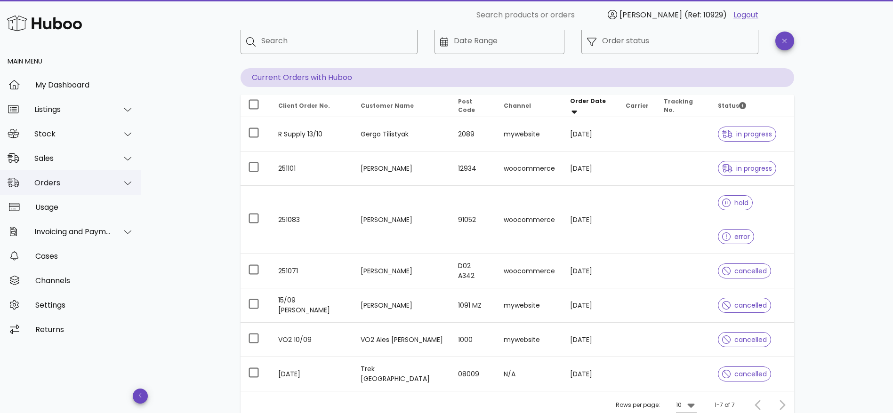
click at [43, 171] on div "Orders" at bounding box center [70, 182] width 141 height 24
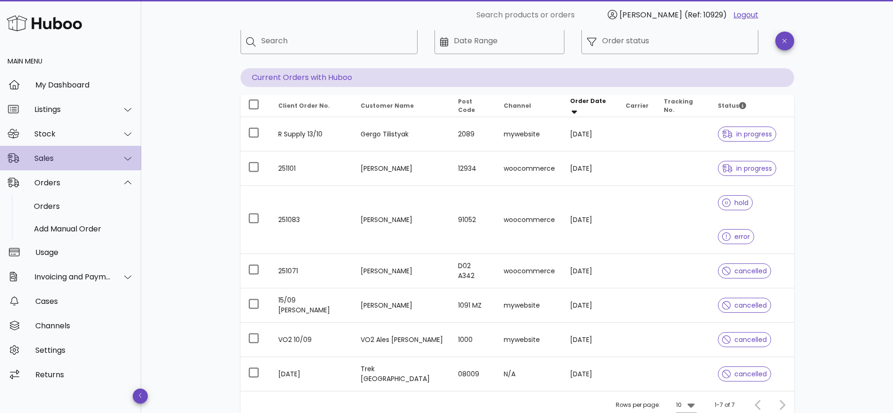
click at [44, 158] on div "Sales" at bounding box center [72, 158] width 77 height 9
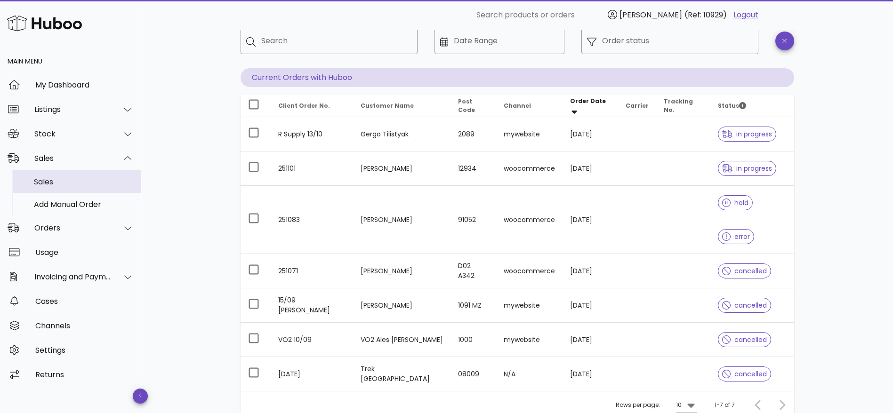
click at [43, 181] on div "Sales" at bounding box center [84, 181] width 100 height 9
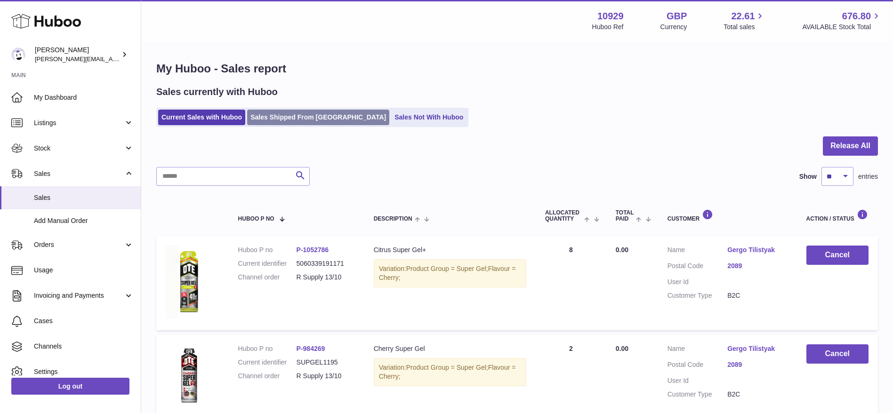
click at [274, 120] on link "Sales Shipped From [GEOGRAPHIC_DATA]" at bounding box center [318, 118] width 142 height 16
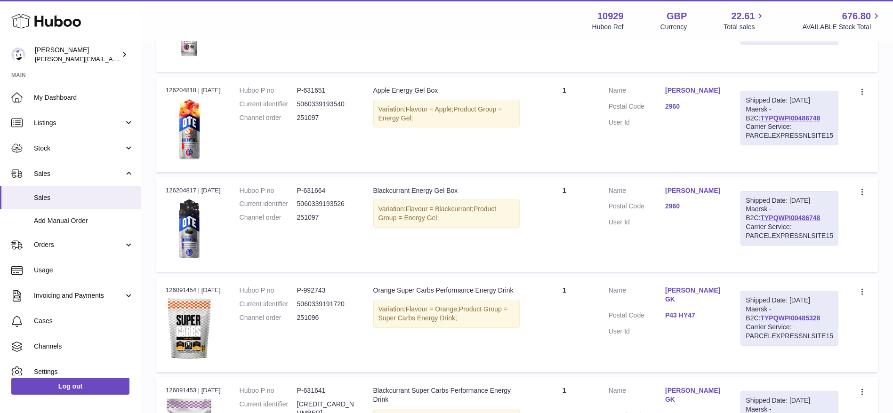
scroll to position [894, 0]
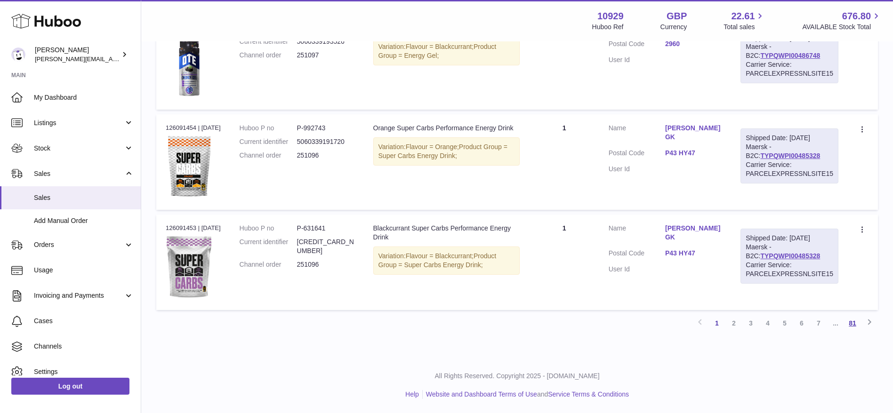
click at [856, 327] on link "81" at bounding box center [852, 323] width 17 height 17
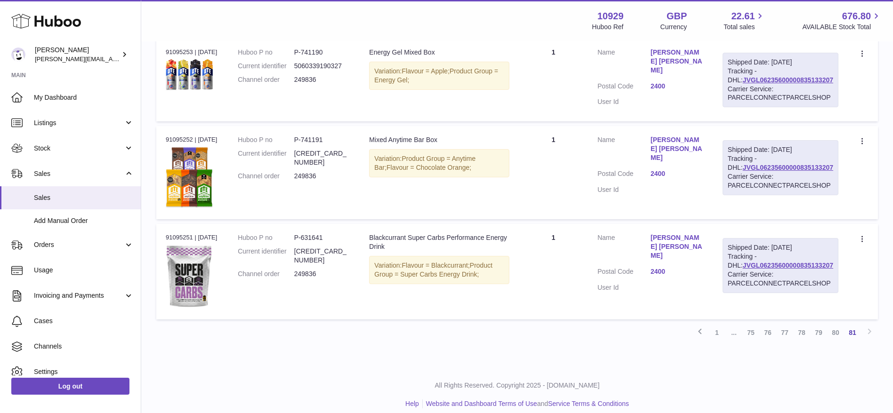
scroll to position [762, 0]
click at [819, 323] on link "79" at bounding box center [818, 331] width 17 height 17
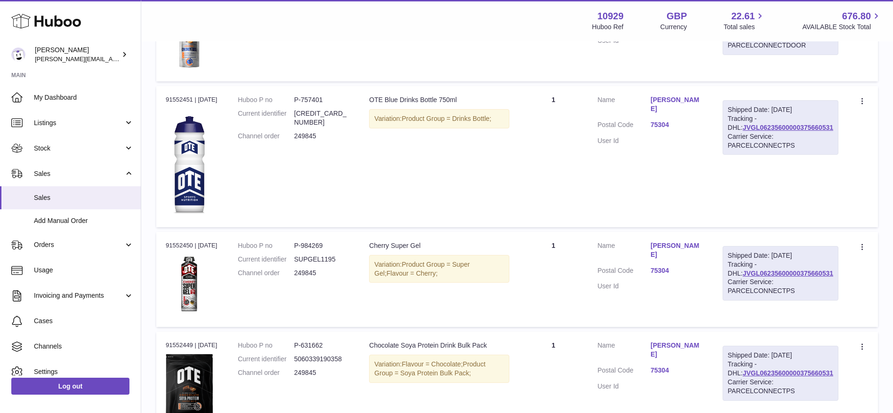
scroll to position [1028, 0]
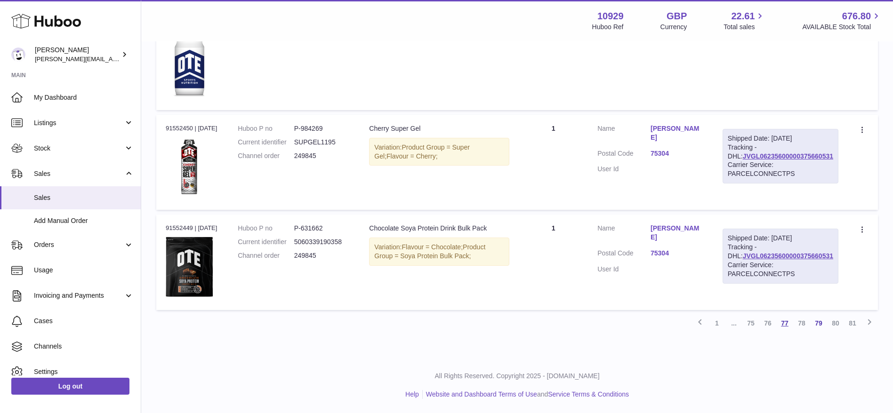
click at [779, 327] on link "77" at bounding box center [784, 323] width 17 height 17
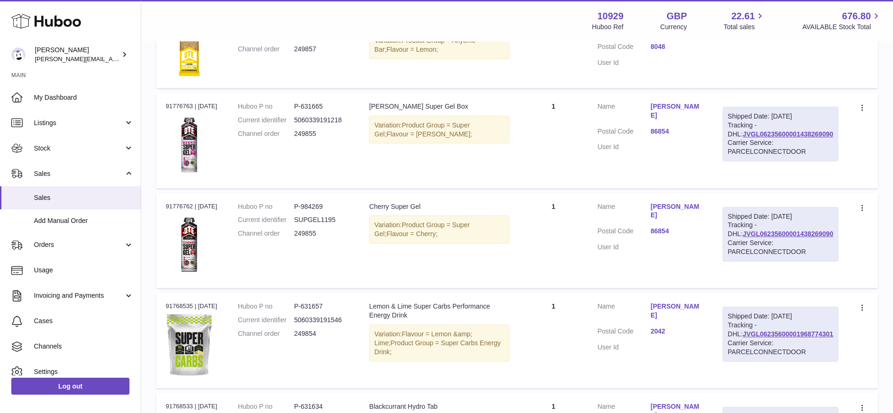
scroll to position [864, 0]
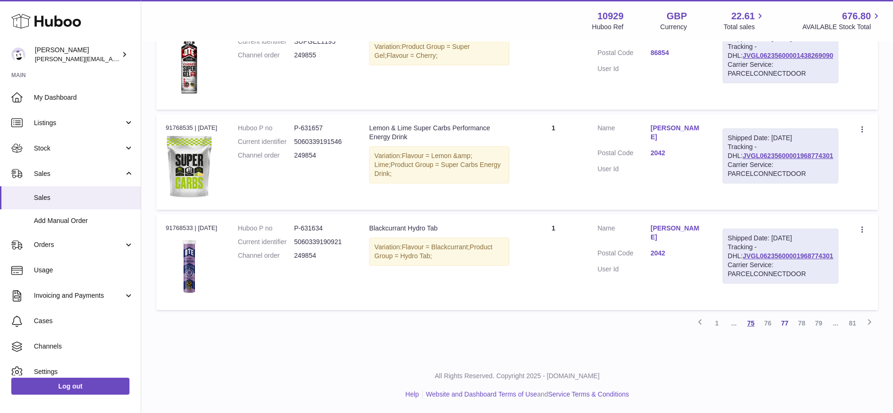
click at [755, 323] on link "75" at bounding box center [750, 323] width 17 height 17
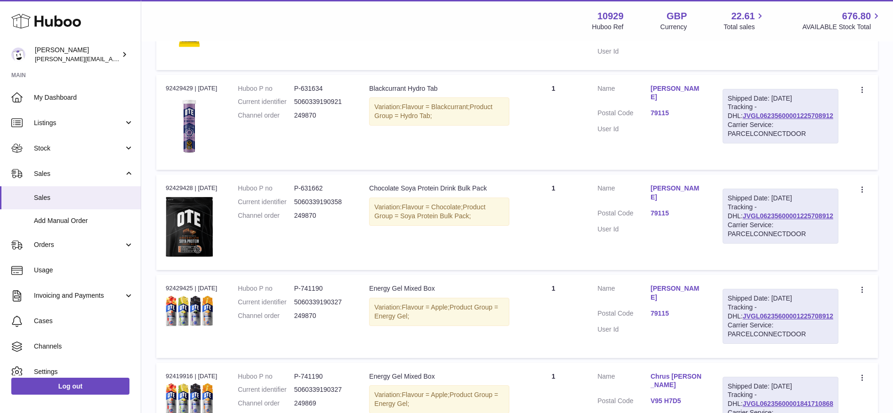
scroll to position [910, 0]
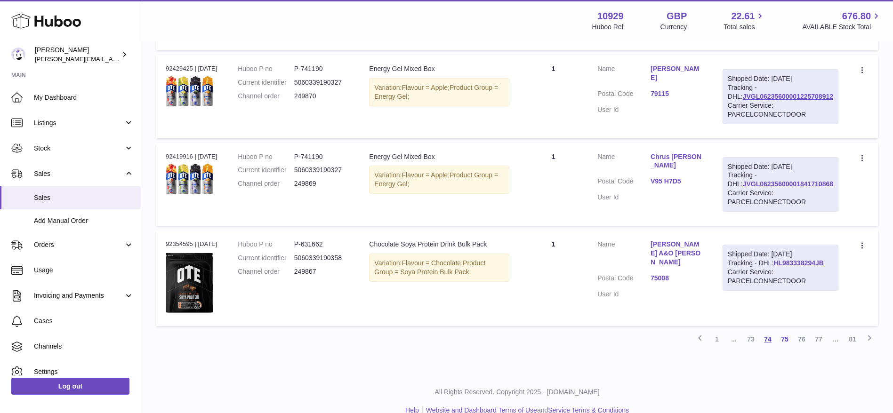
click at [774, 331] on link "74" at bounding box center [767, 339] width 17 height 17
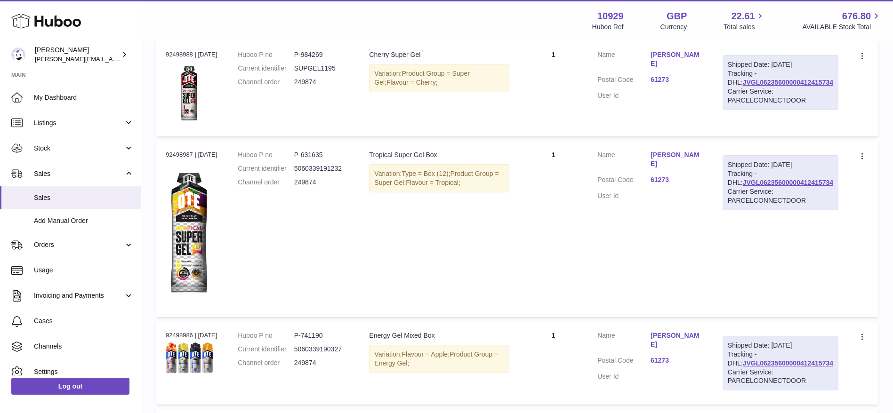
scroll to position [1163, 0]
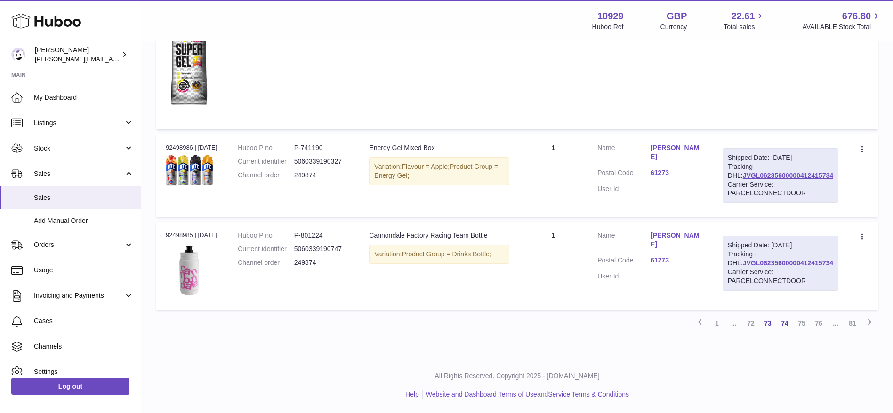
click at [766, 323] on link "73" at bounding box center [767, 323] width 17 height 17
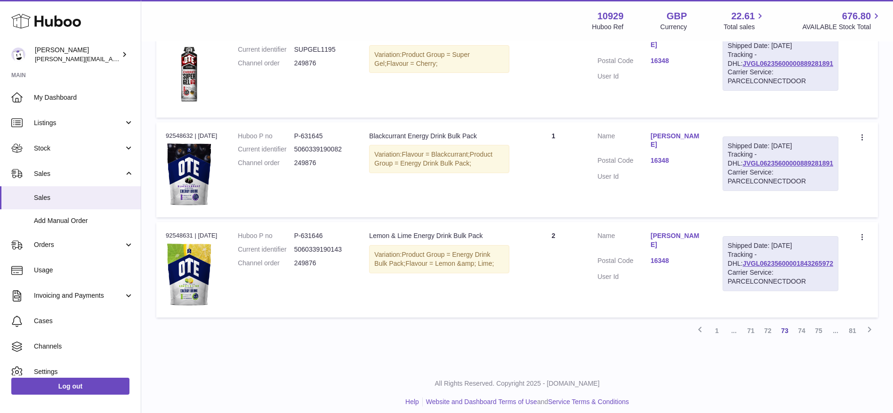
scroll to position [960, 0]
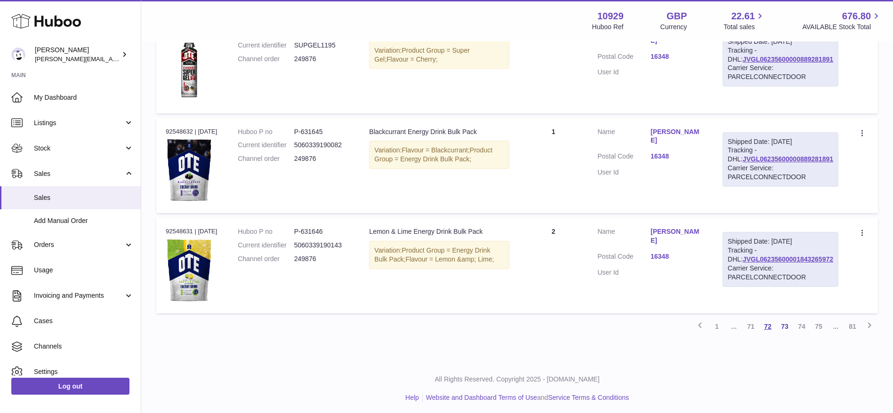
click at [766, 325] on link "72" at bounding box center [767, 326] width 17 height 17
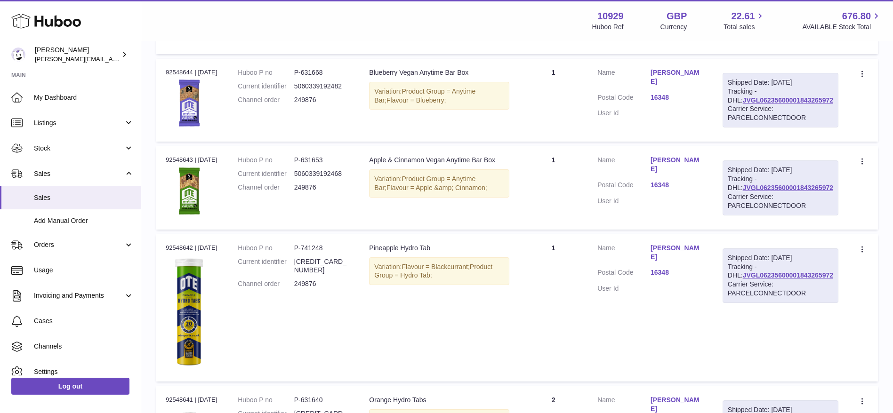
scroll to position [1112, 0]
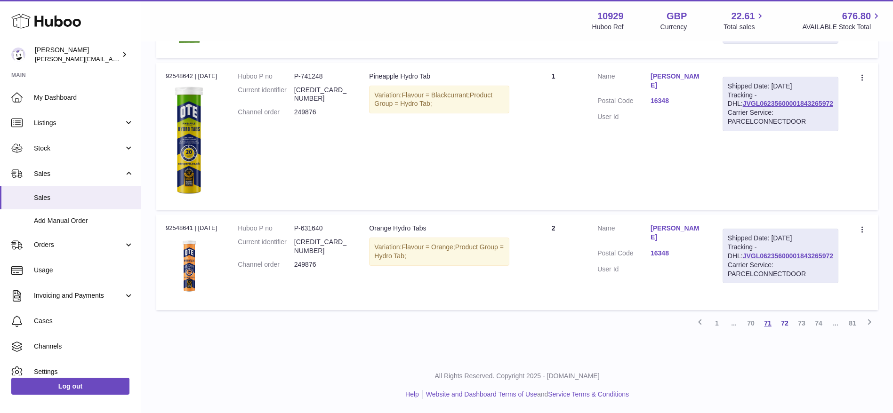
click at [763, 322] on link "71" at bounding box center [767, 323] width 17 height 17
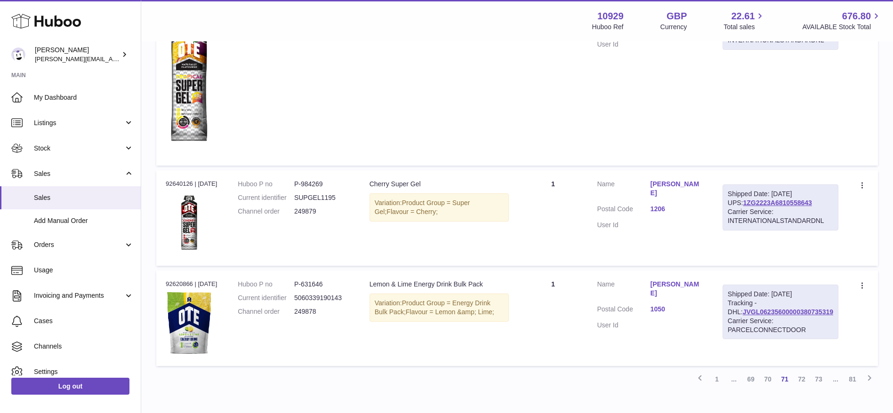
scroll to position [994, 0]
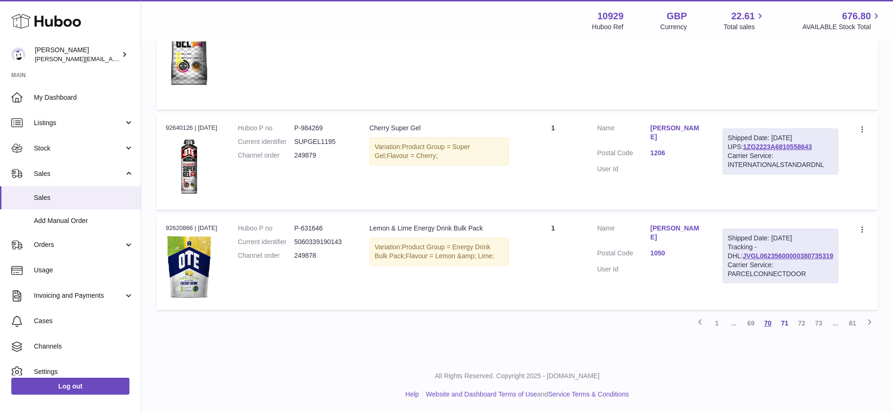
click at [772, 326] on link "70" at bounding box center [767, 323] width 17 height 17
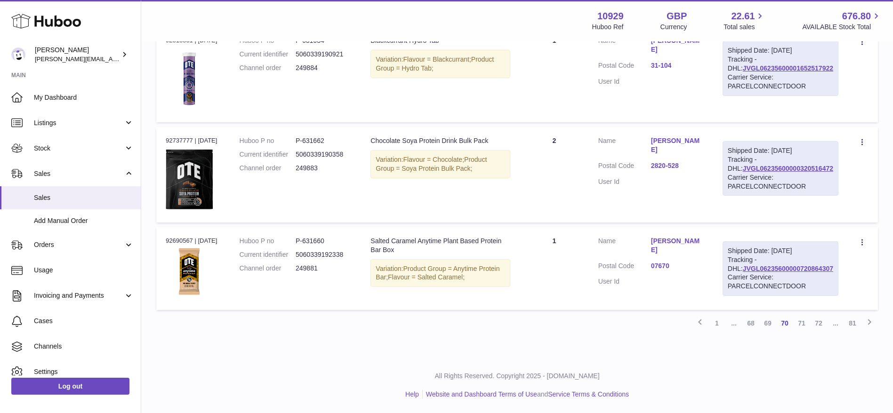
scroll to position [967, 0]
click at [766, 324] on link "69" at bounding box center [767, 323] width 17 height 17
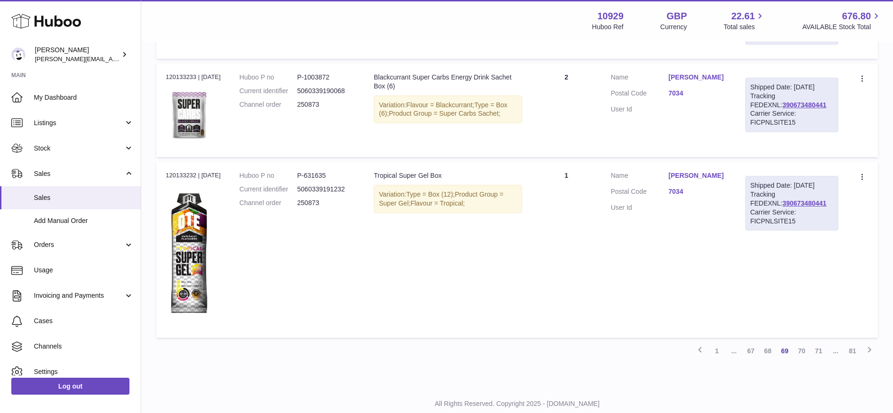
scroll to position [909, 0]
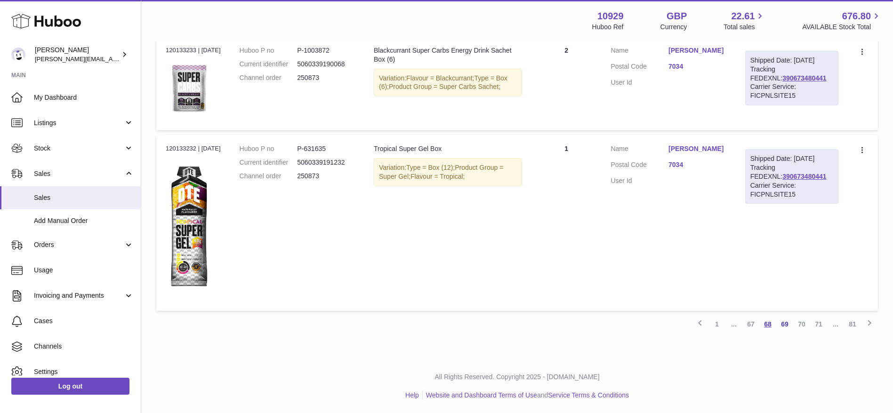
click at [767, 322] on link "68" at bounding box center [767, 324] width 17 height 17
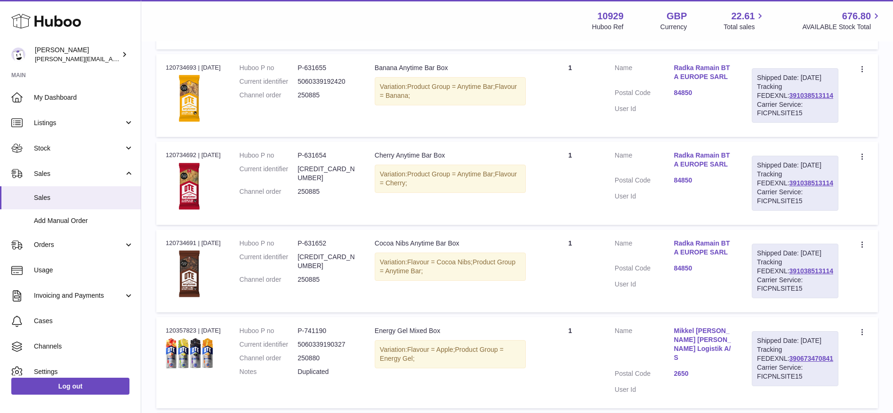
scroll to position [878, 0]
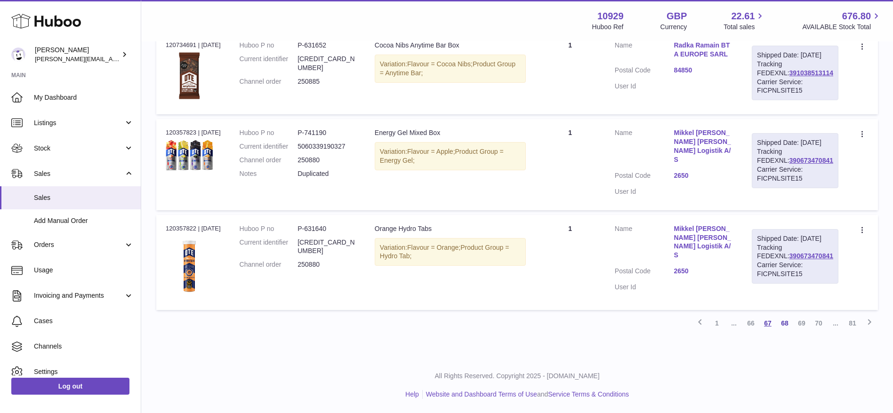
click at [769, 321] on link "67" at bounding box center [767, 323] width 17 height 17
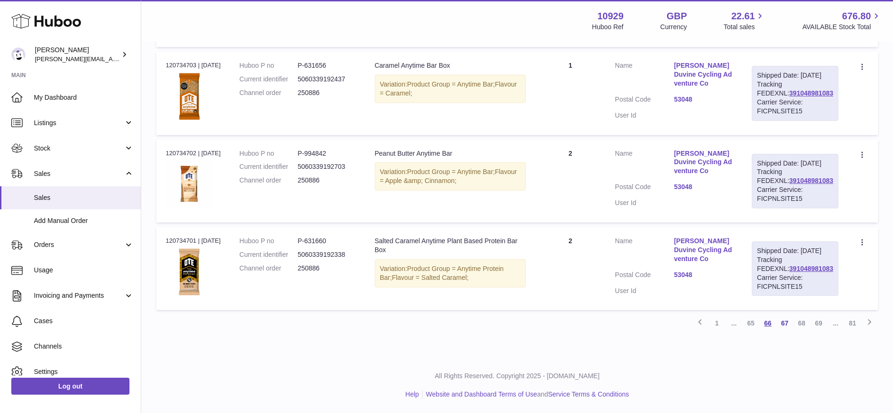
scroll to position [889, 0]
click at [752, 327] on link "65" at bounding box center [750, 323] width 17 height 17
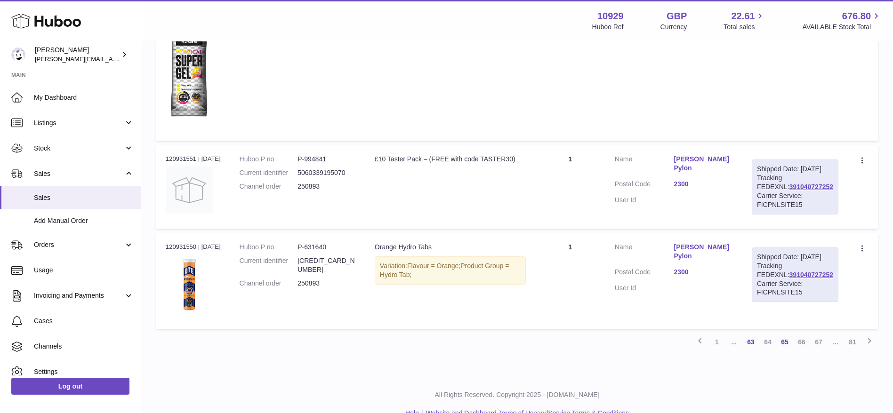
scroll to position [1026, 0]
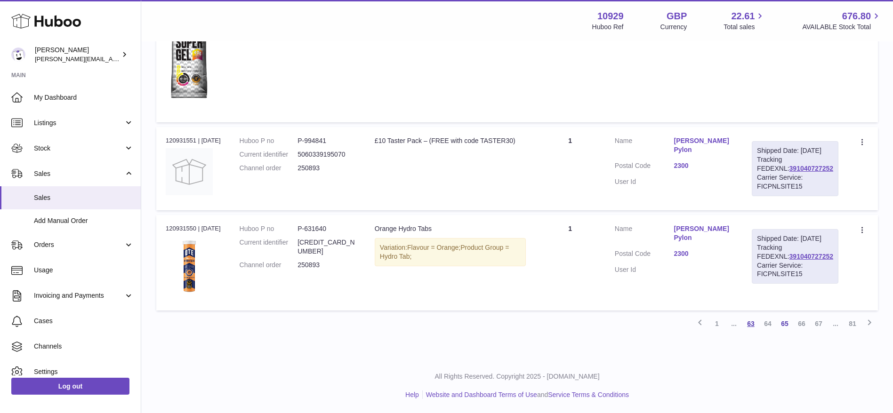
click at [750, 325] on link "63" at bounding box center [750, 323] width 17 height 17
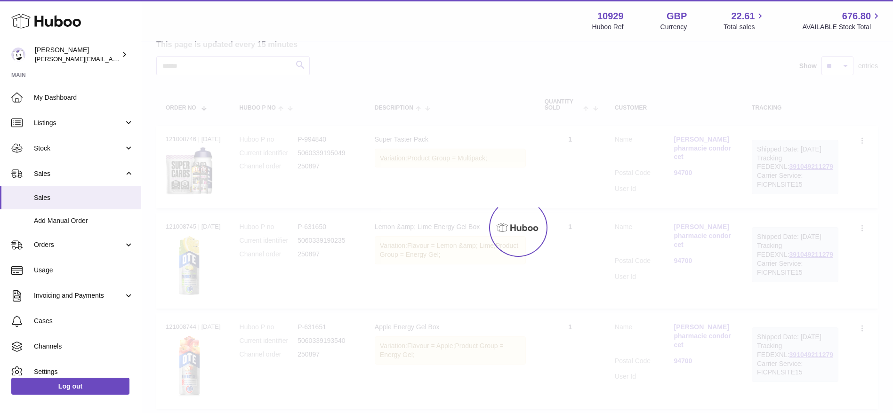
scroll to position [42, 0]
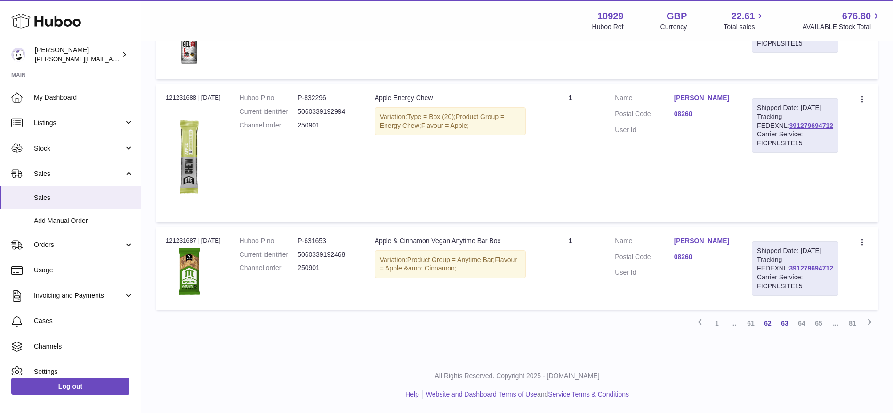
click at [766, 326] on link "62" at bounding box center [767, 323] width 17 height 17
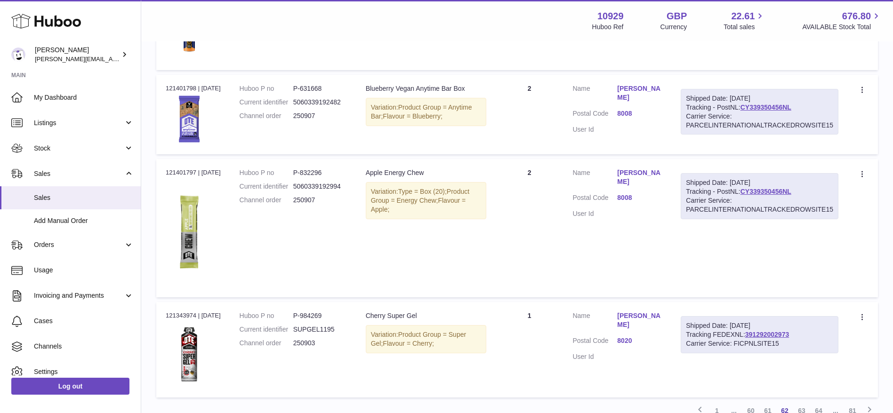
scroll to position [856, 0]
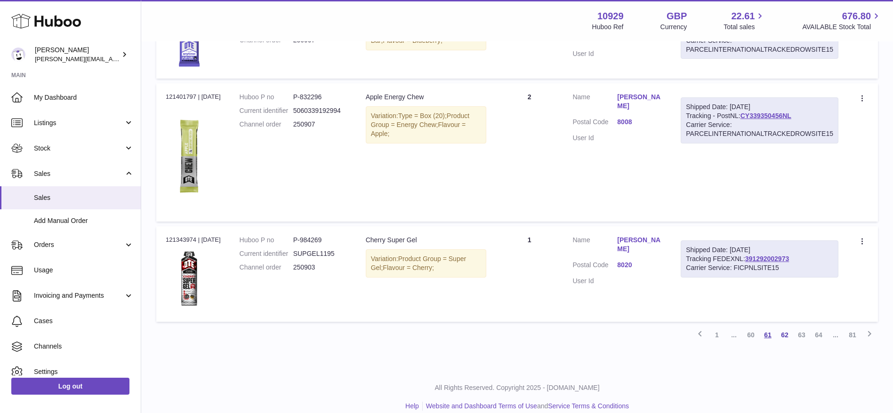
click at [768, 327] on link "61" at bounding box center [767, 335] width 17 height 17
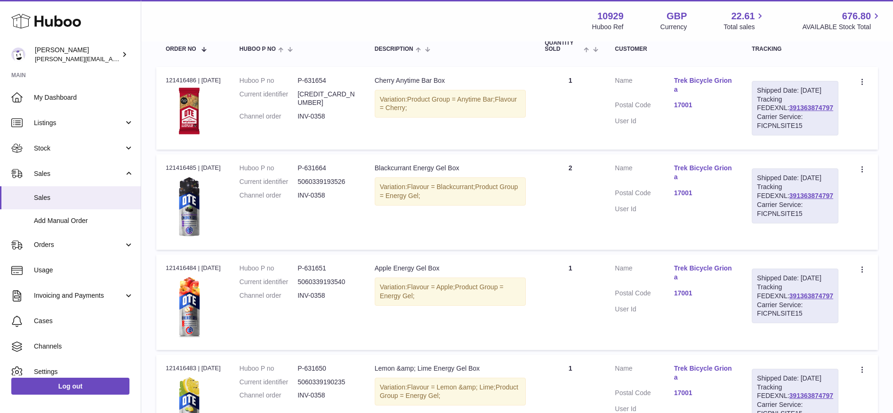
scroll to position [186, 0]
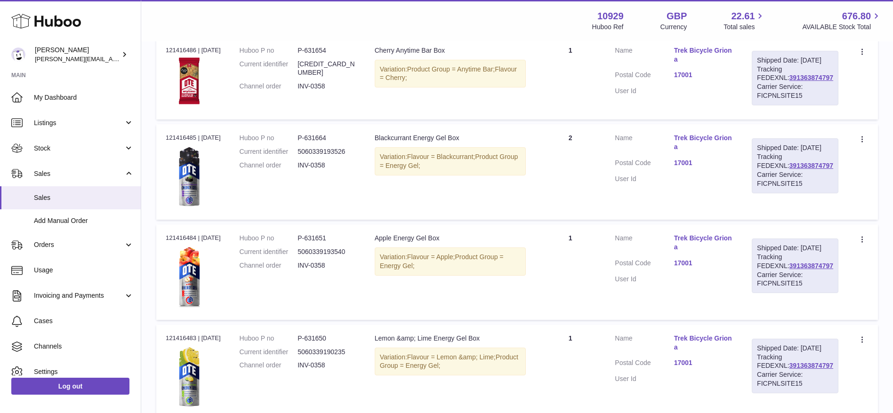
click at [686, 51] on link "Trek Bicycle Griona" at bounding box center [703, 55] width 59 height 18
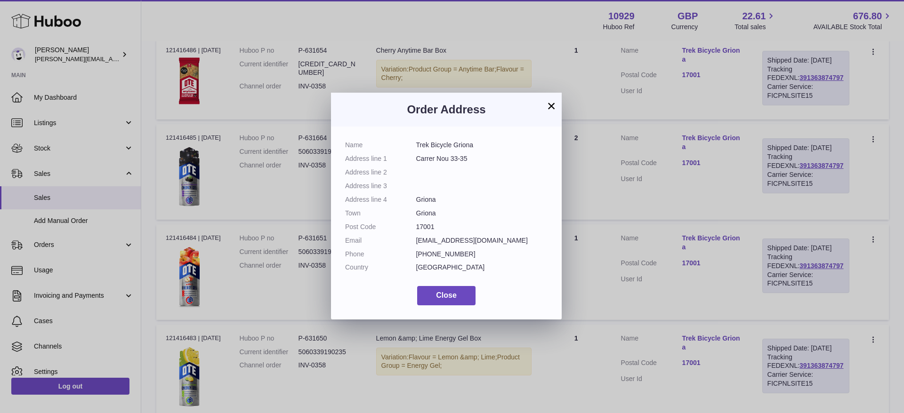
click at [548, 104] on button "×" at bounding box center [551, 105] width 11 height 11
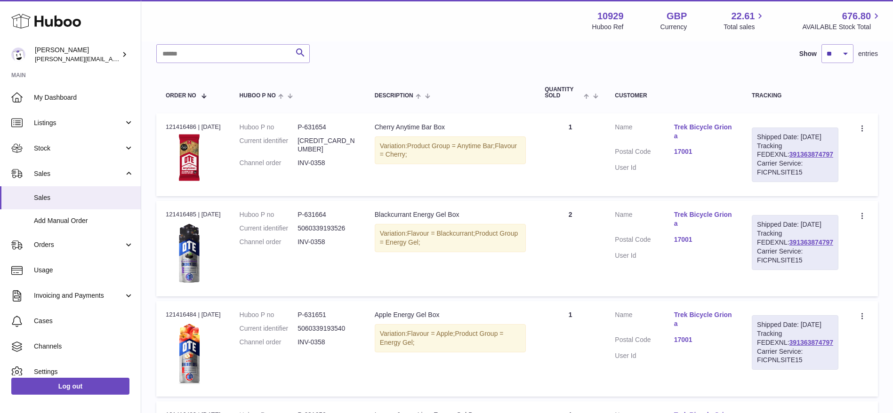
scroll to position [104, 0]
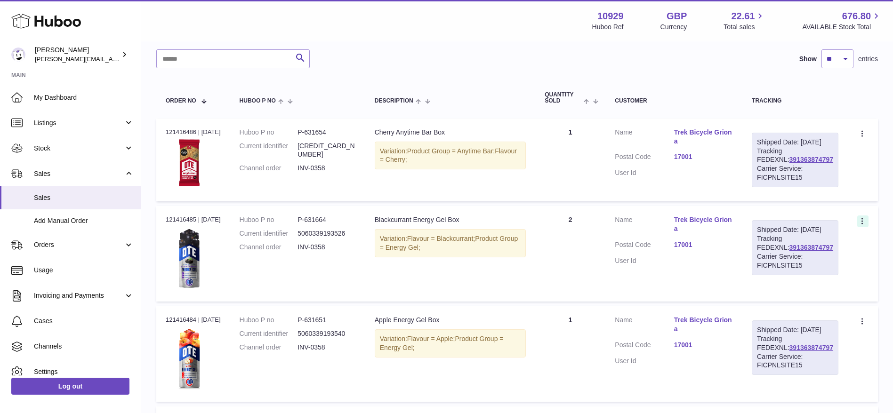
click at [858, 227] on icon at bounding box center [863, 221] width 11 height 9
click at [858, 225] on div at bounding box center [862, 222] width 11 height 12
click at [852, 201] on td "Create a ticket Duplicate Order" at bounding box center [863, 160] width 30 height 83
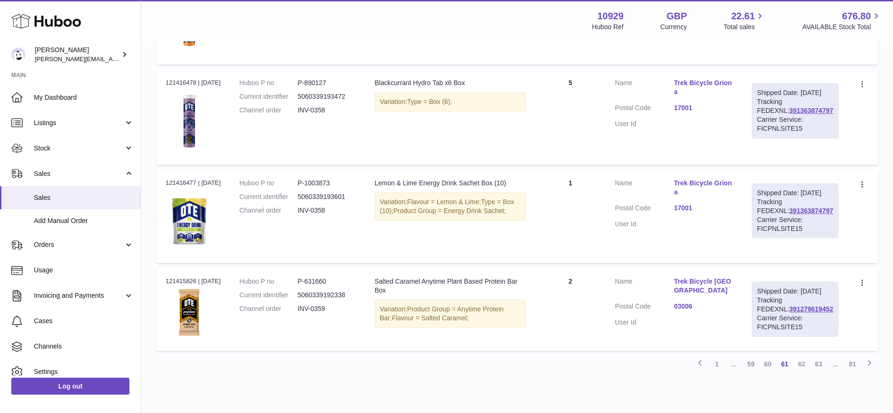
scroll to position [953, 0]
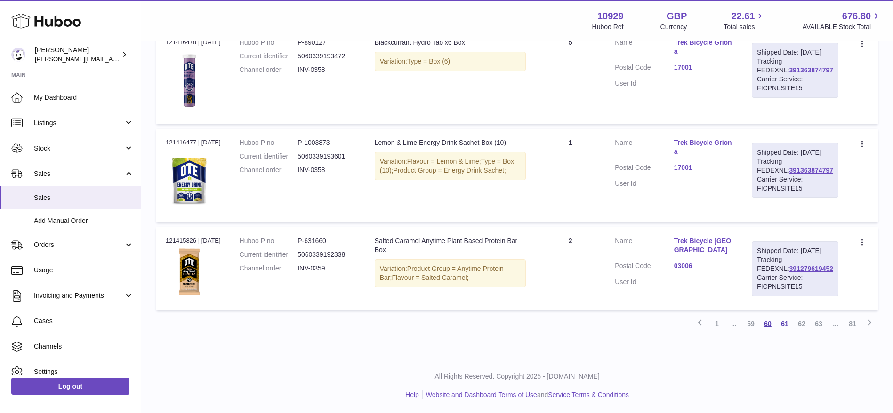
click at [774, 322] on link "60" at bounding box center [767, 323] width 17 height 17
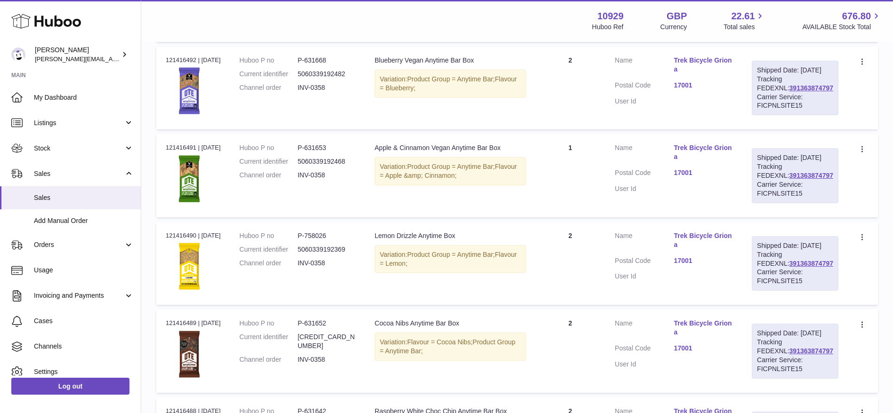
scroll to position [884, 0]
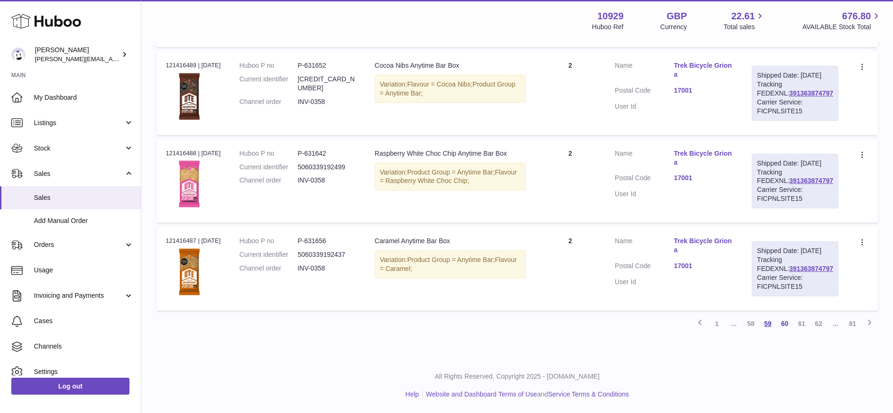
click at [767, 323] on link "59" at bounding box center [767, 323] width 17 height 17
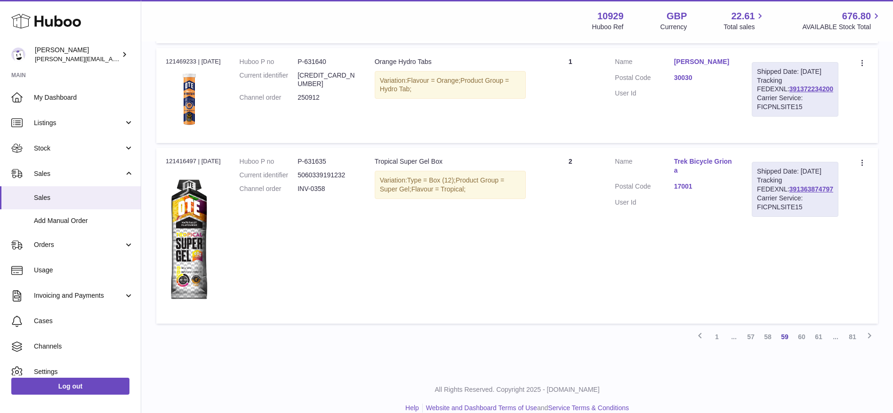
scroll to position [1099, 0]
click at [800, 344] on link "60" at bounding box center [801, 335] width 17 height 17
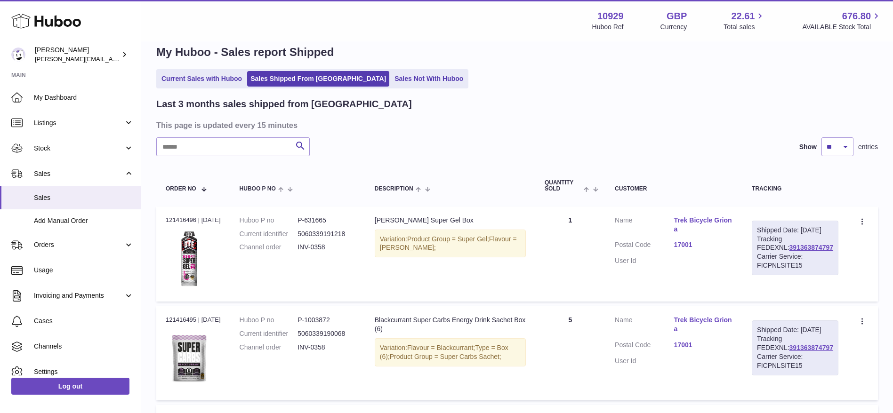
scroll to position [15, 0]
